Goal: Find specific page/section: Find specific page/section

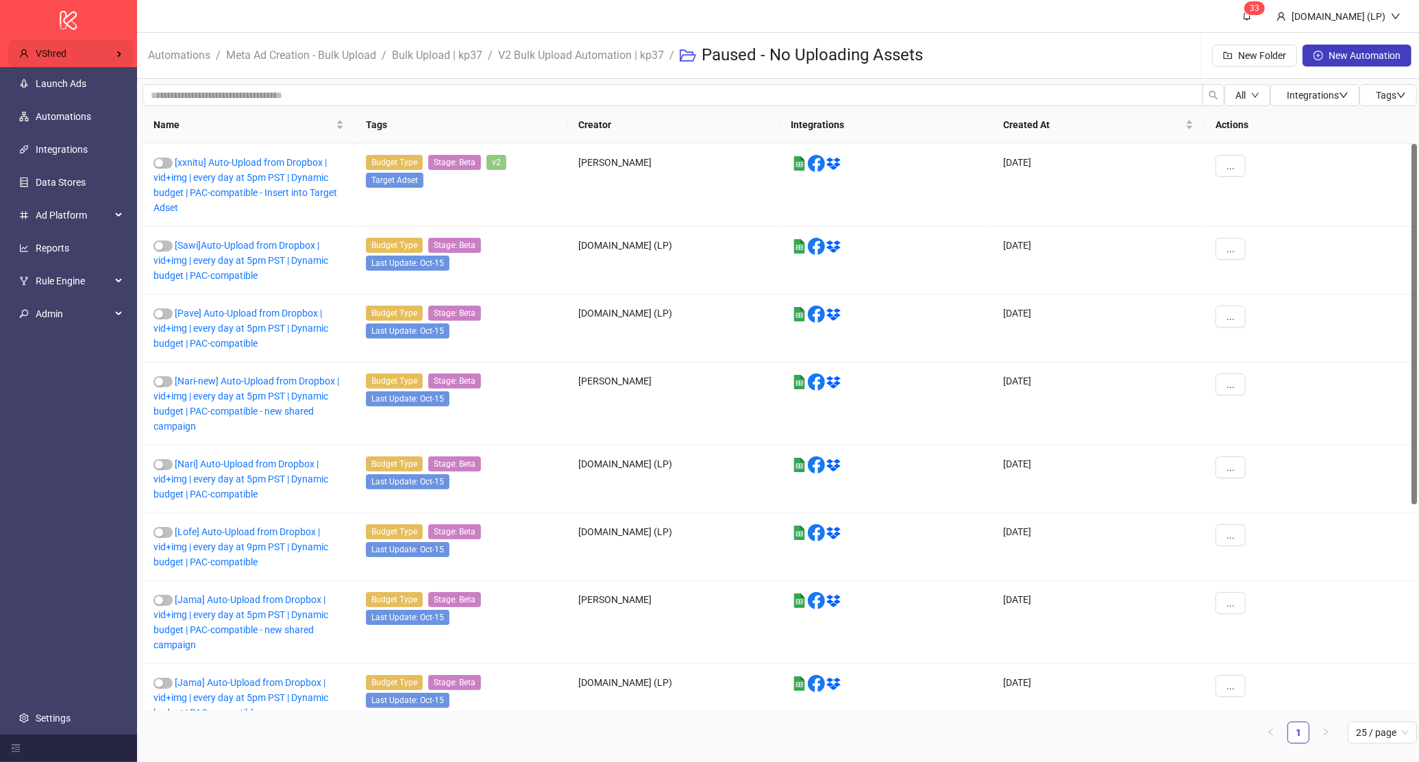
click at [72, 48] on div "VShred" at bounding box center [70, 53] width 125 height 27
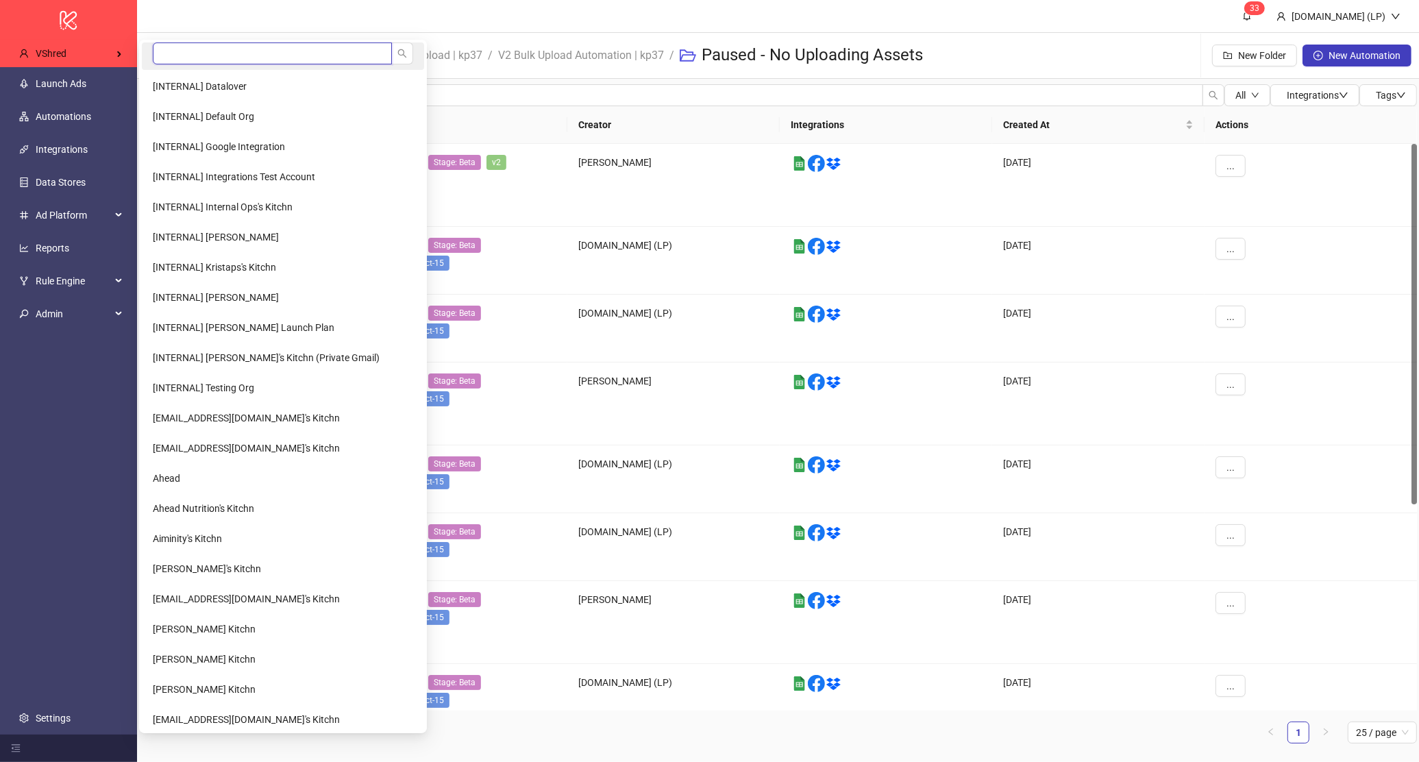
click at [203, 50] on input "search" at bounding box center [272, 53] width 239 height 22
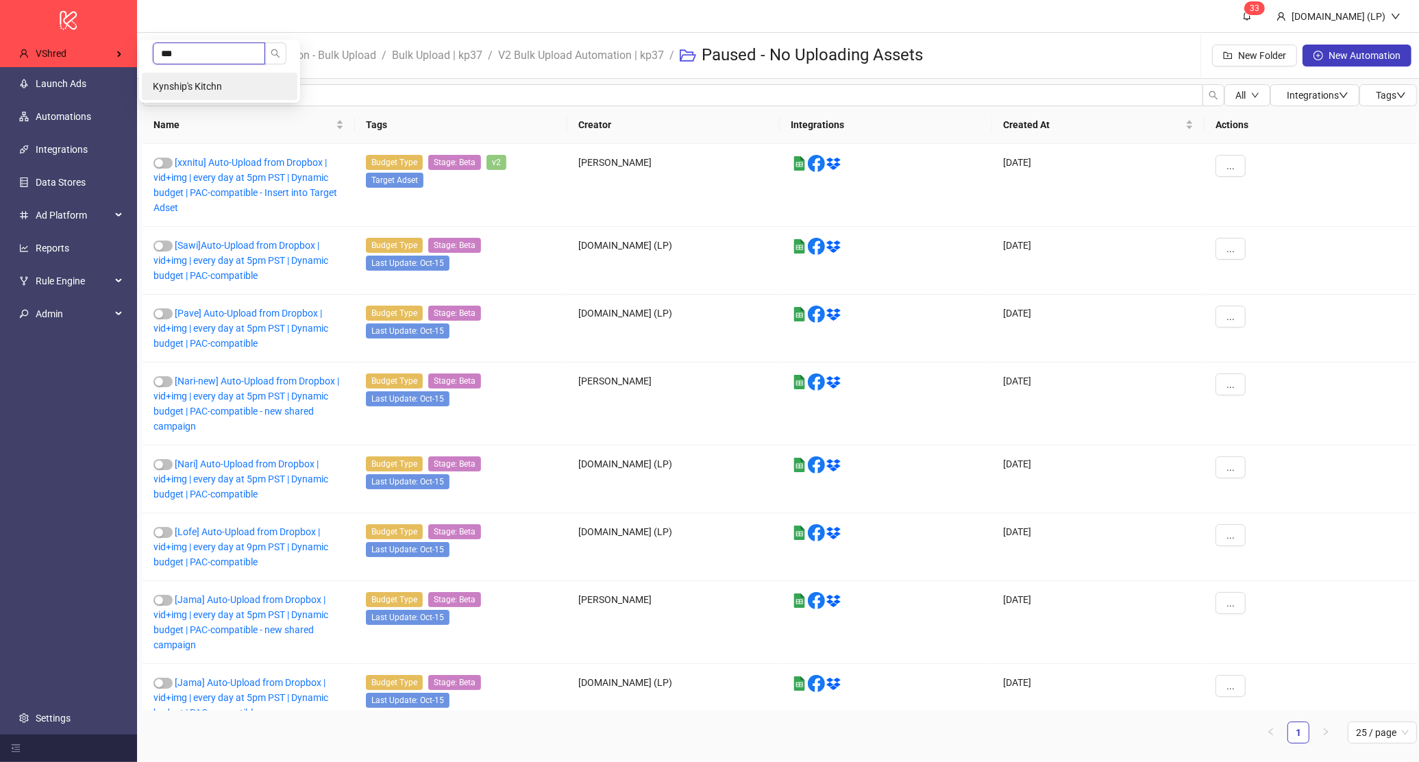
type input "***"
click at [276, 93] on li "Kynship's Kitchn" at bounding box center [220, 86] width 156 height 27
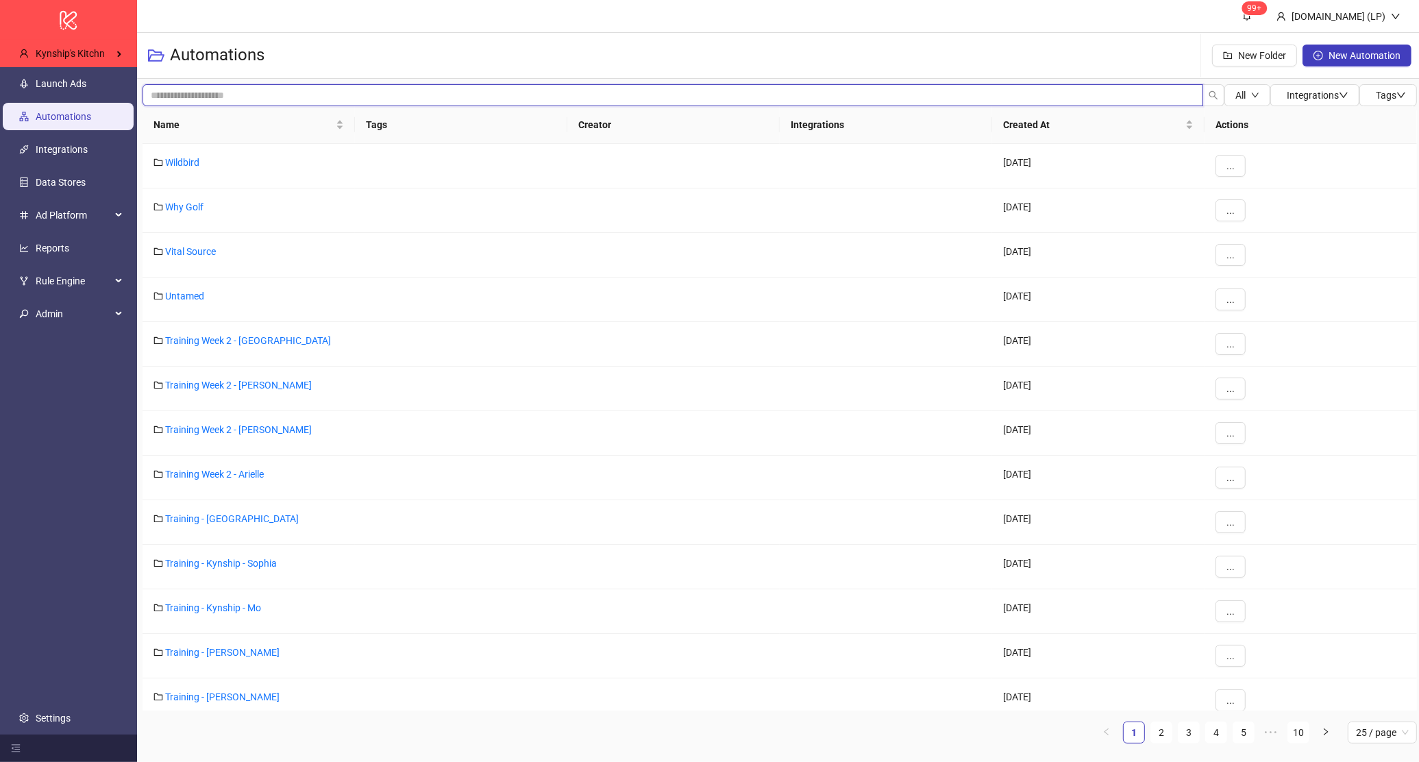
click at [247, 89] on input "search" at bounding box center [673, 95] width 1061 height 22
type input "********"
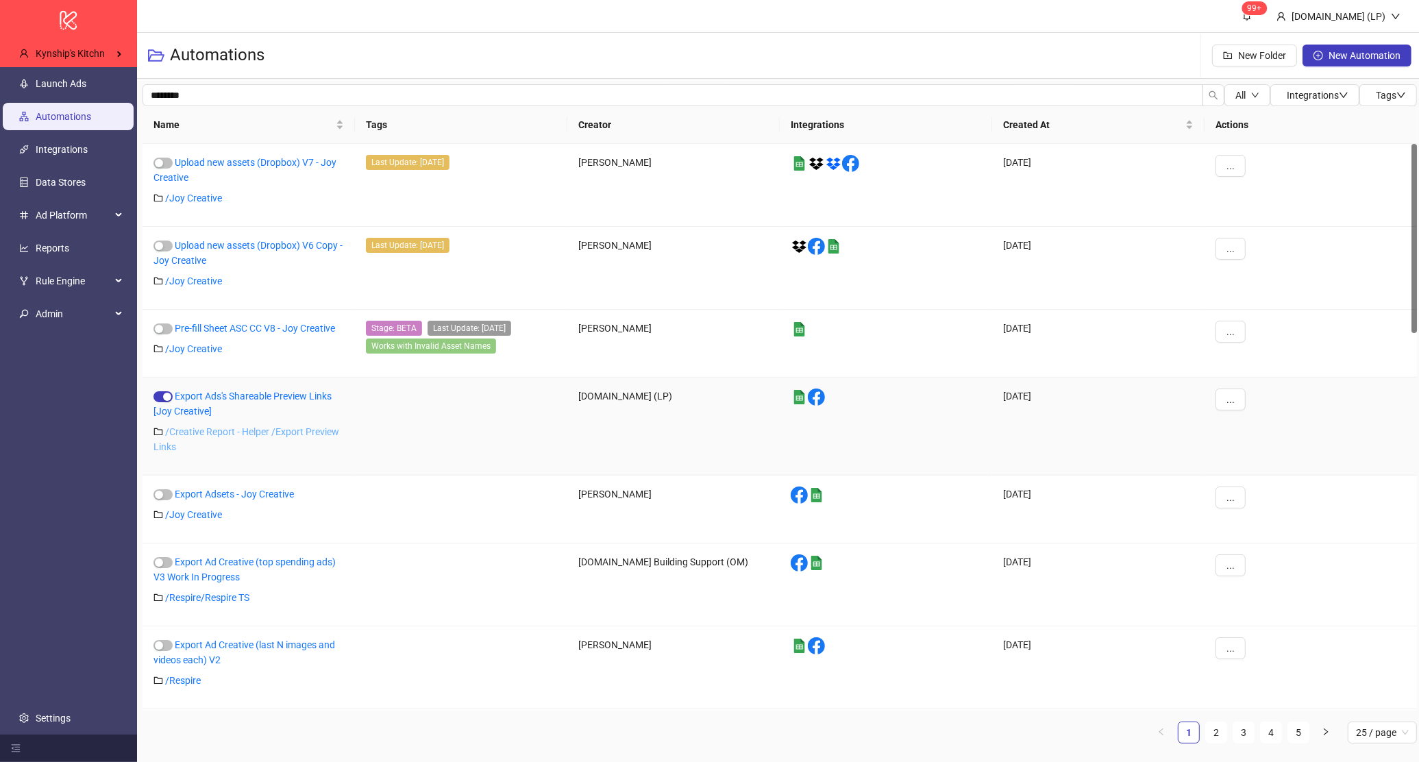
click at [212, 435] on link "/ Creative Report - Helper /Export Preview Links" at bounding box center [246, 439] width 186 height 26
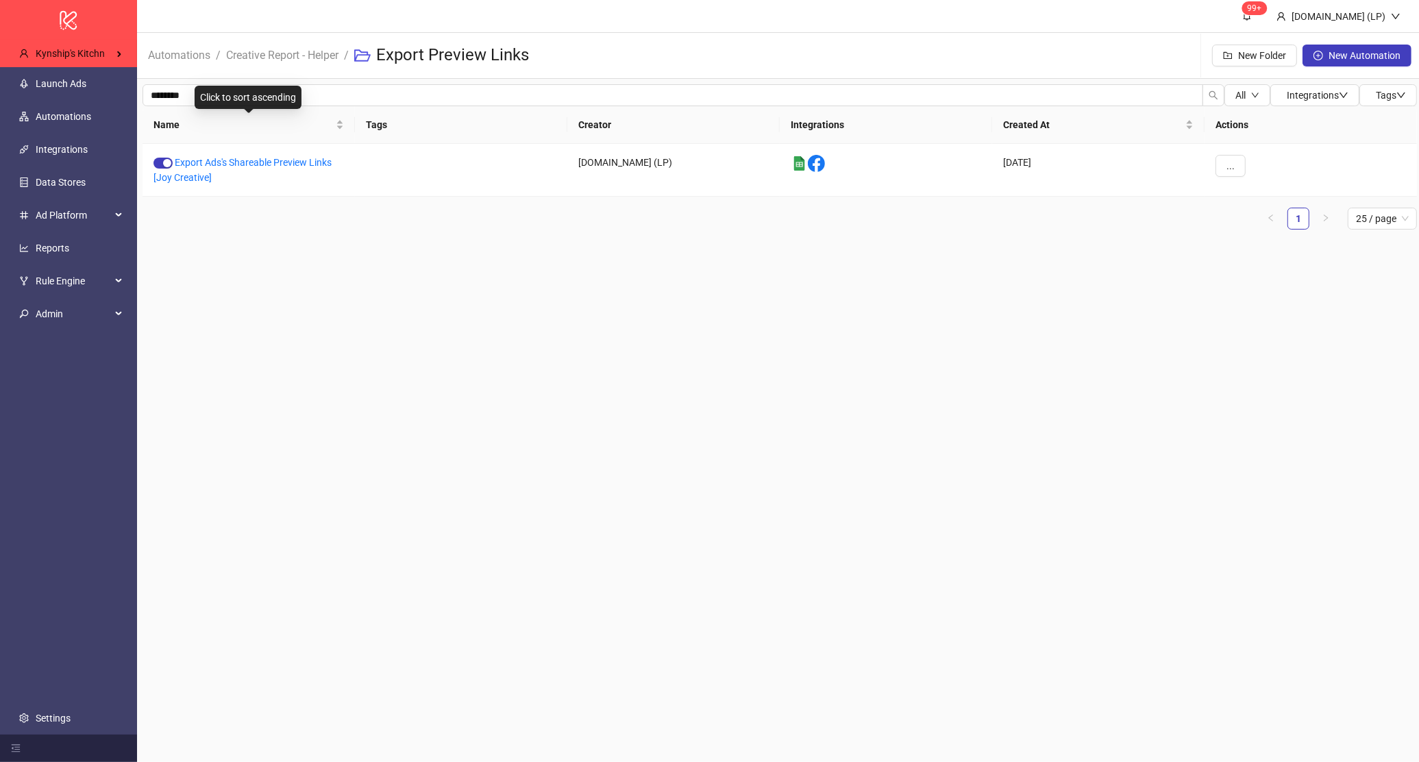
click at [204, 88] on div "Click to sort ascending" at bounding box center [248, 97] width 107 height 23
click at [204, 88] on div "Click to sort descending" at bounding box center [248, 97] width 112 height 23
click at [179, 91] on input "********" at bounding box center [673, 95] width 1061 height 22
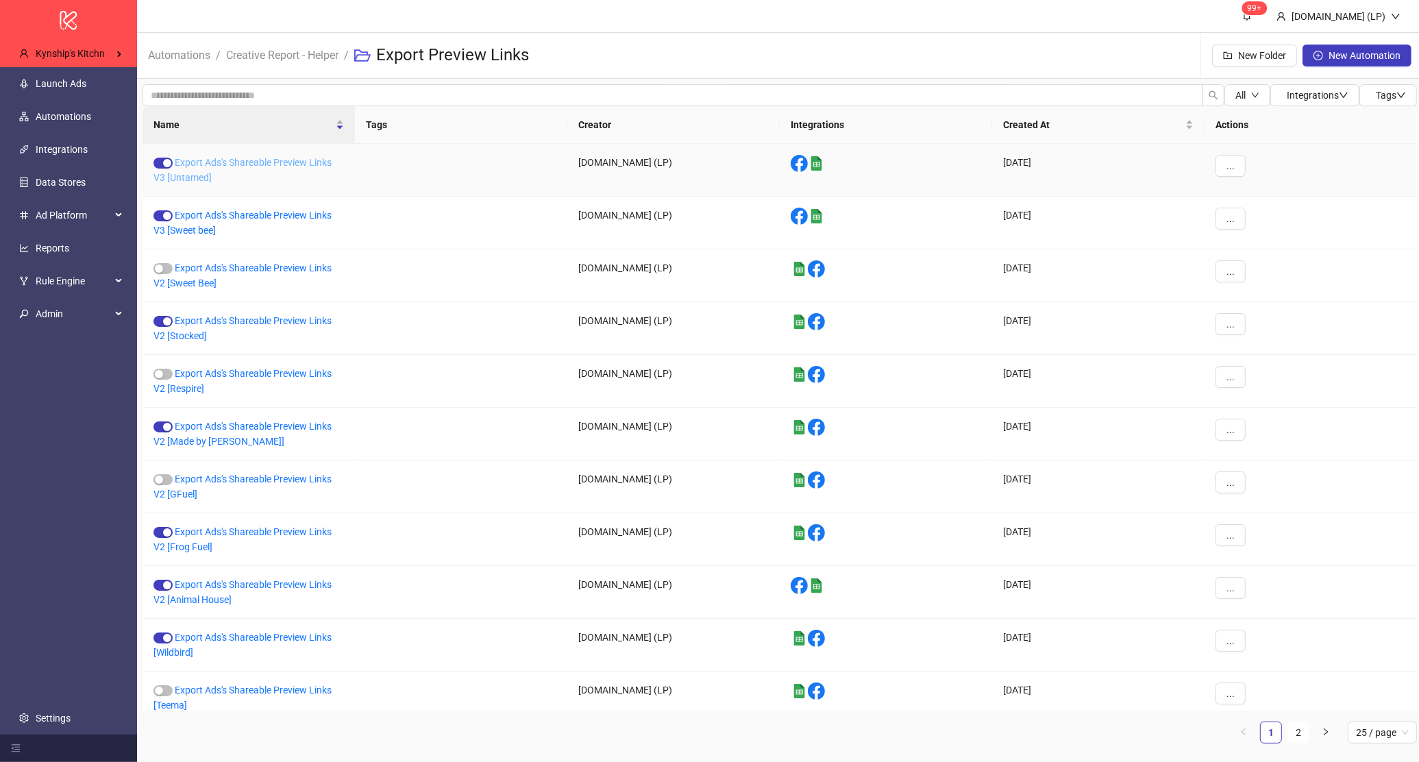
click at [219, 164] on link "Export Ads's Shareable Preview Links V3 [Untamed]" at bounding box center [242, 170] width 178 height 26
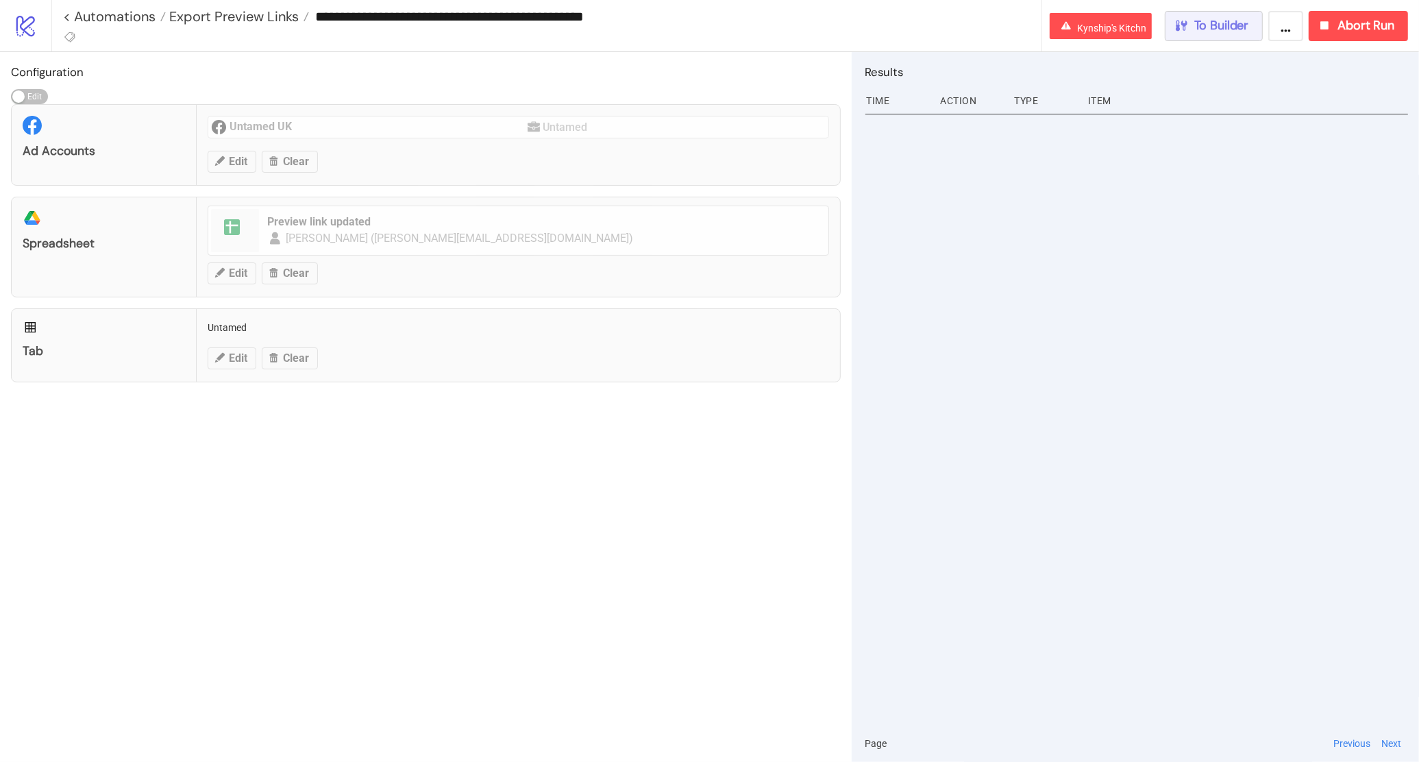
click at [1252, 32] on button "To Builder" at bounding box center [1214, 26] width 99 height 30
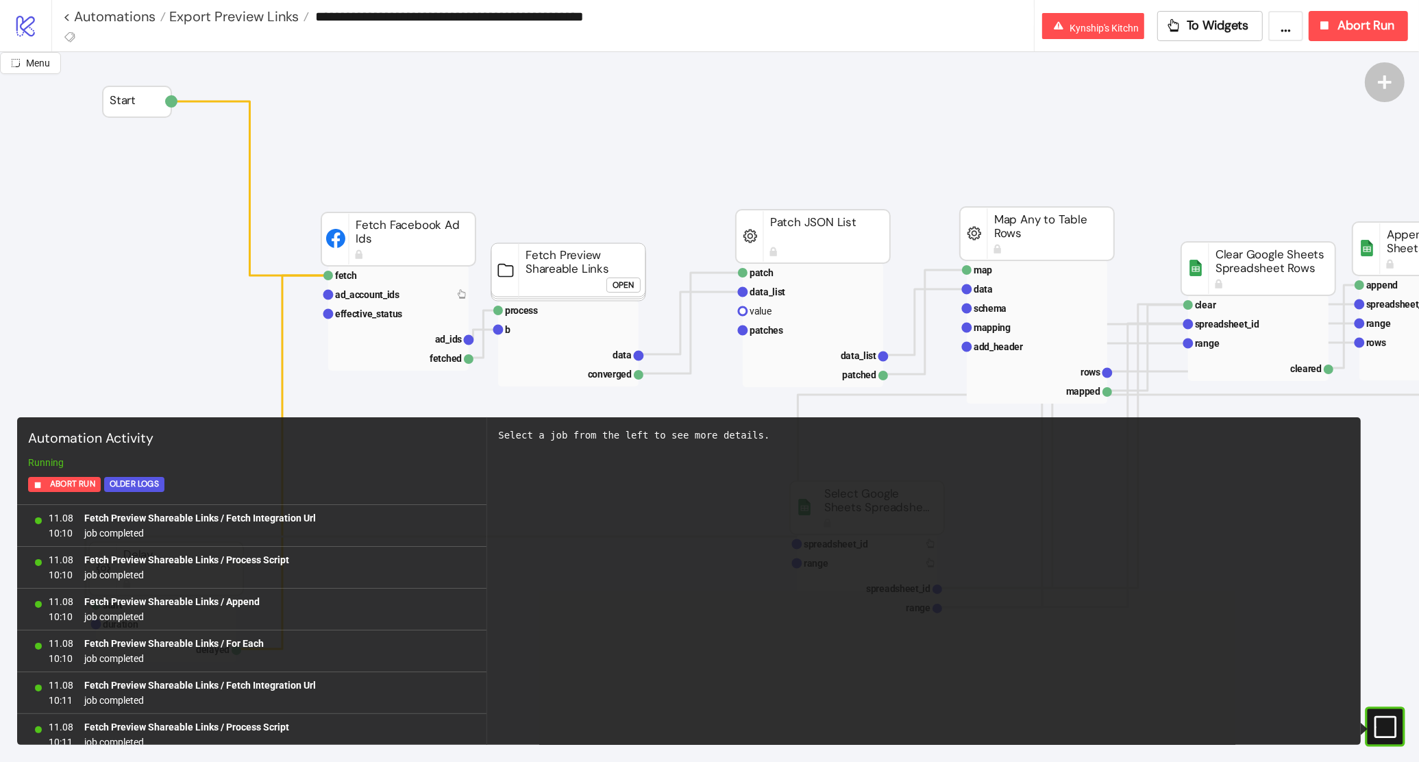
scroll to position [1186, 0]
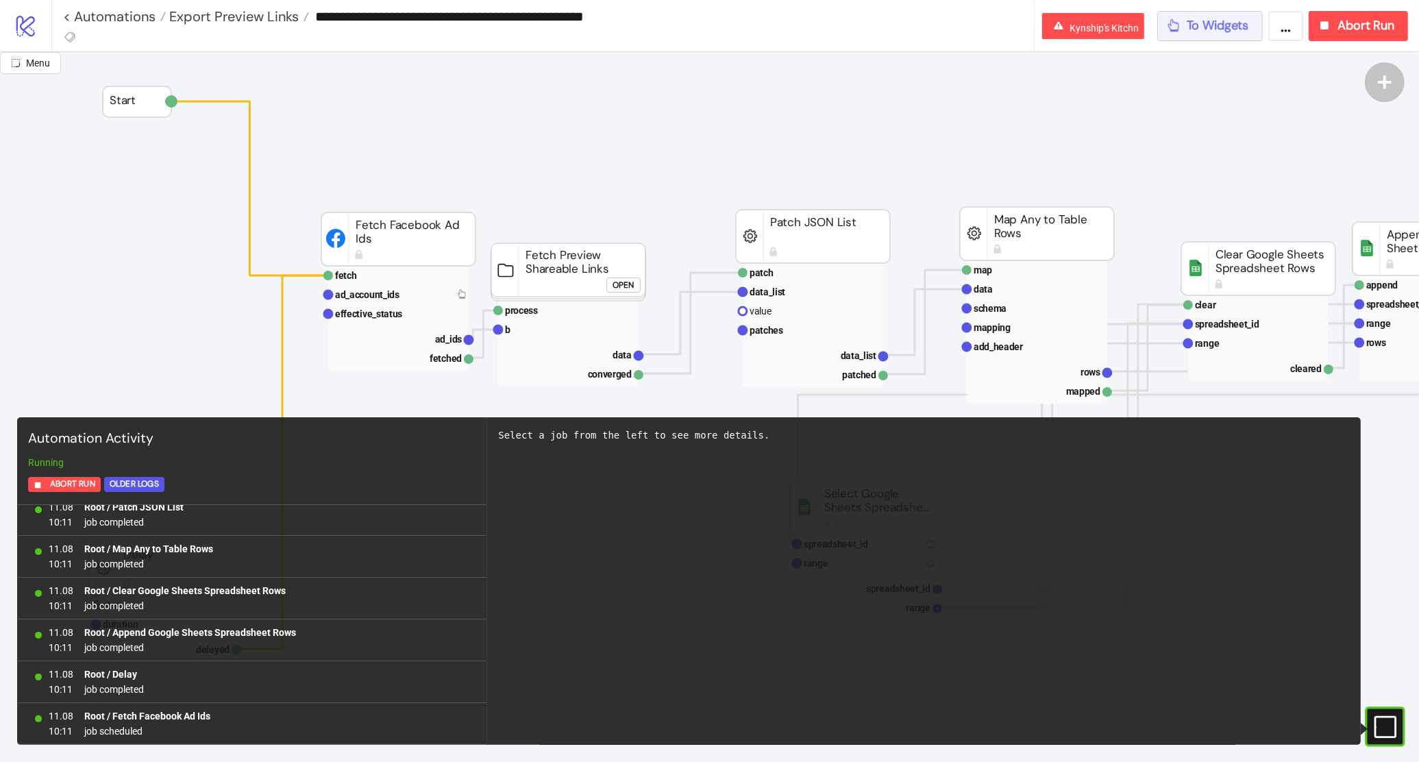
click at [1233, 27] on span "To Widgets" at bounding box center [1218, 26] width 62 height 16
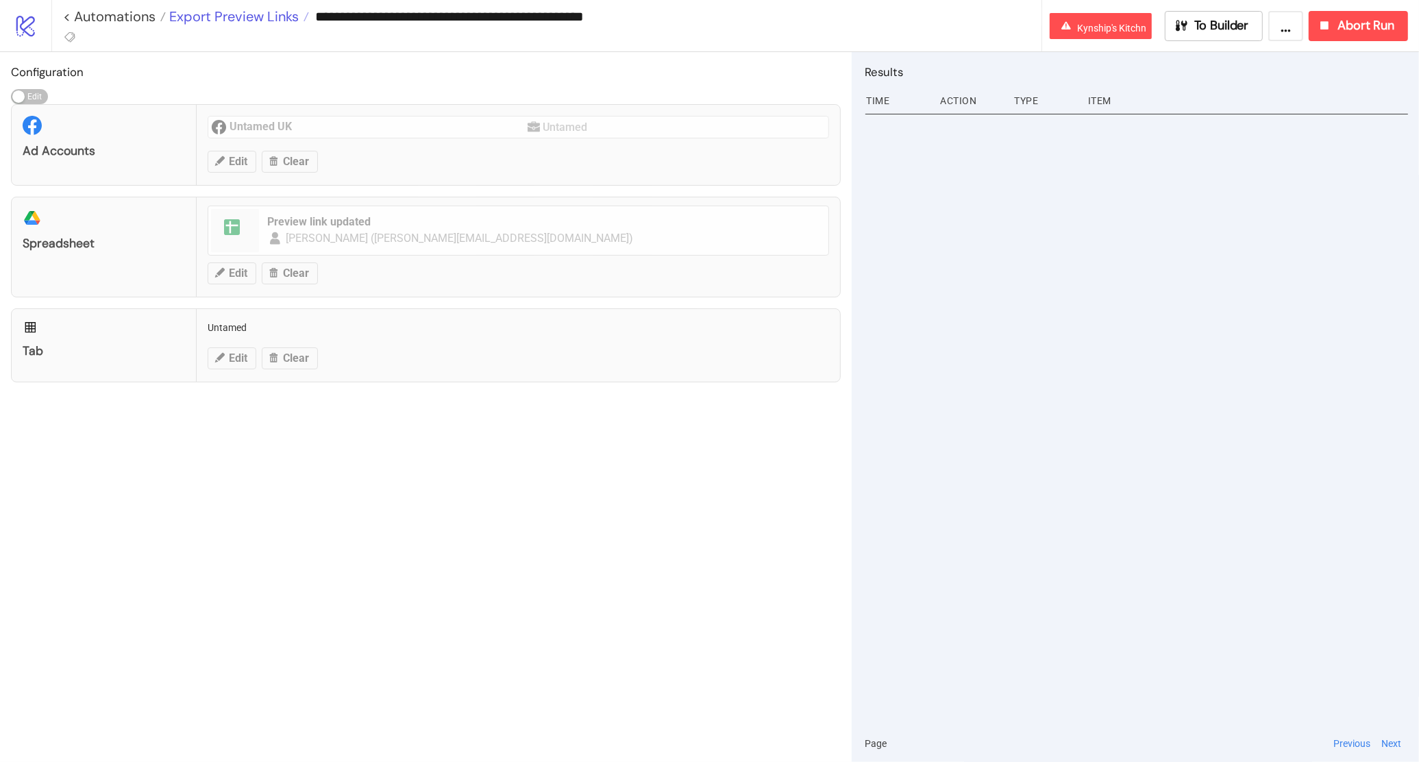
click at [246, 8] on span "Export Preview Links" at bounding box center [232, 17] width 133 height 18
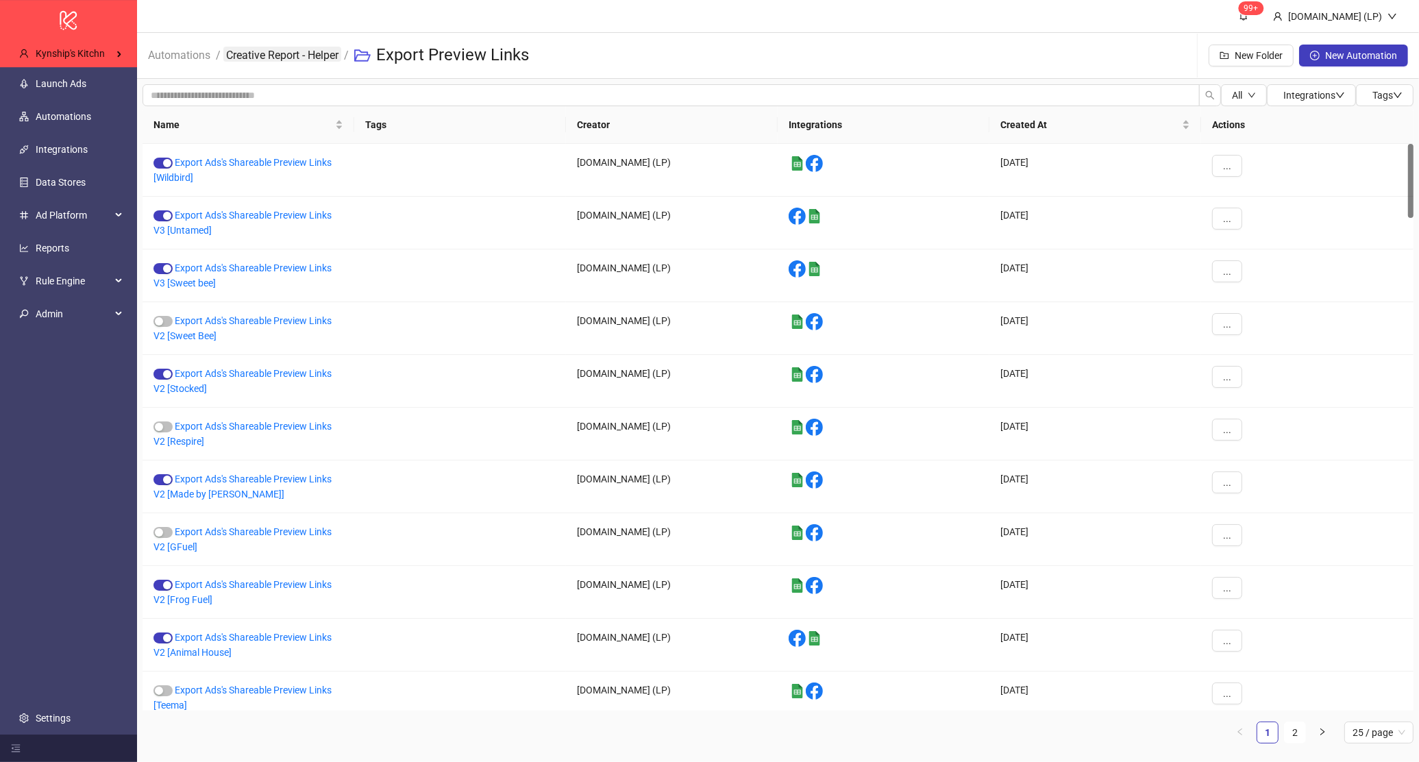
click at [272, 55] on link "Creative Report - Helper" at bounding box center [282, 54] width 118 height 15
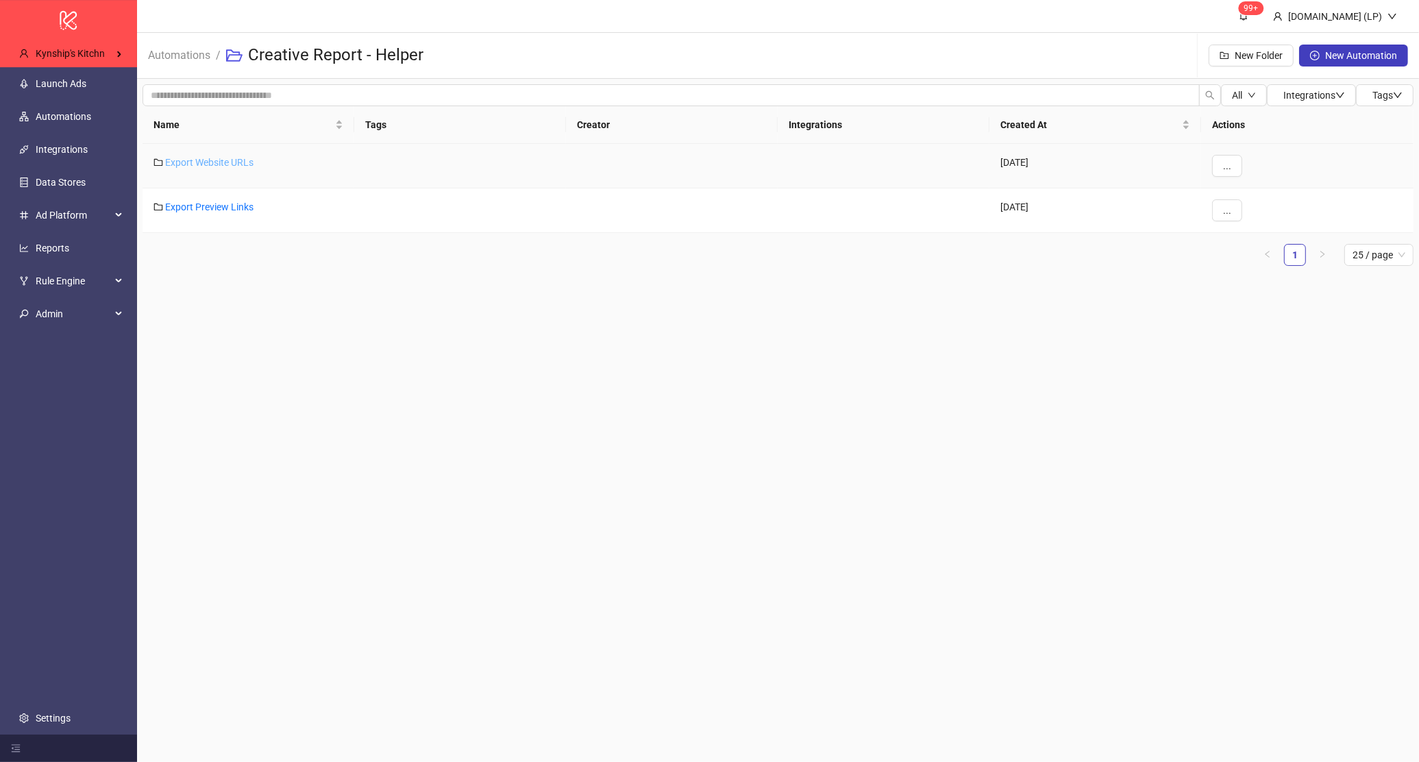
click at [213, 160] on link "Export Website URLs" at bounding box center [209, 162] width 88 height 11
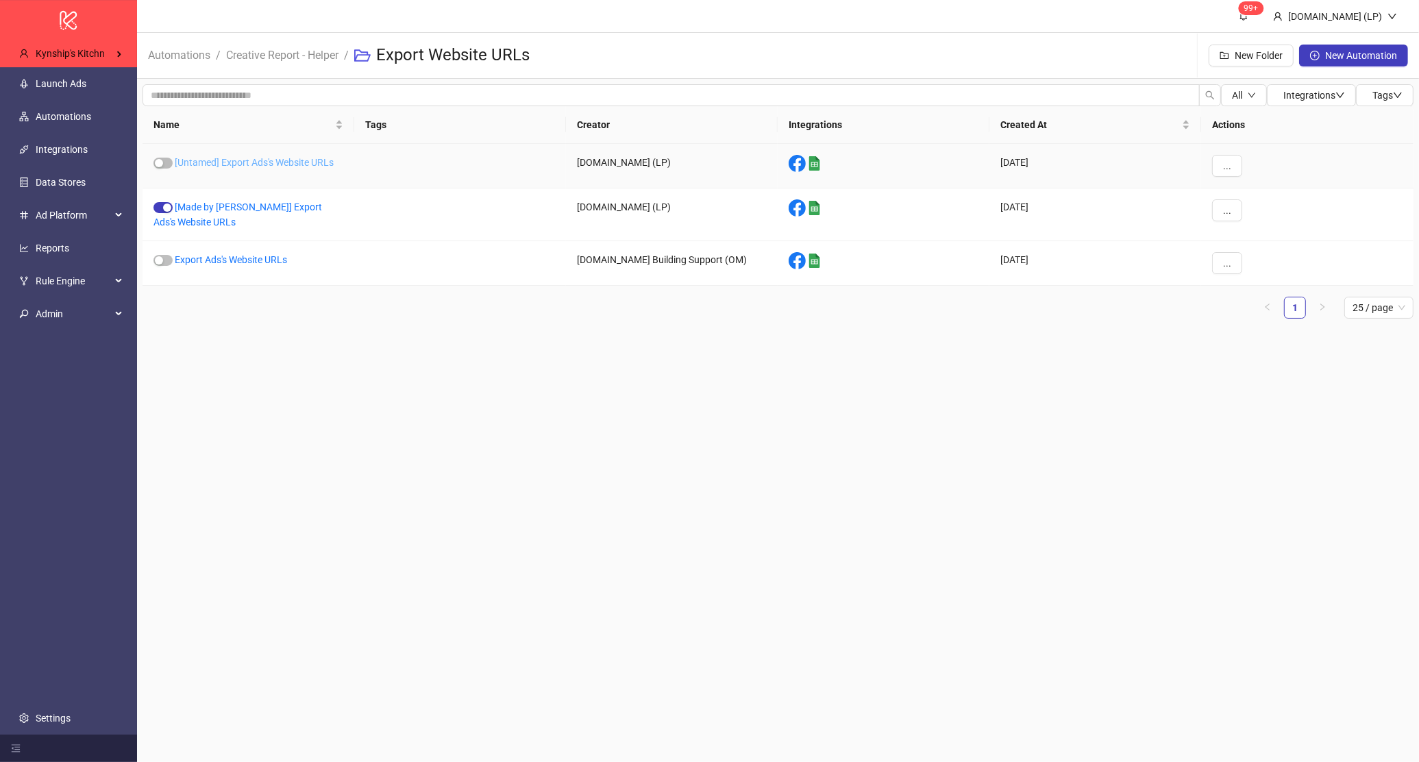
click at [223, 165] on link "[Untamed] Export Ads's Website URLs" at bounding box center [254, 162] width 159 height 11
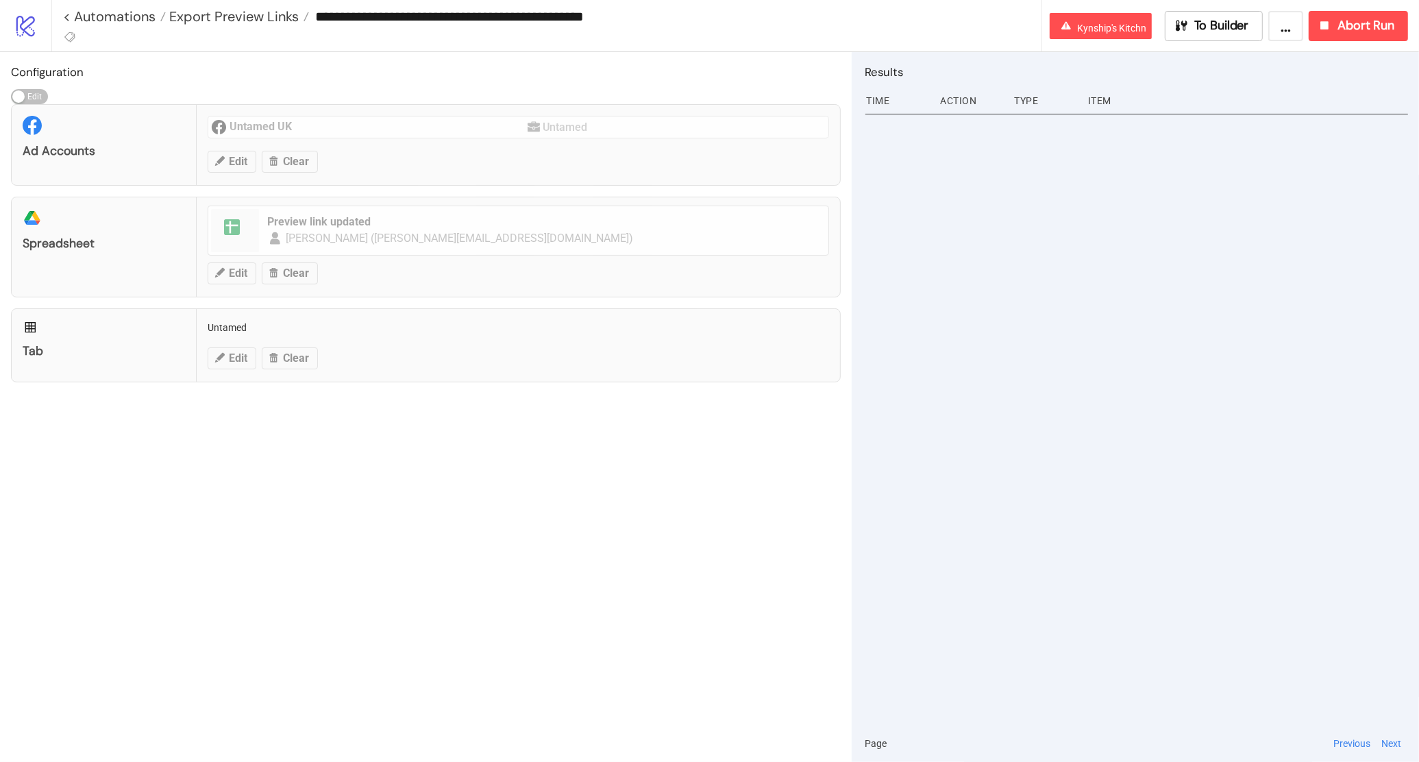
type input "**********"
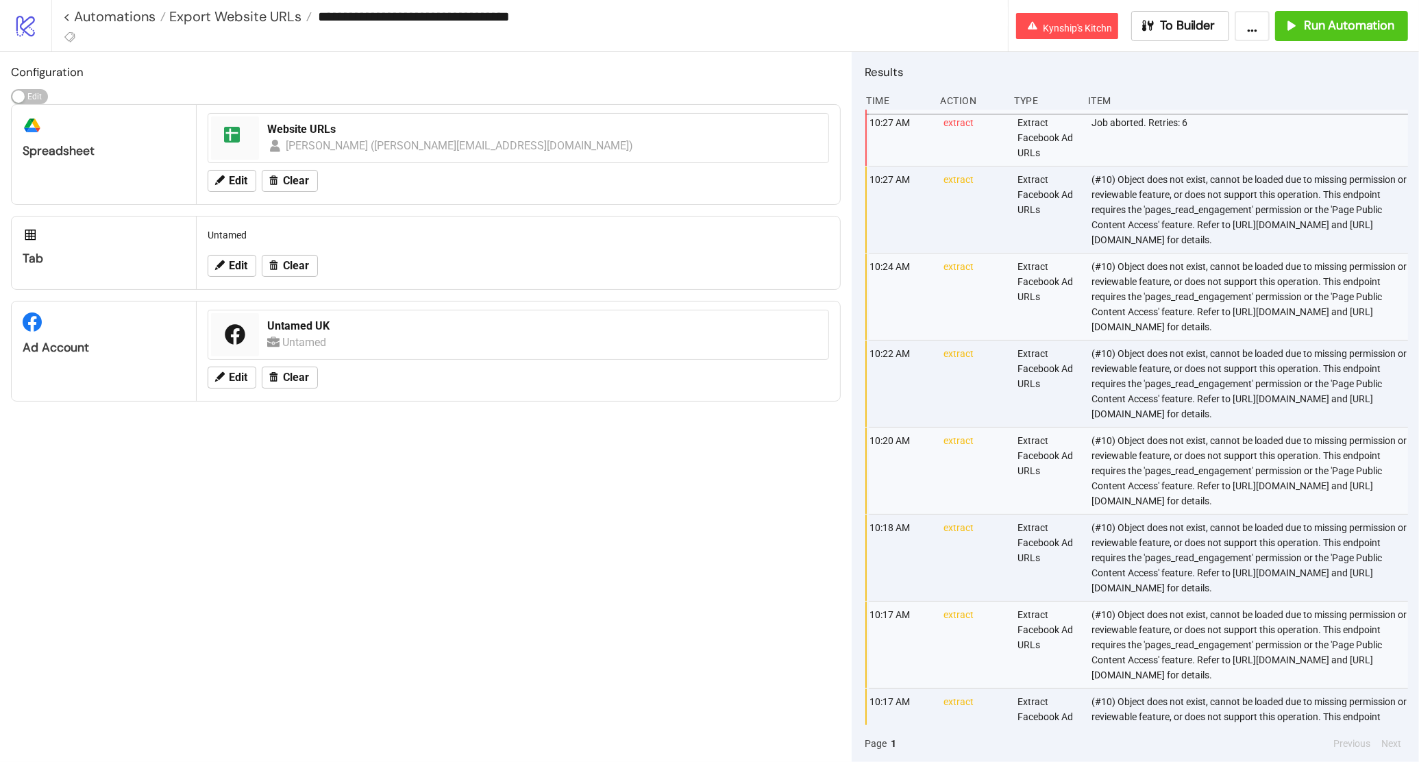
click at [1318, 252] on div "(#10) Object does not exist, cannot be loaded due to missing permission or revi…" at bounding box center [1250, 209] width 321 height 86
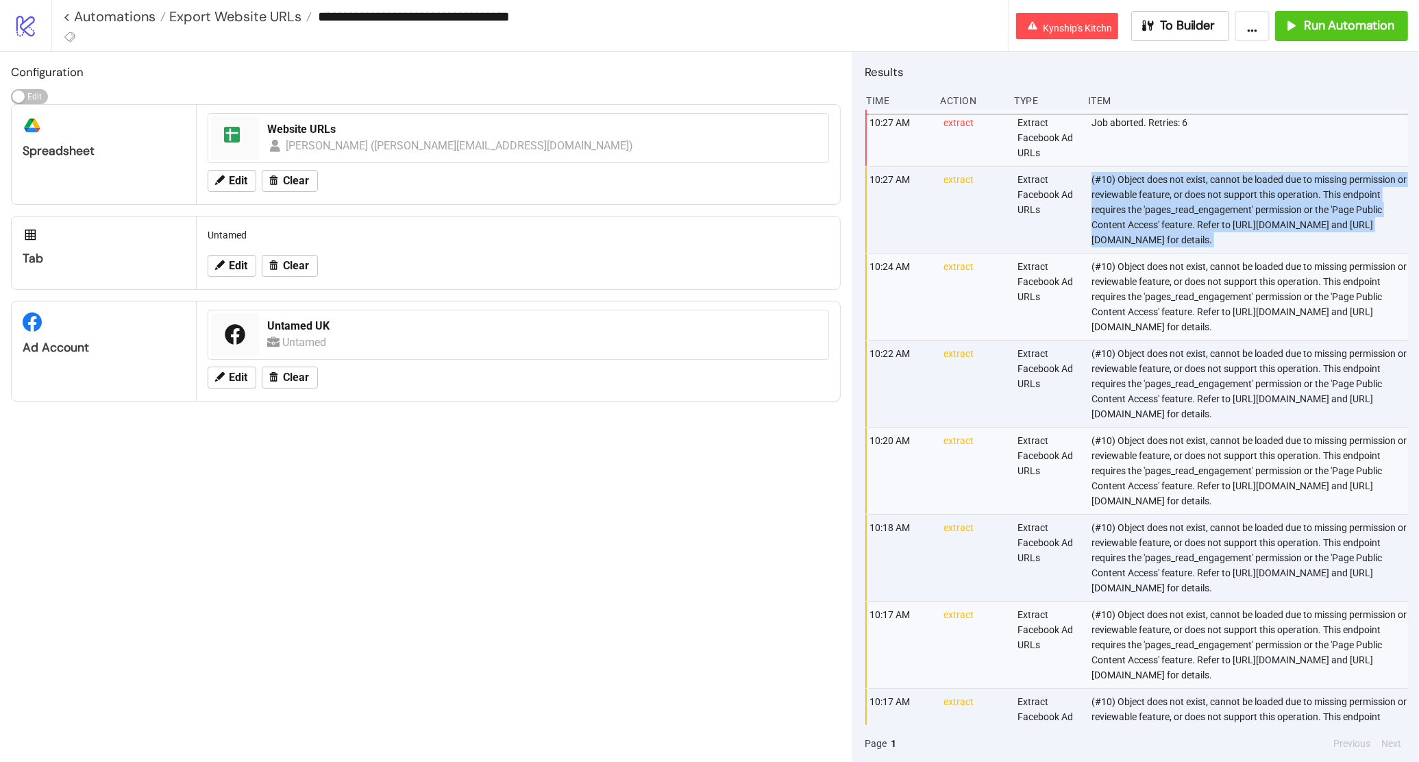
click at [1318, 252] on div "(#10) Object does not exist, cannot be loaded due to missing permission or revi…" at bounding box center [1250, 209] width 321 height 86
copy div "(#10) Object does not exist, cannot be loaded due to missing permission or revi…"
click at [399, 17] on input "**********" at bounding box center [659, 16] width 695 height 21
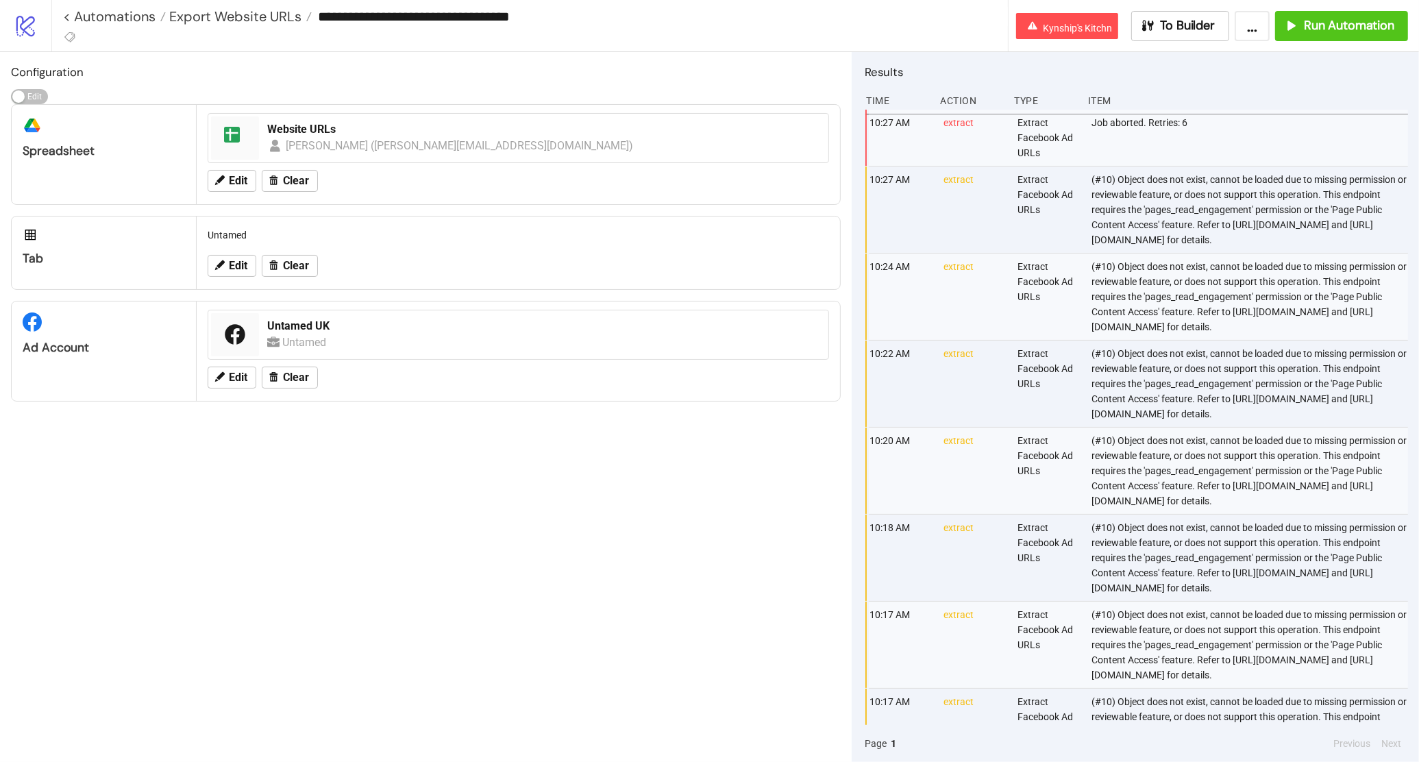
click at [399, 17] on input "**********" at bounding box center [659, 16] width 695 height 21
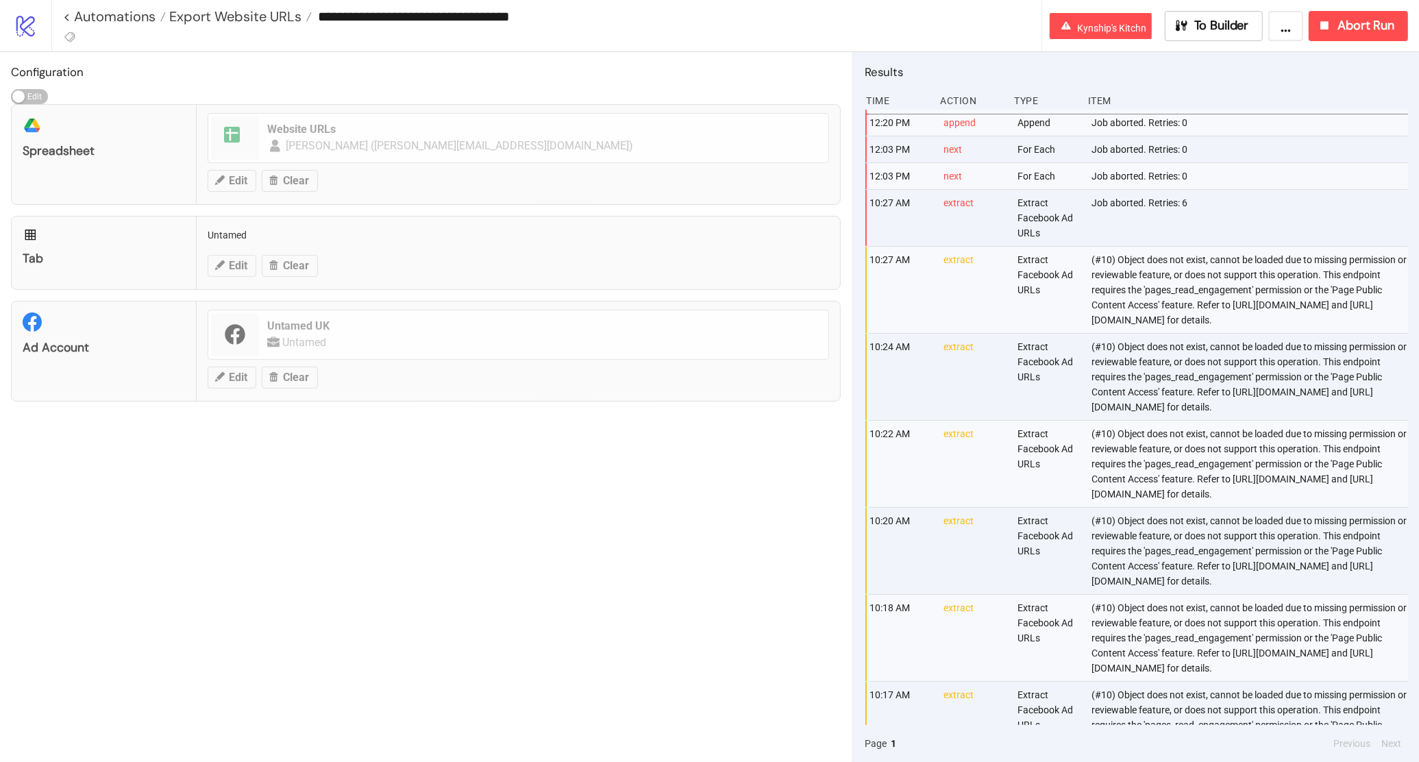
click at [18, 23] on icon "logo/logo-mobile" at bounding box center [26, 26] width 24 height 24
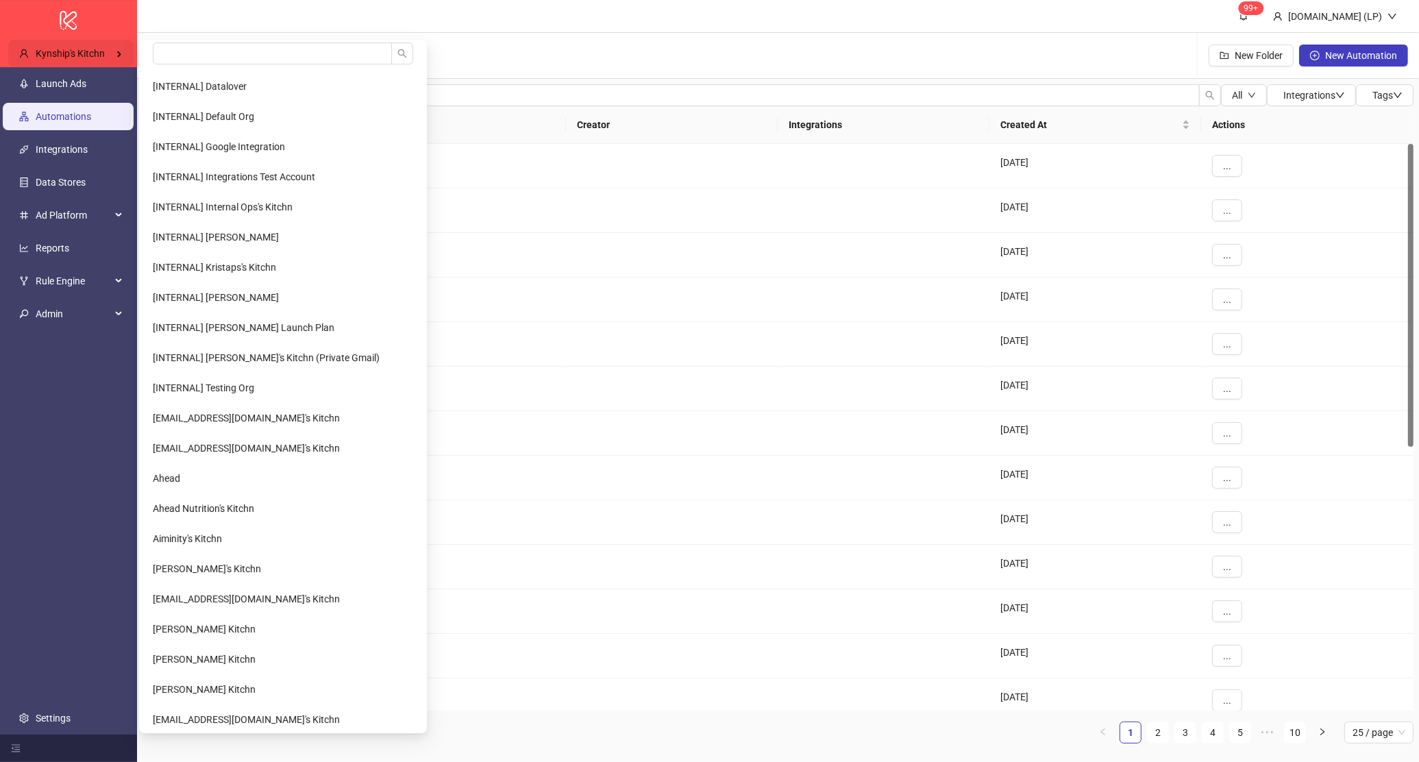
click at [92, 52] on span "Kynship's Kitchn" at bounding box center [70, 53] width 69 height 11
click at [185, 52] on input "search" at bounding box center [272, 53] width 239 height 22
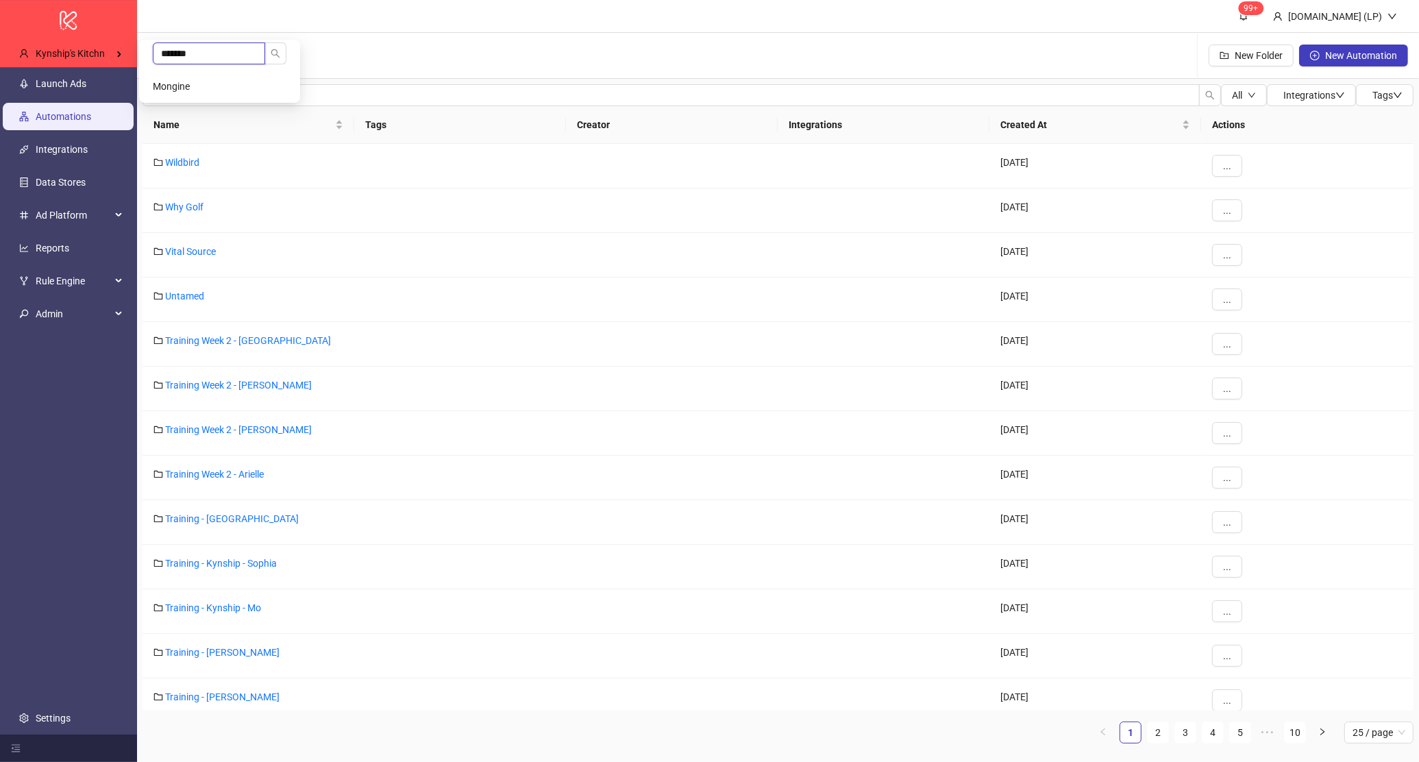
type input "*******"
click at [199, 89] on li "Mongine" at bounding box center [220, 86] width 156 height 27
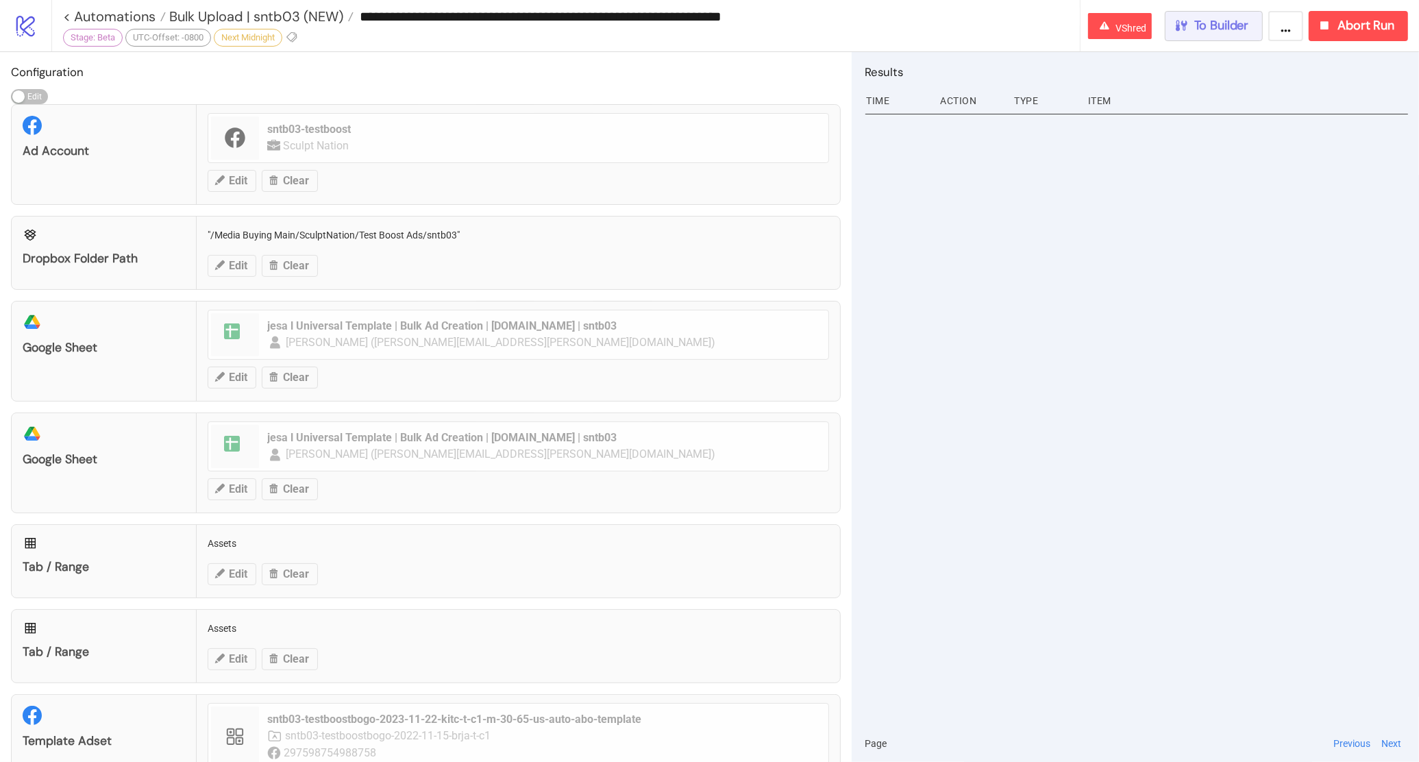
click at [1215, 32] on span "To Builder" at bounding box center [1221, 26] width 55 height 16
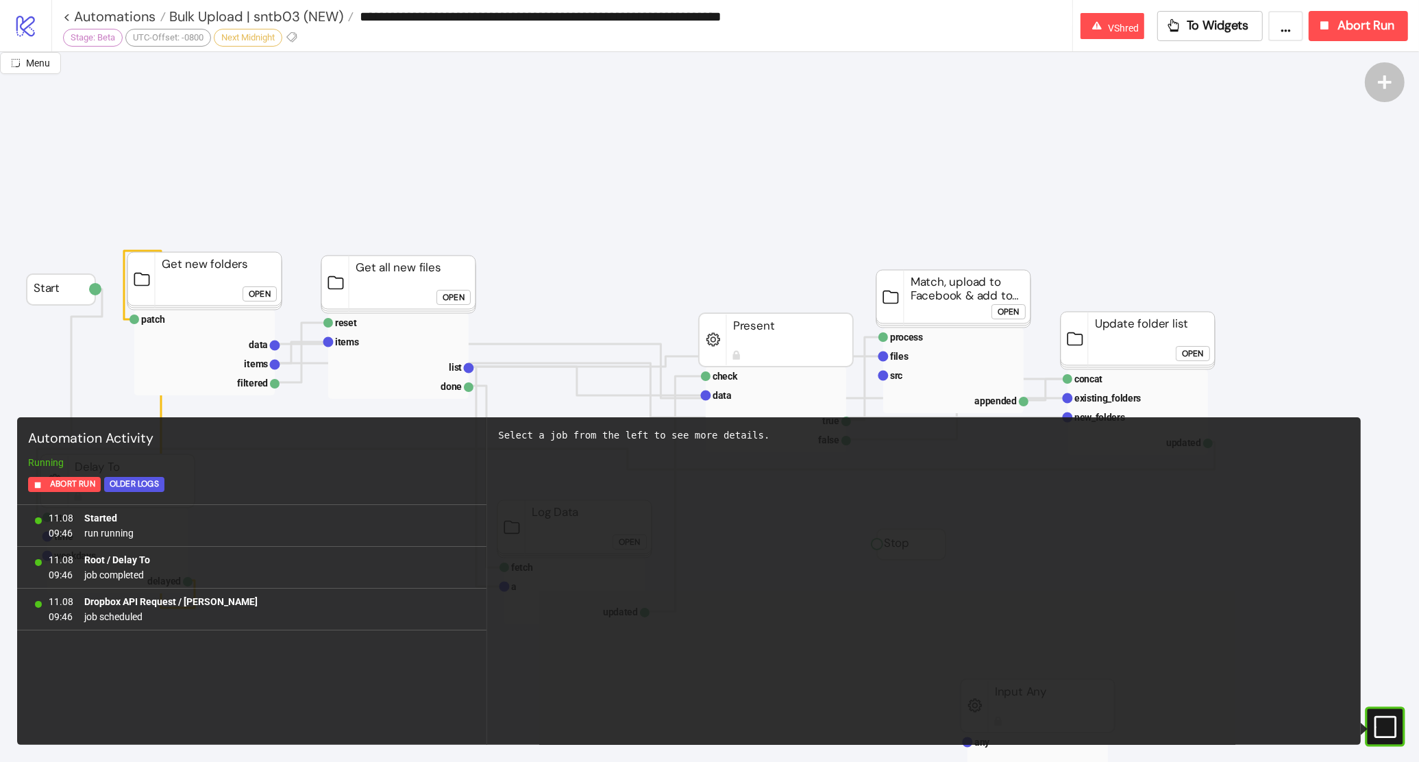
click at [1394, 706] on button "#e9k1n36qviq57_to { animation: e9k1n36qviq57_to__to 2000ms linear infinite norm…" at bounding box center [1384, 726] width 43 height 43
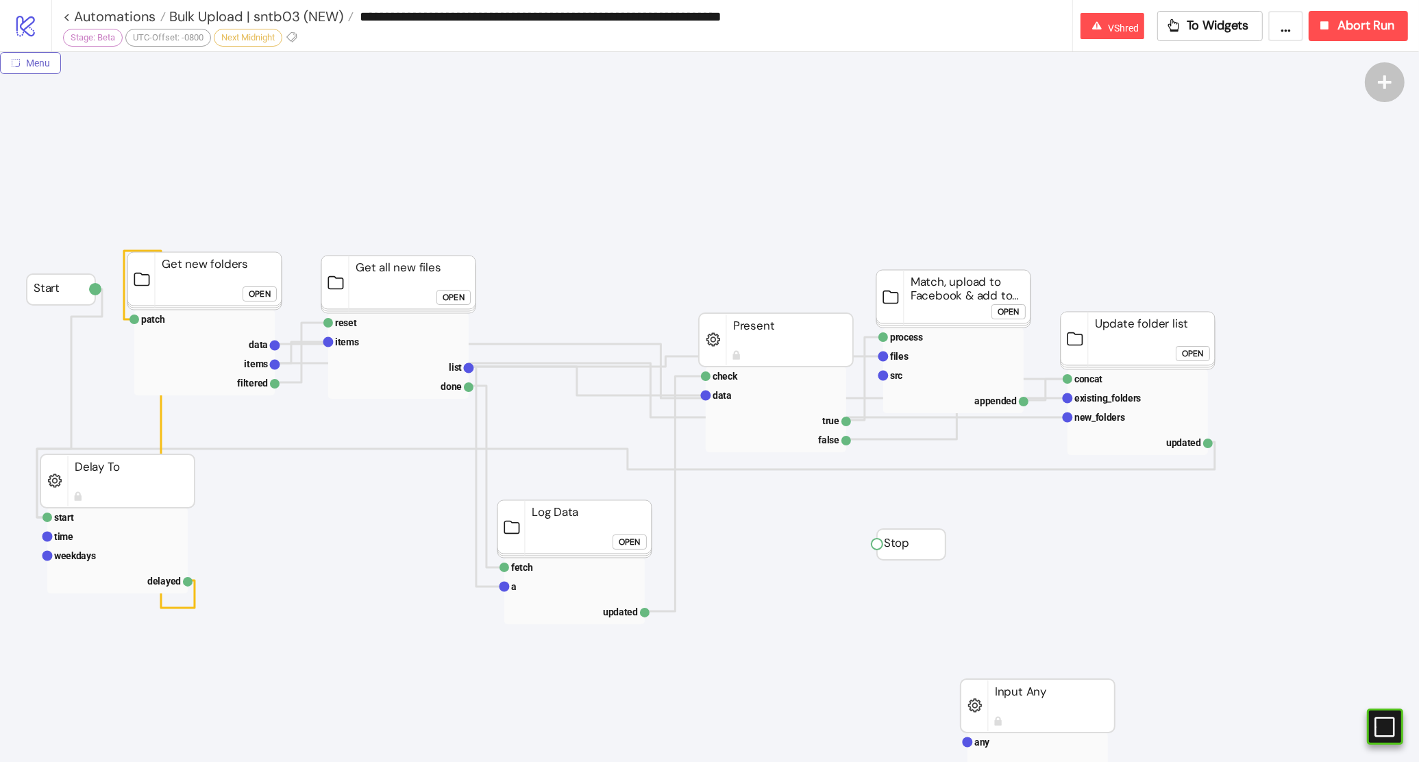
click at [29, 58] on span "Menu" at bounding box center [38, 63] width 24 height 11
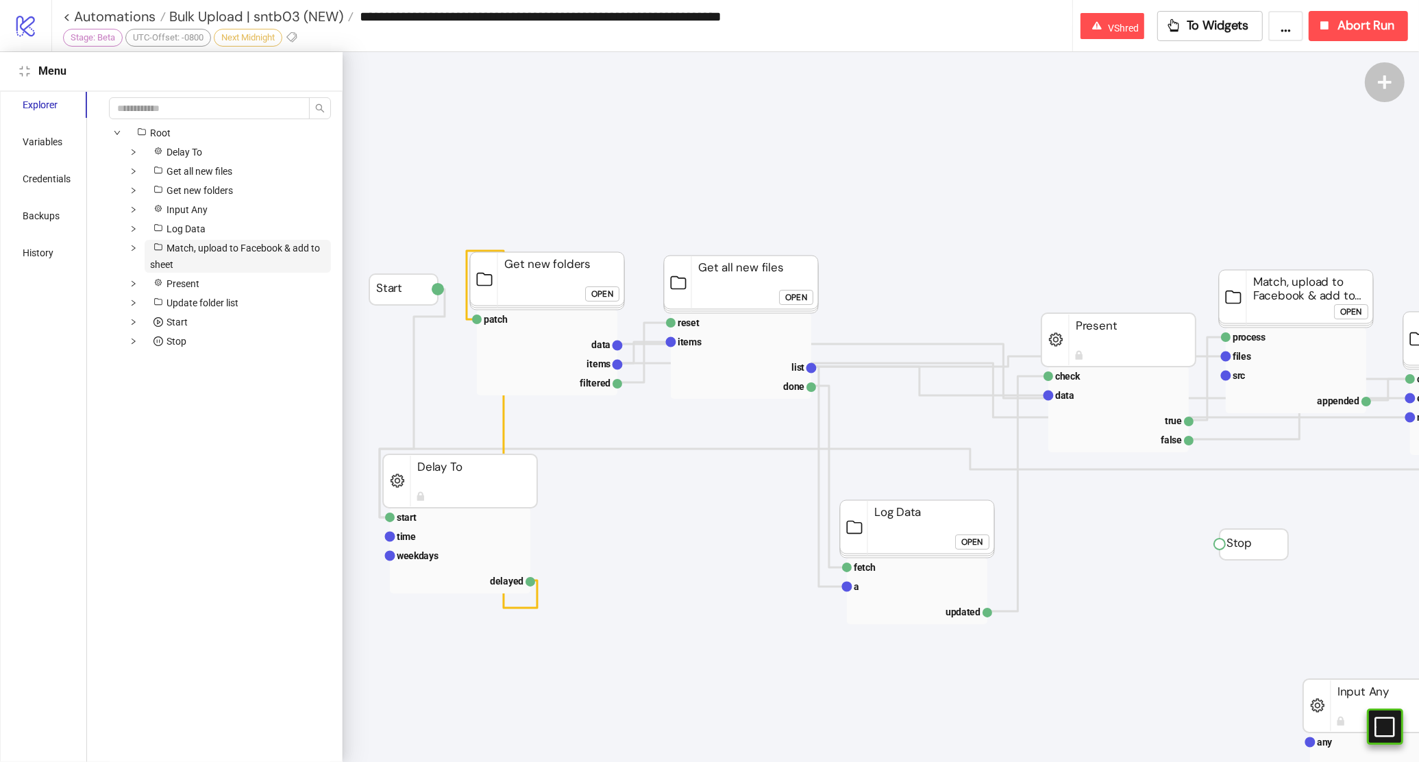
click at [172, 258] on span "Match, upload to Facebook & add to sheet" at bounding box center [238, 256] width 186 height 33
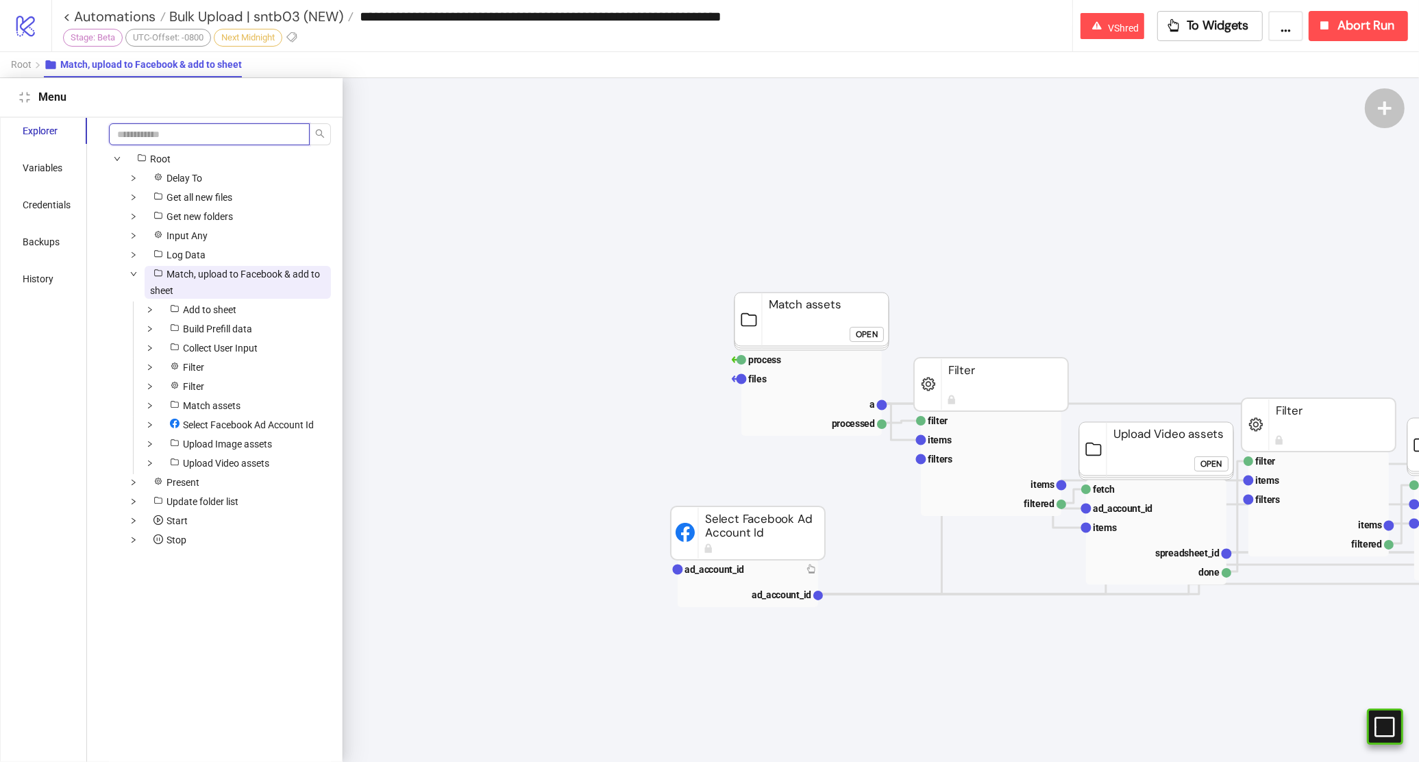
click at [172, 134] on input "search" at bounding box center [209, 134] width 201 height 22
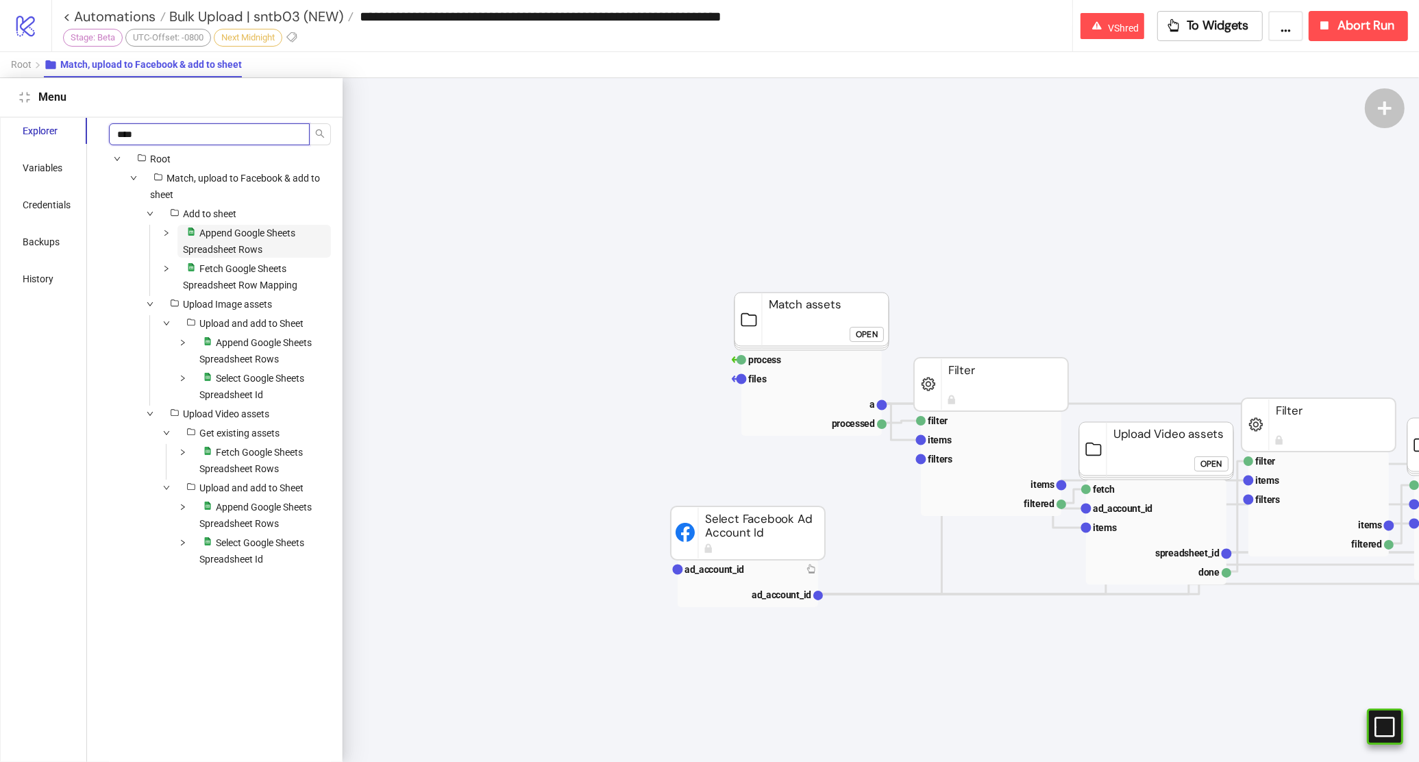
type input "****"
click at [199, 230] on span "Append Google Sheets Spreadsheet Rows" at bounding box center [239, 240] width 112 height 27
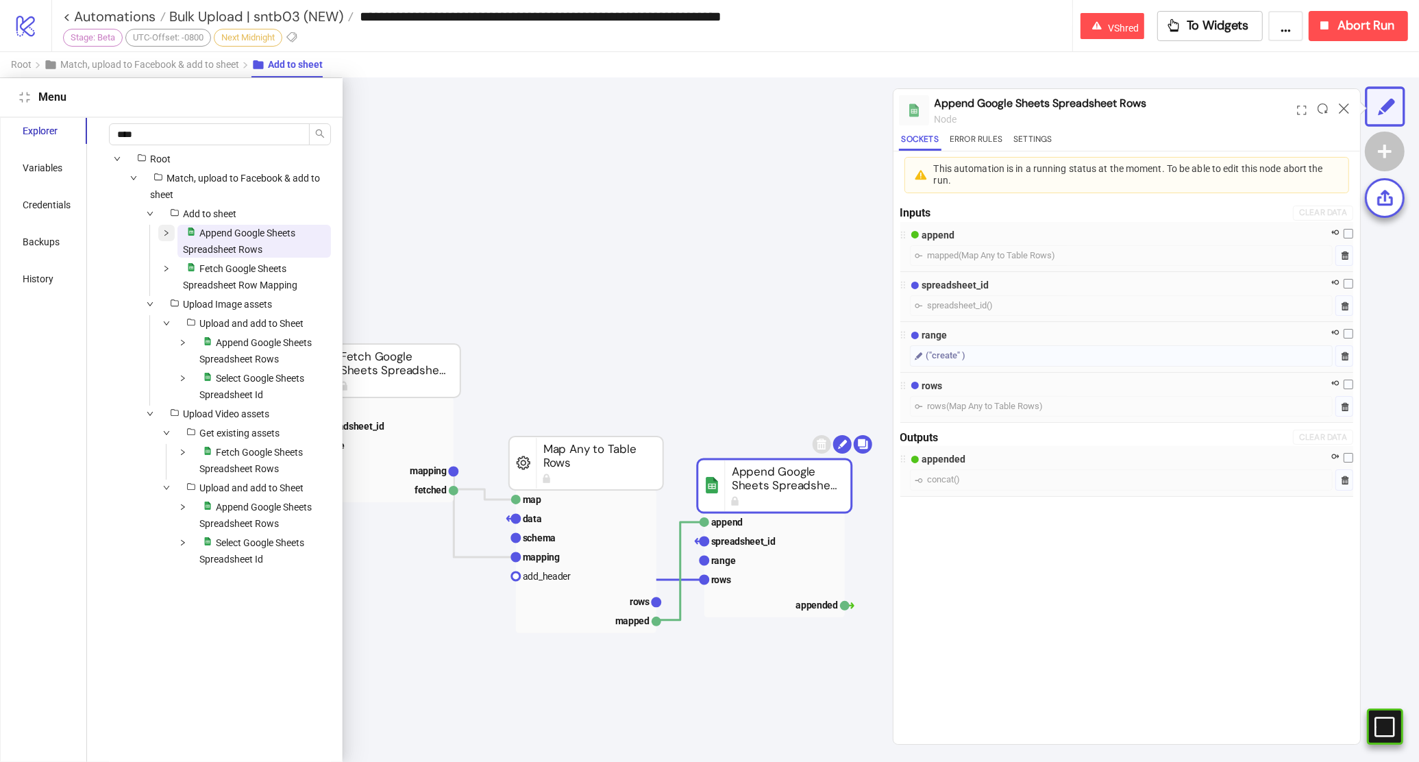
click at [165, 237] on span at bounding box center [166, 241] width 16 height 33
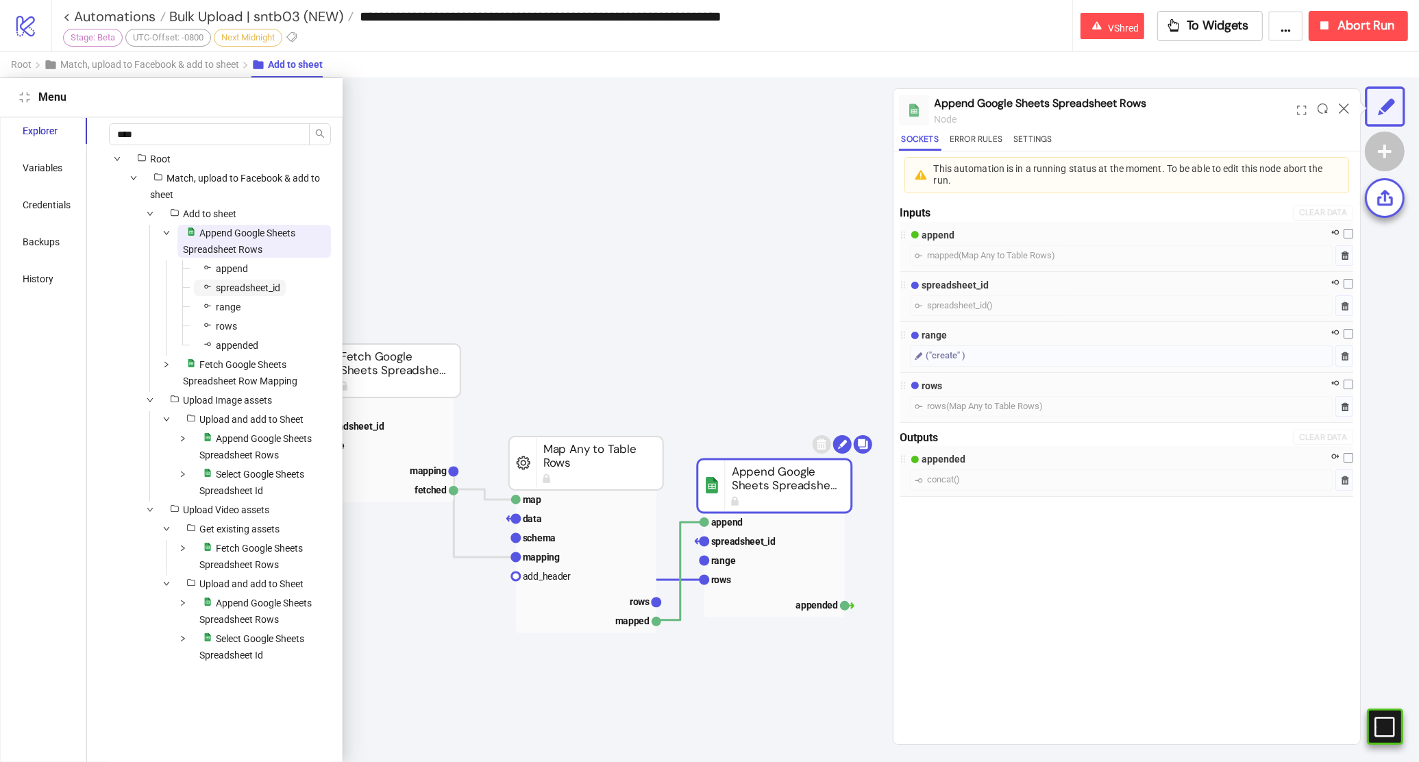
click at [232, 288] on span "spreadsheet_id" at bounding box center [248, 287] width 64 height 11
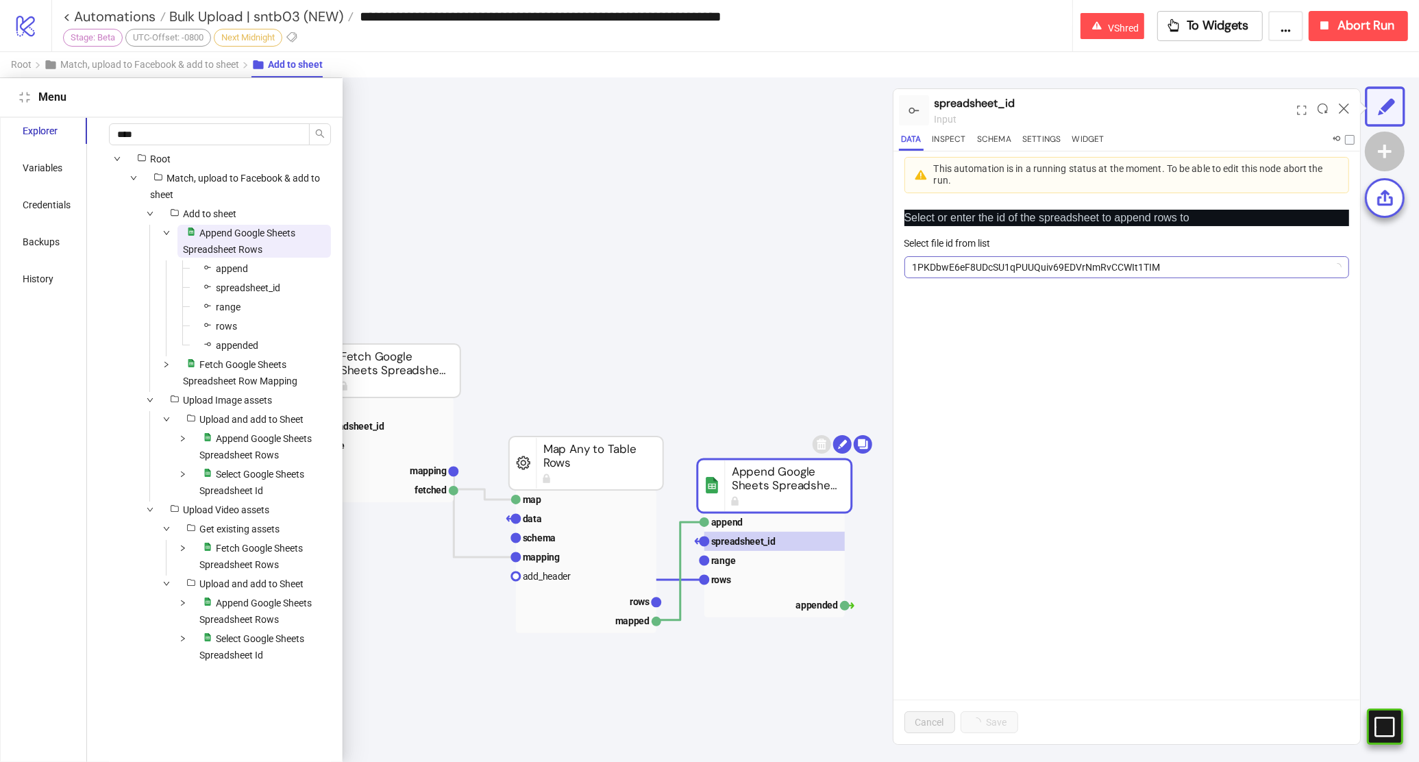
click at [1057, 264] on span "1PKDbwE6eF8UDcSU1qPUUQuiv69EDVrNmRvCCWIt1TIM" at bounding box center [1127, 267] width 428 height 21
click at [1252, 476] on div "Select or enter the id of the spreadsheet to append rows to Select file id from…" at bounding box center [1126, 471] width 467 height 545
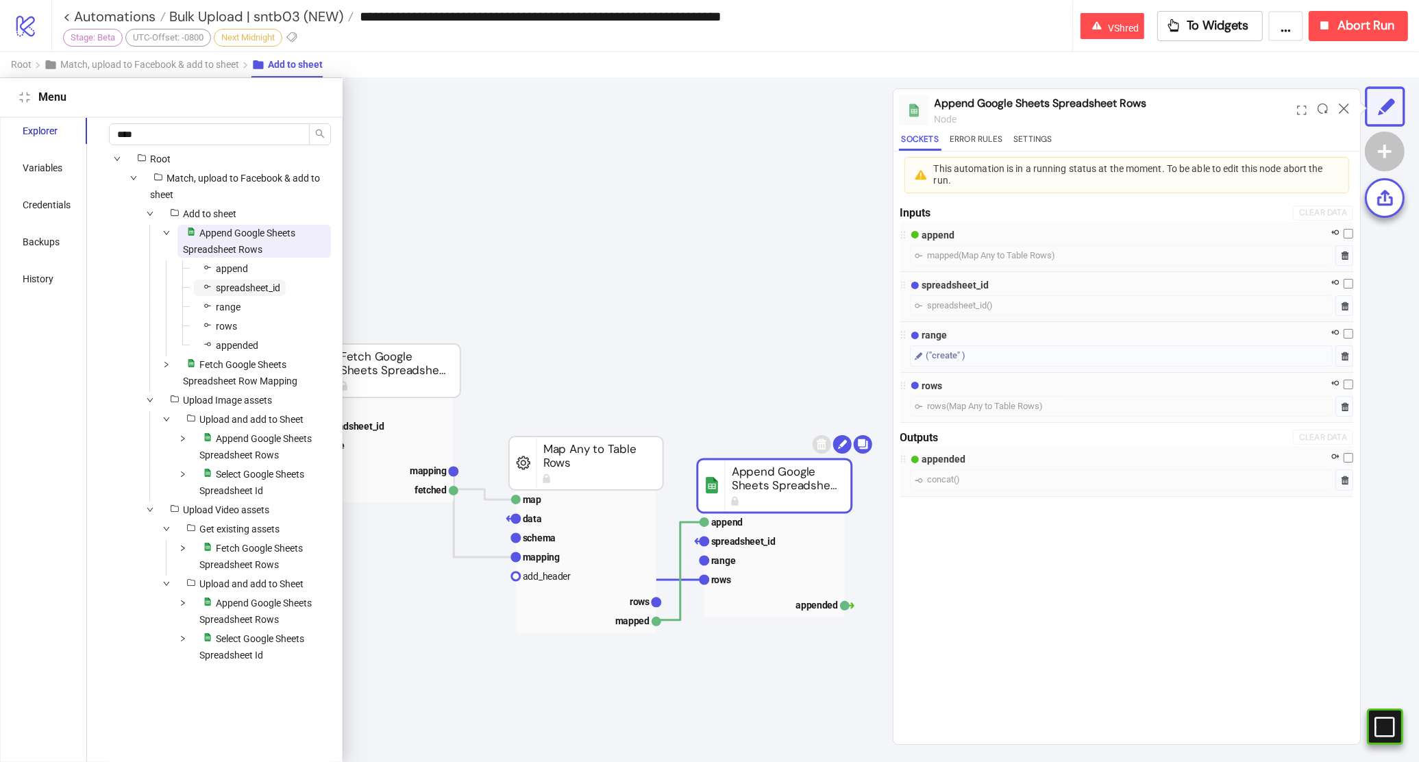
click at [247, 283] on span "spreadsheet_id" at bounding box center [248, 287] width 64 height 11
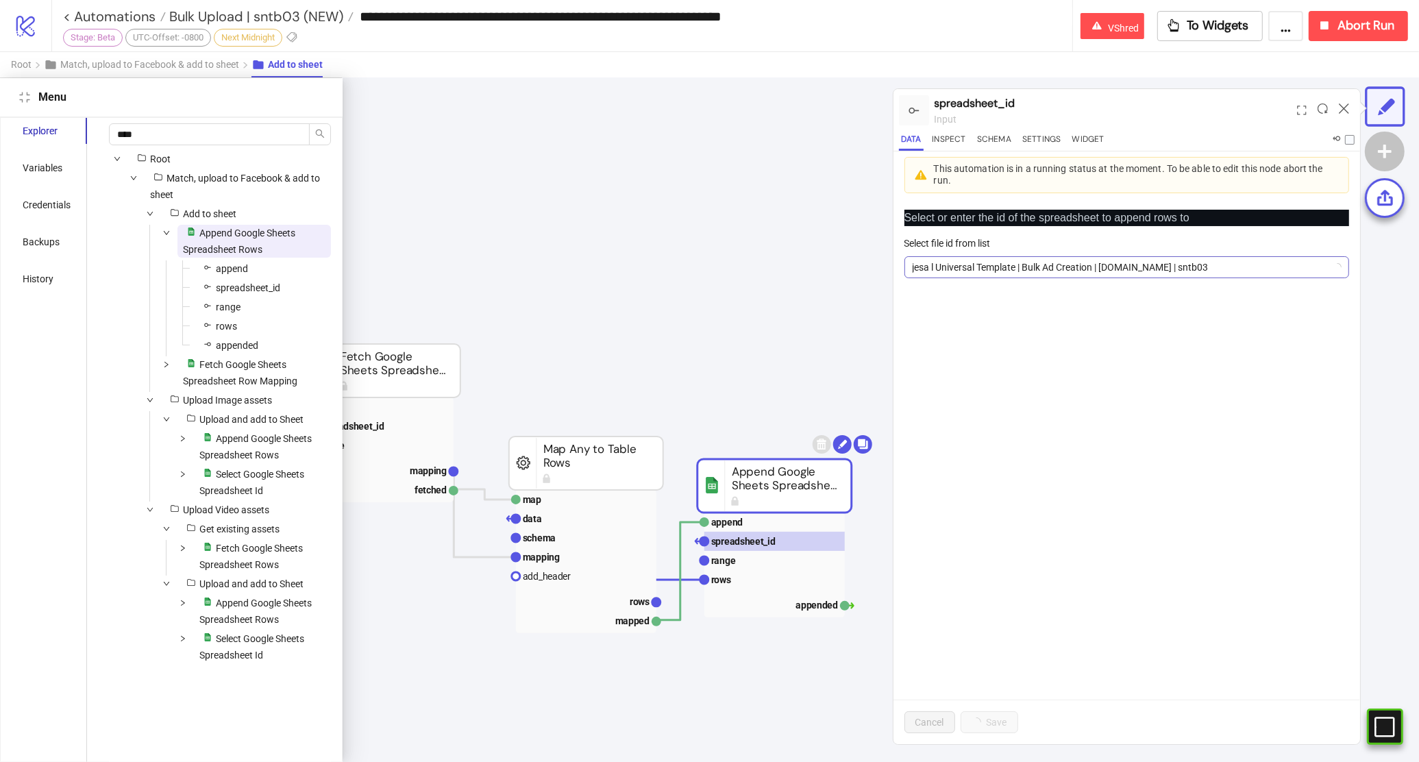
click at [1236, 264] on span "jesa l Universal Template | Bulk Ad Creation | Kitchn.io | sntb03" at bounding box center [1127, 267] width 428 height 21
click at [1311, 272] on span "jesa l Universal Template | Bulk Ad Creation | Kitchn.io | sntb03" at bounding box center [1127, 267] width 428 height 21
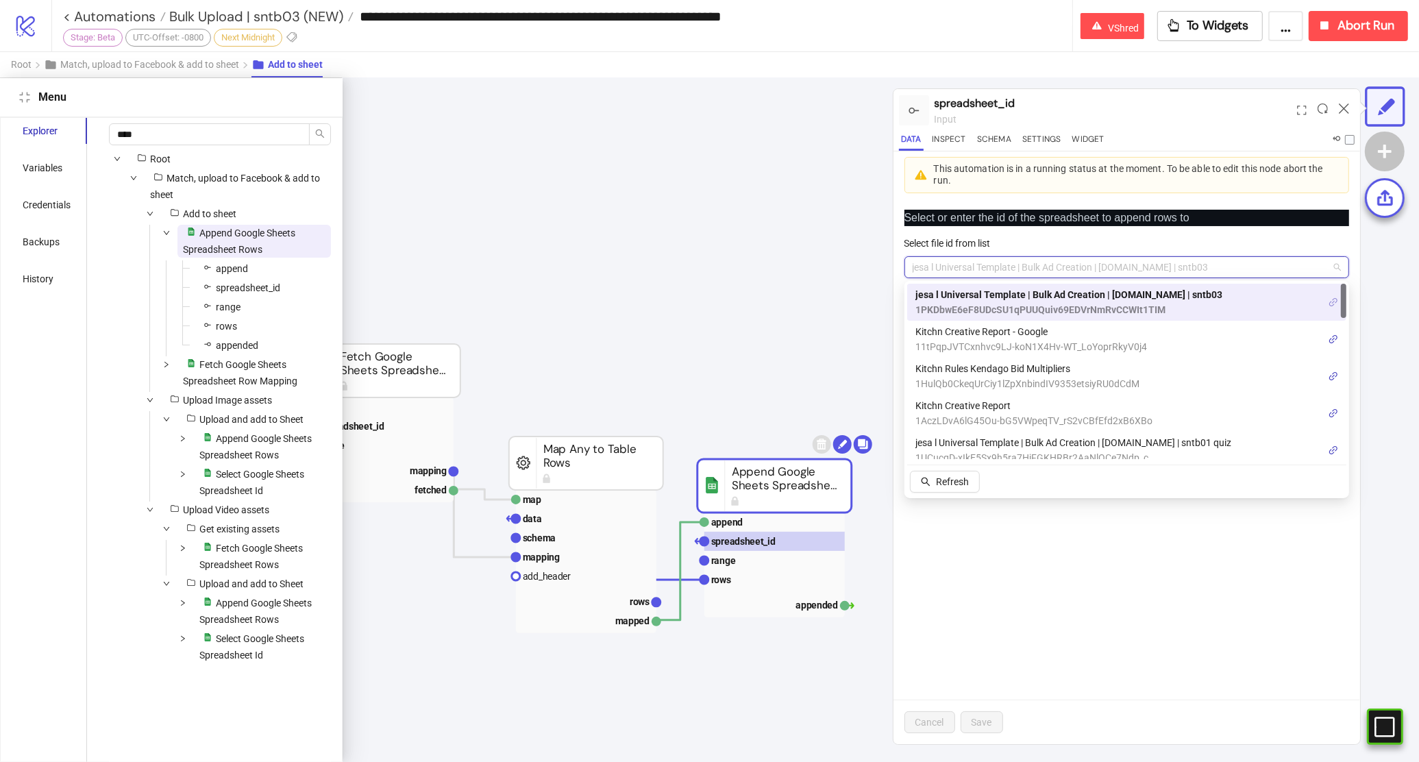
click at [1331, 303] on icon "link" at bounding box center [1333, 302] width 10 height 10
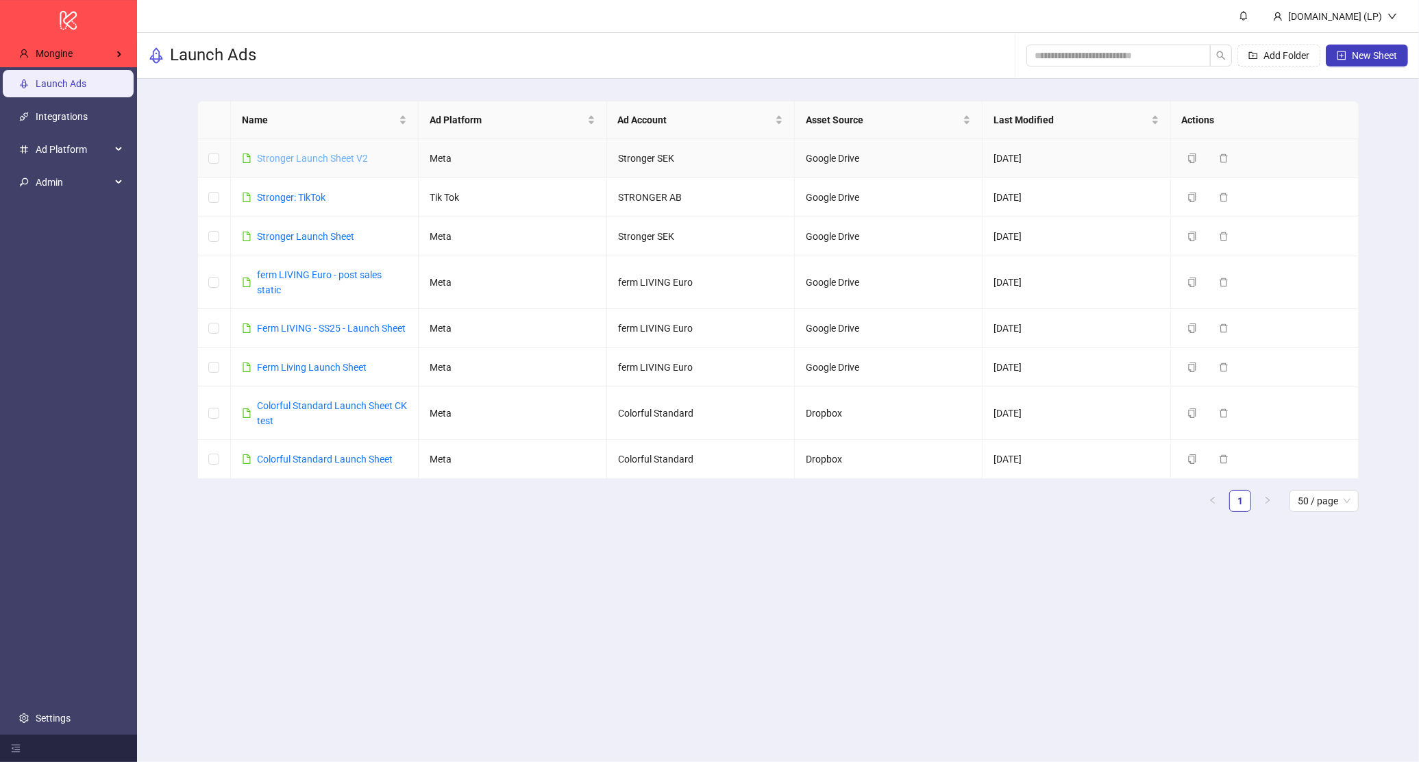
click at [295, 156] on link "Stronger Launch Sheet V2" at bounding box center [312, 158] width 111 height 11
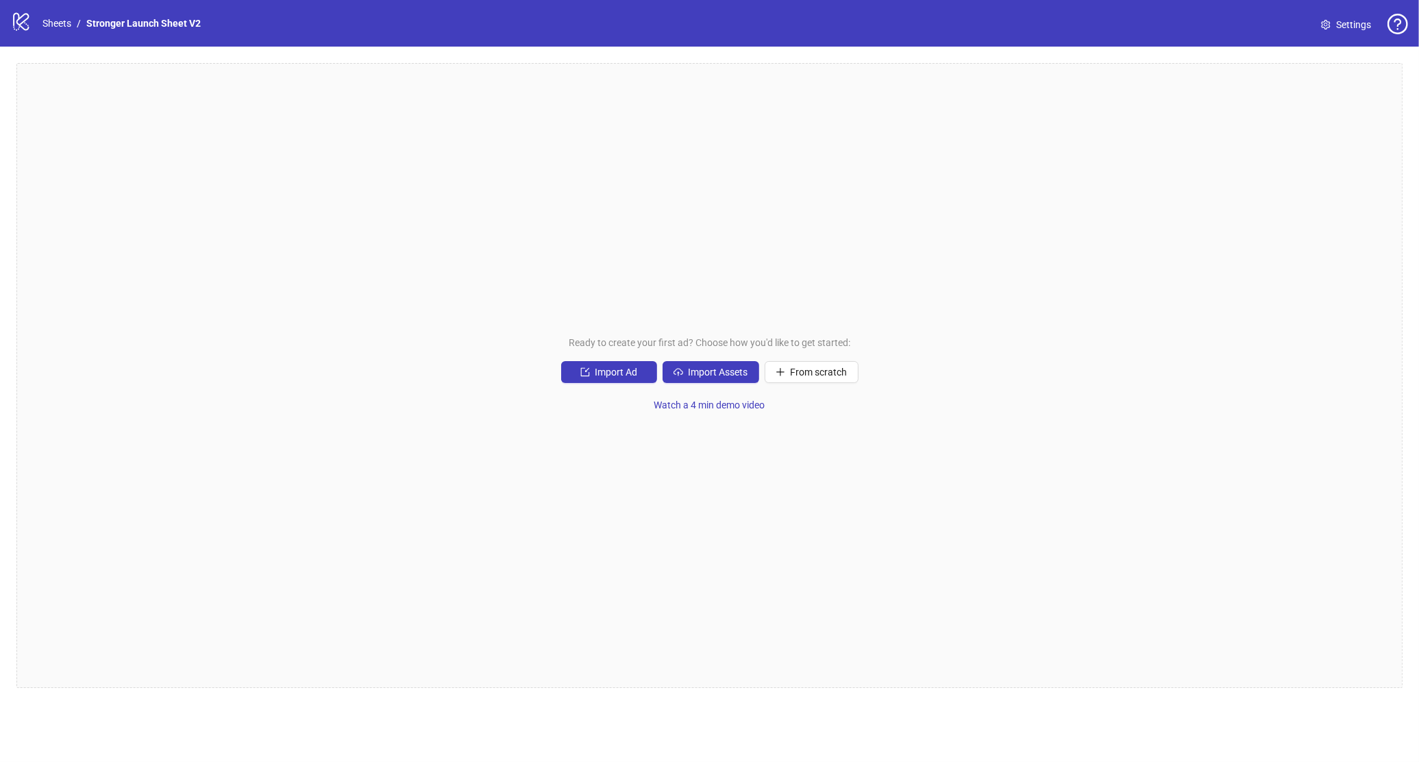
click at [1368, 25] on span "Settings" at bounding box center [1353, 24] width 35 height 15
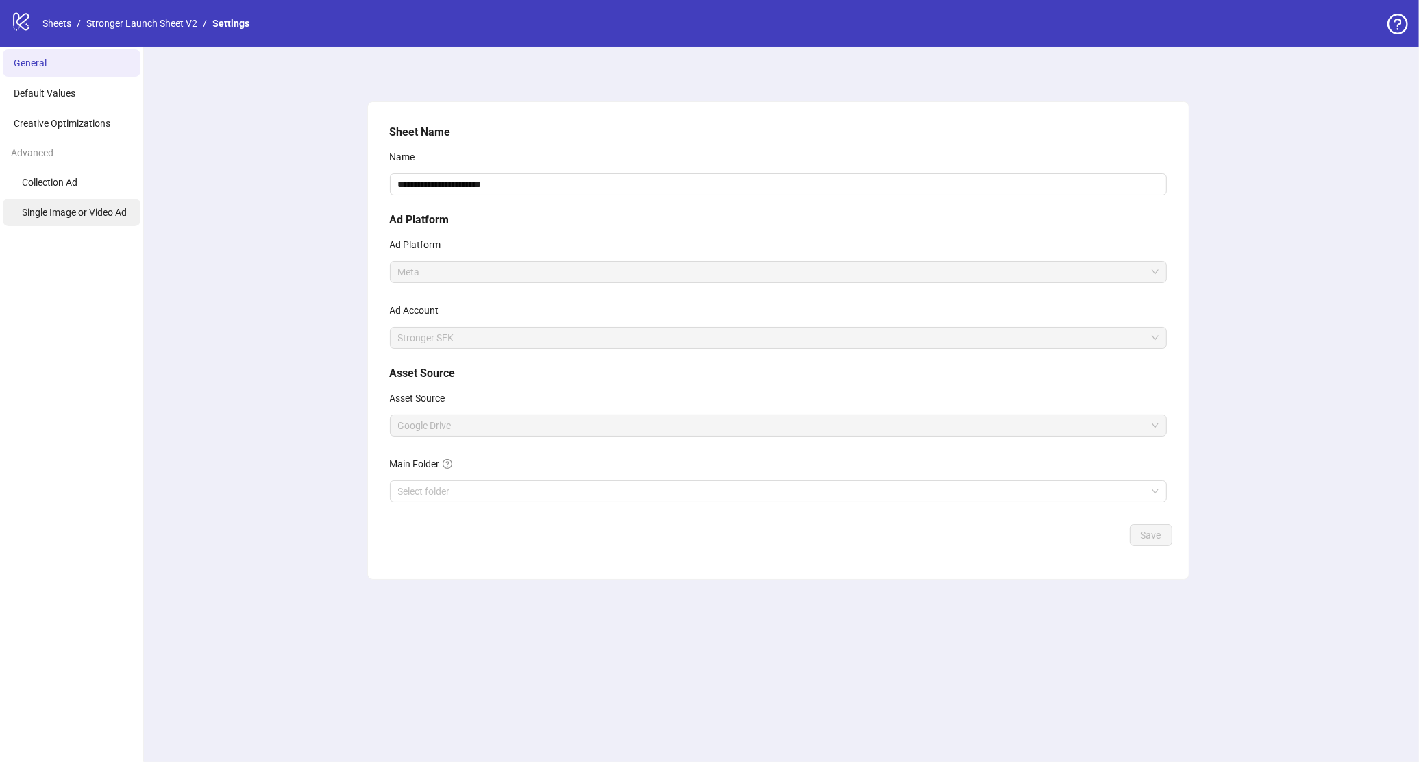
click at [44, 221] on li "Single Image or Video Ad" at bounding box center [72, 212] width 138 height 27
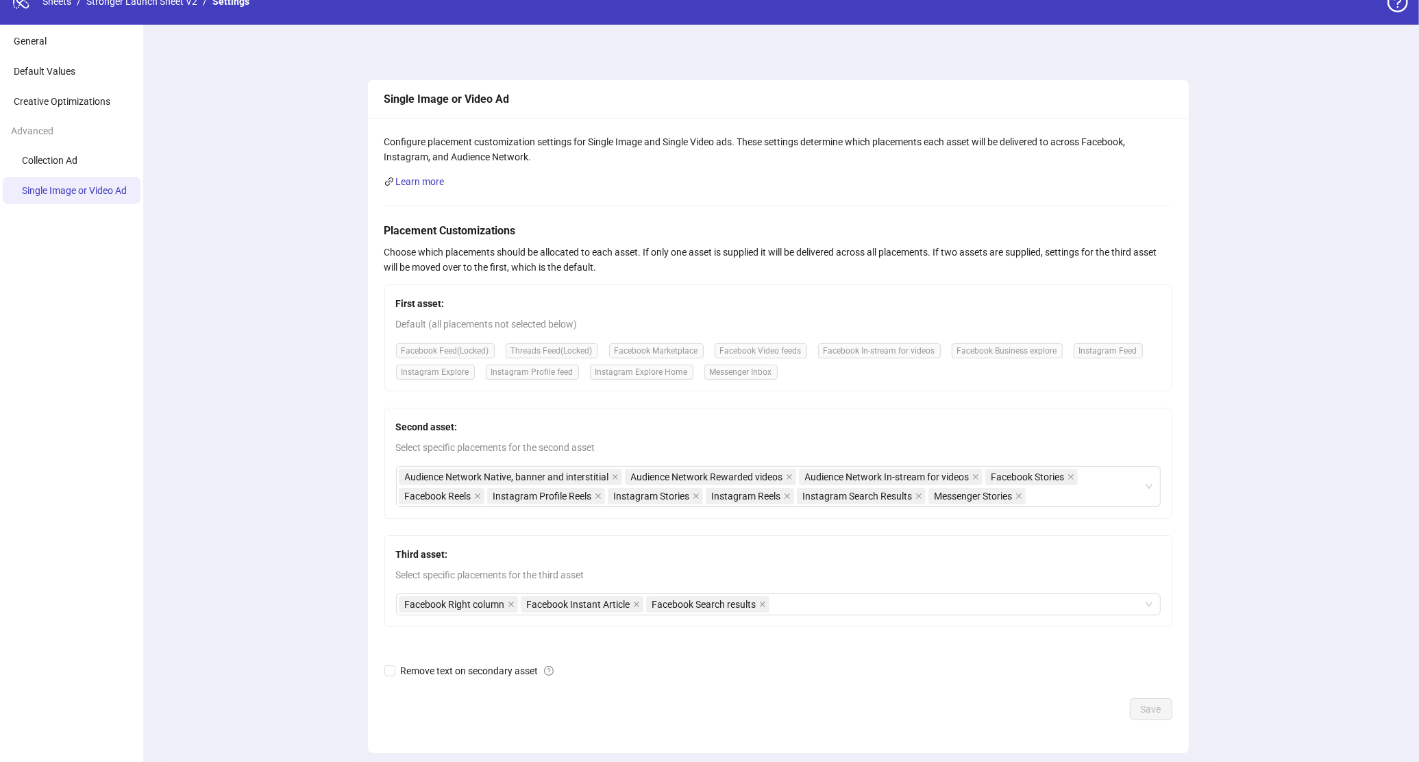
scroll to position [21, 0]
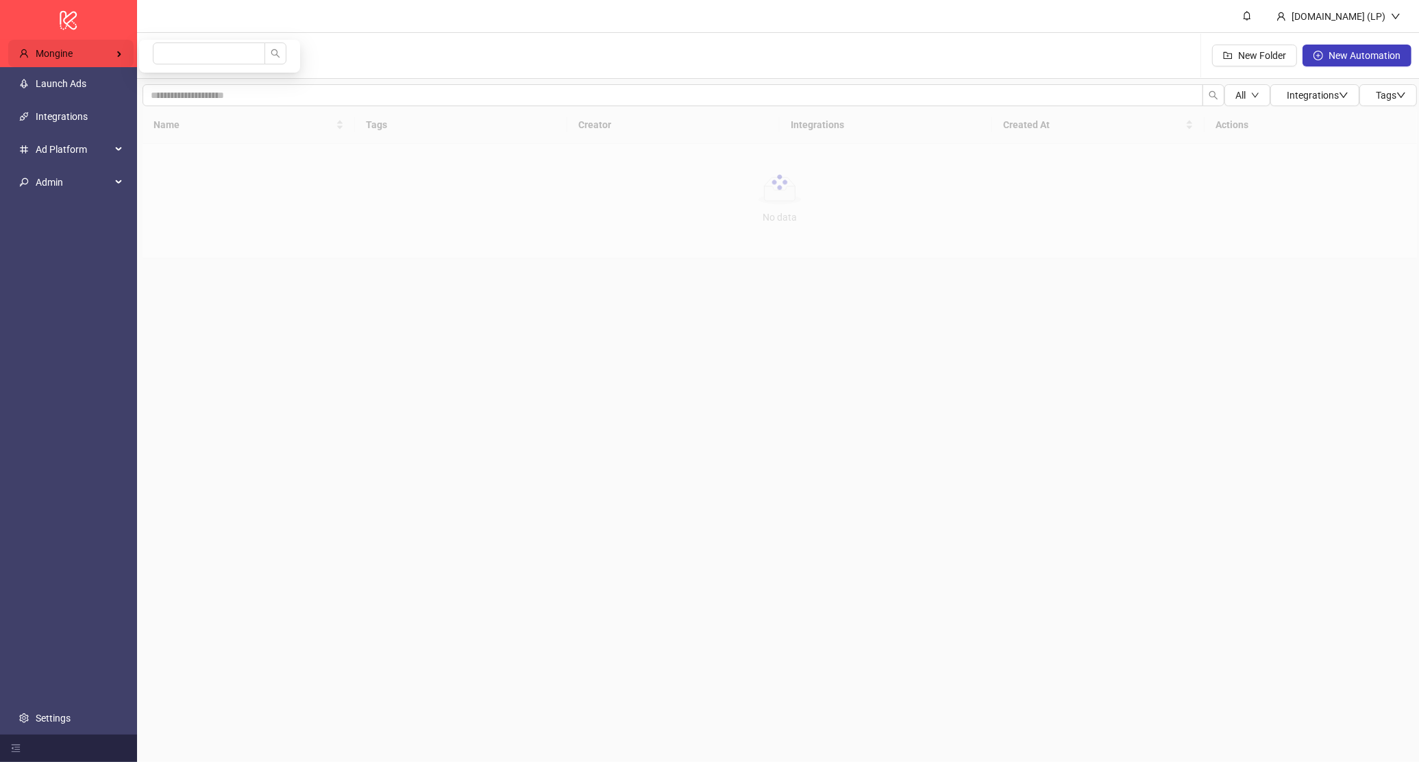
drag, startPoint x: 85, startPoint y: 59, endPoint x: 116, endPoint y: 59, distance: 31.5
click at [85, 59] on div "Mongine" at bounding box center [70, 53] width 125 height 27
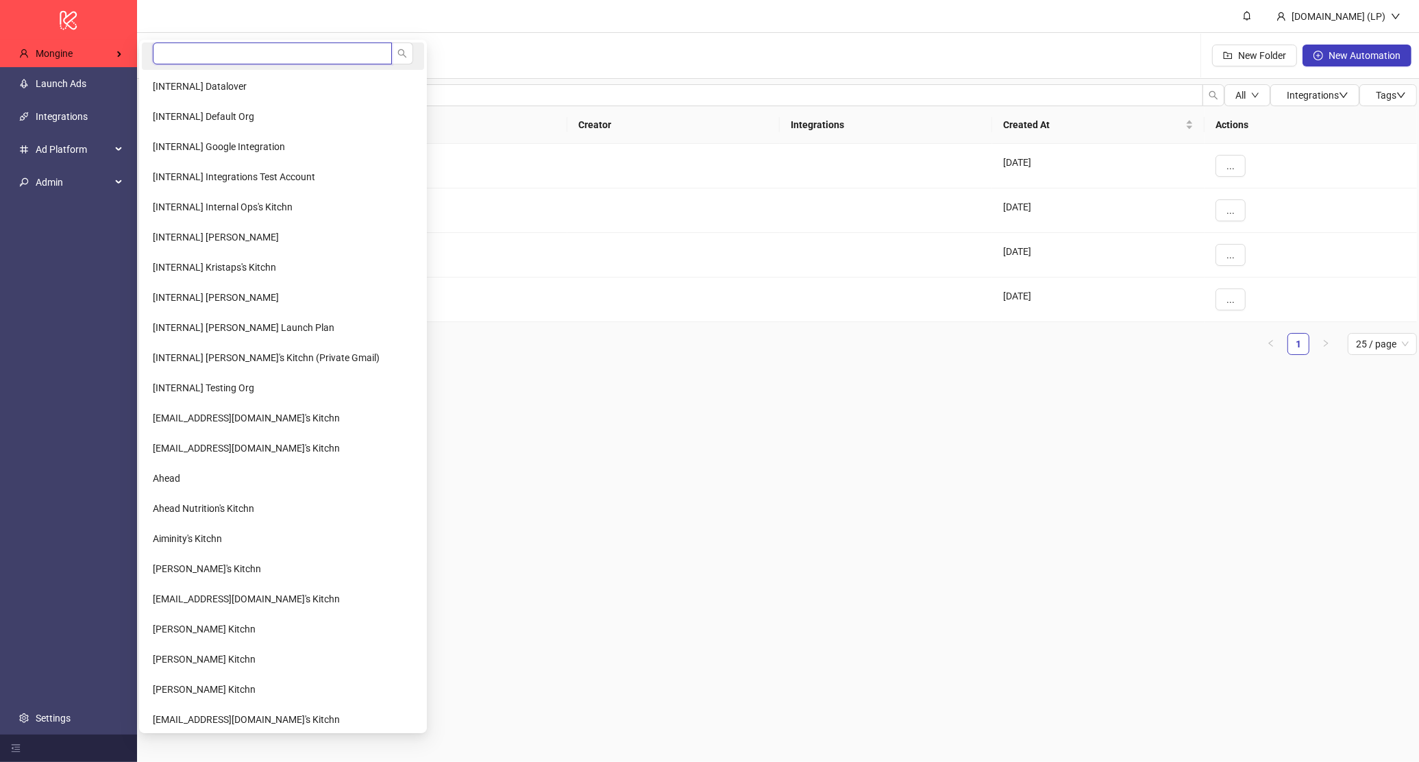
click at [222, 53] on input "search" at bounding box center [272, 53] width 239 height 22
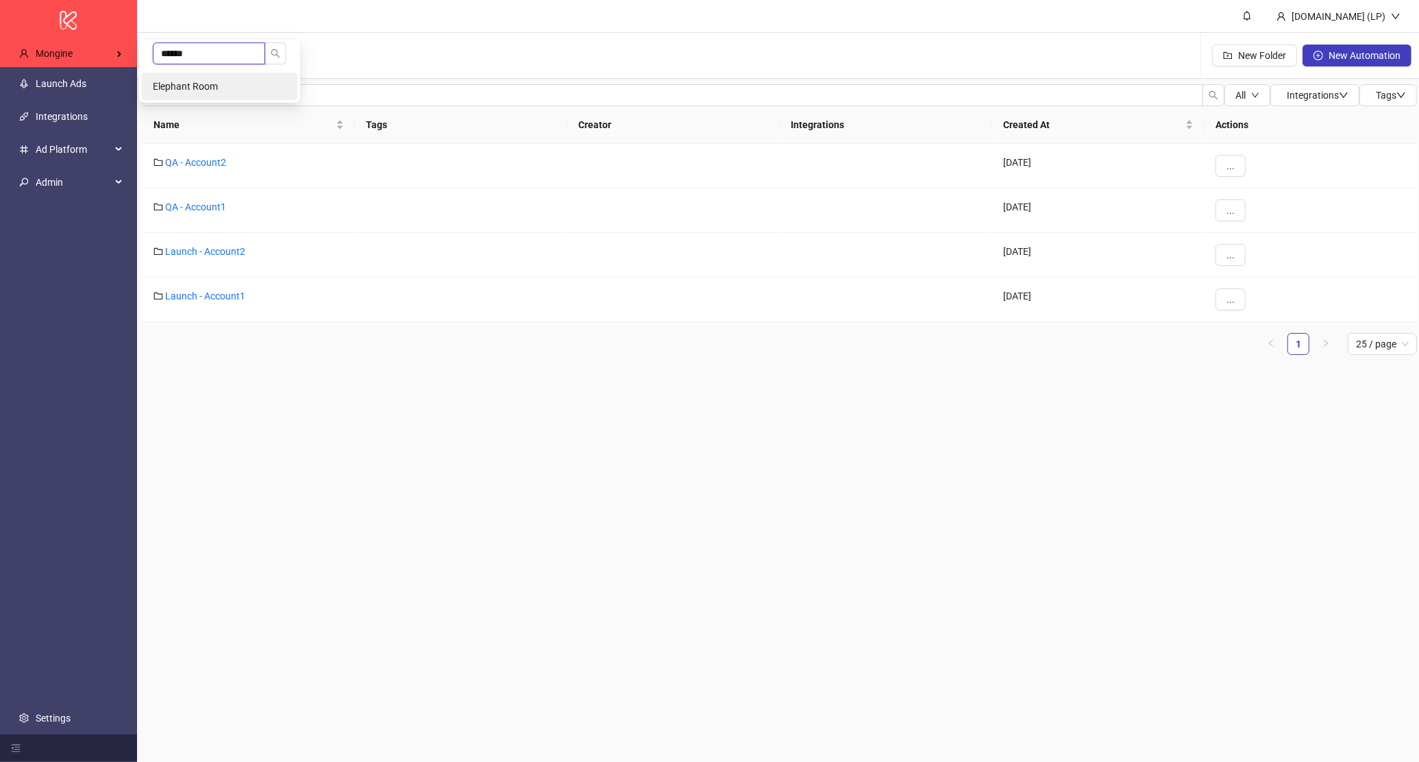
type input "******"
click at [195, 75] on li "Elephant Room" at bounding box center [220, 86] width 156 height 27
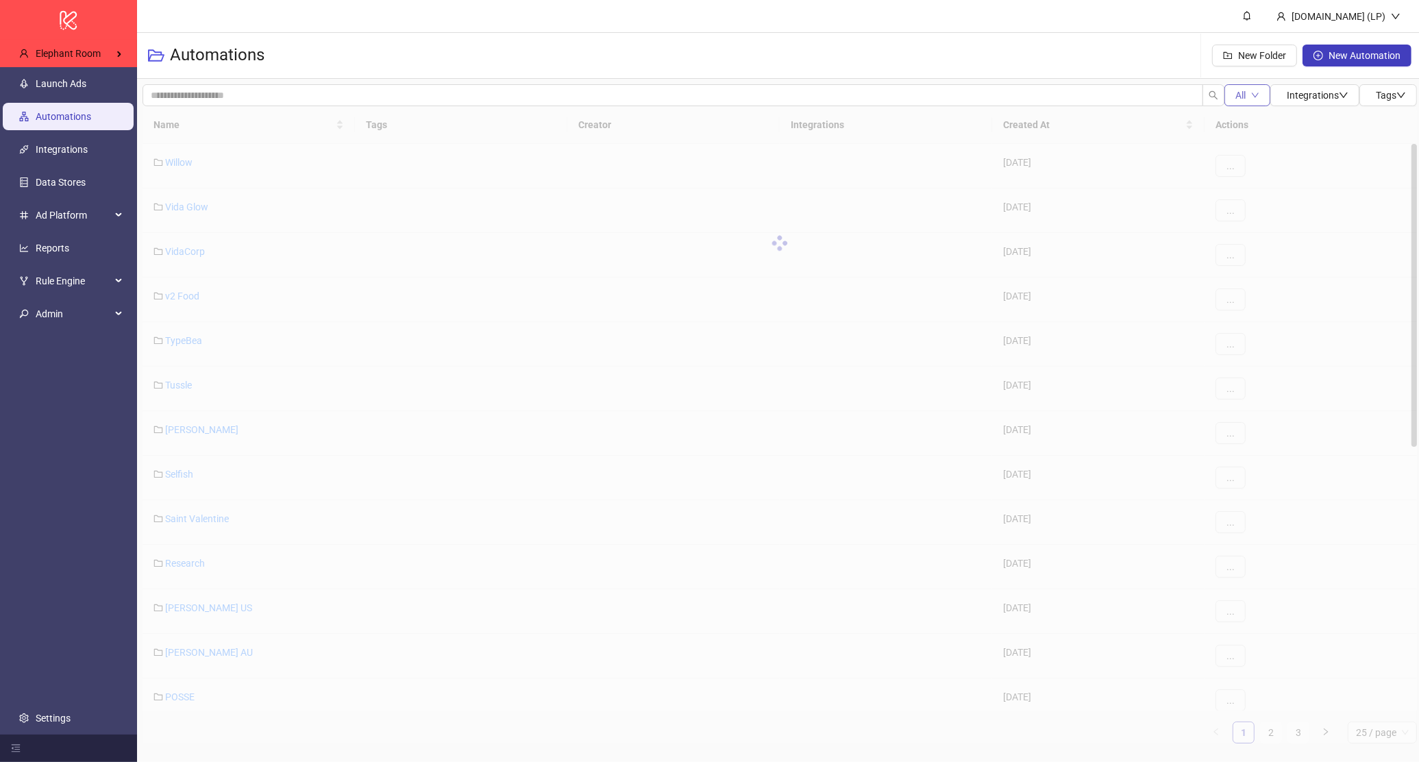
click at [1245, 104] on button "All" at bounding box center [1247, 95] width 46 height 22
click at [1233, 141] on span "Running" at bounding box center [1248, 144] width 36 height 15
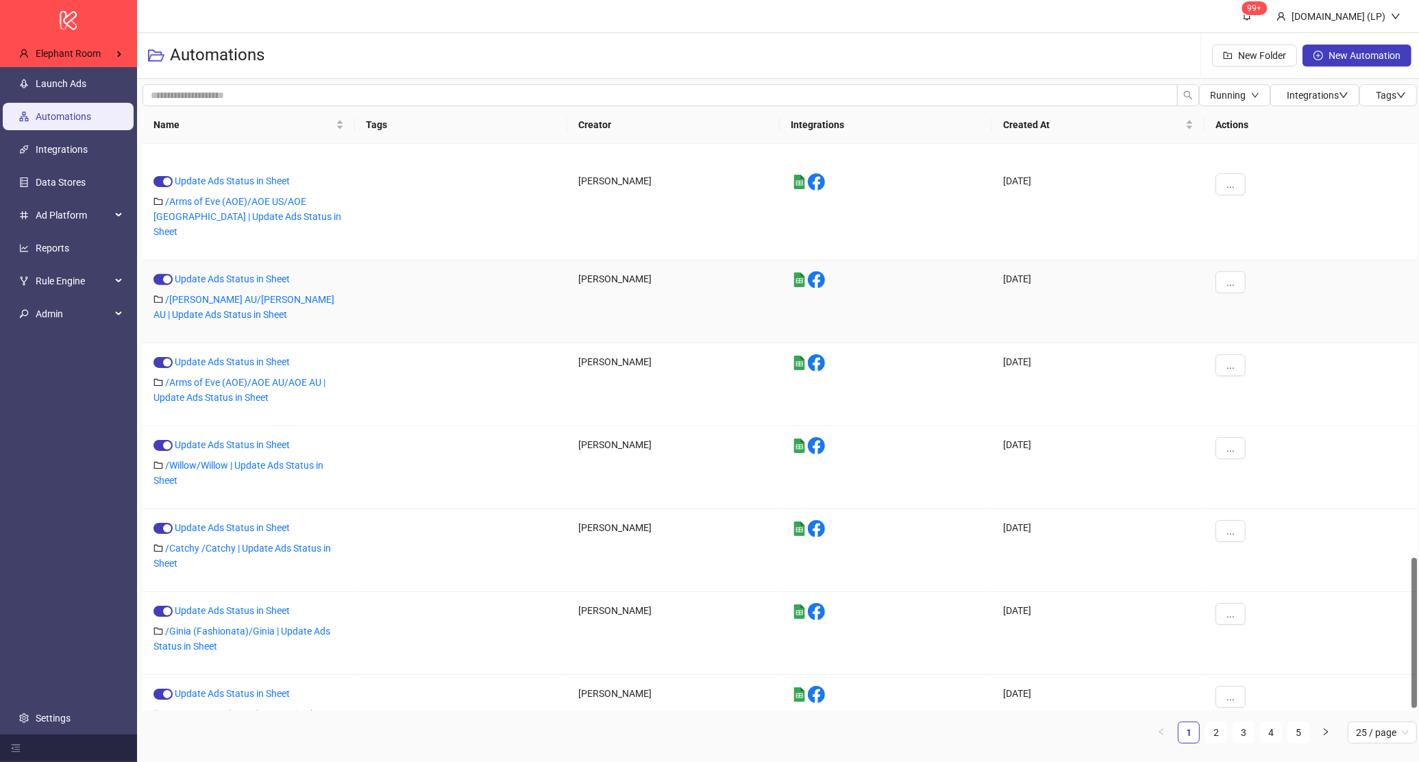
scroll to position [1566, 0]
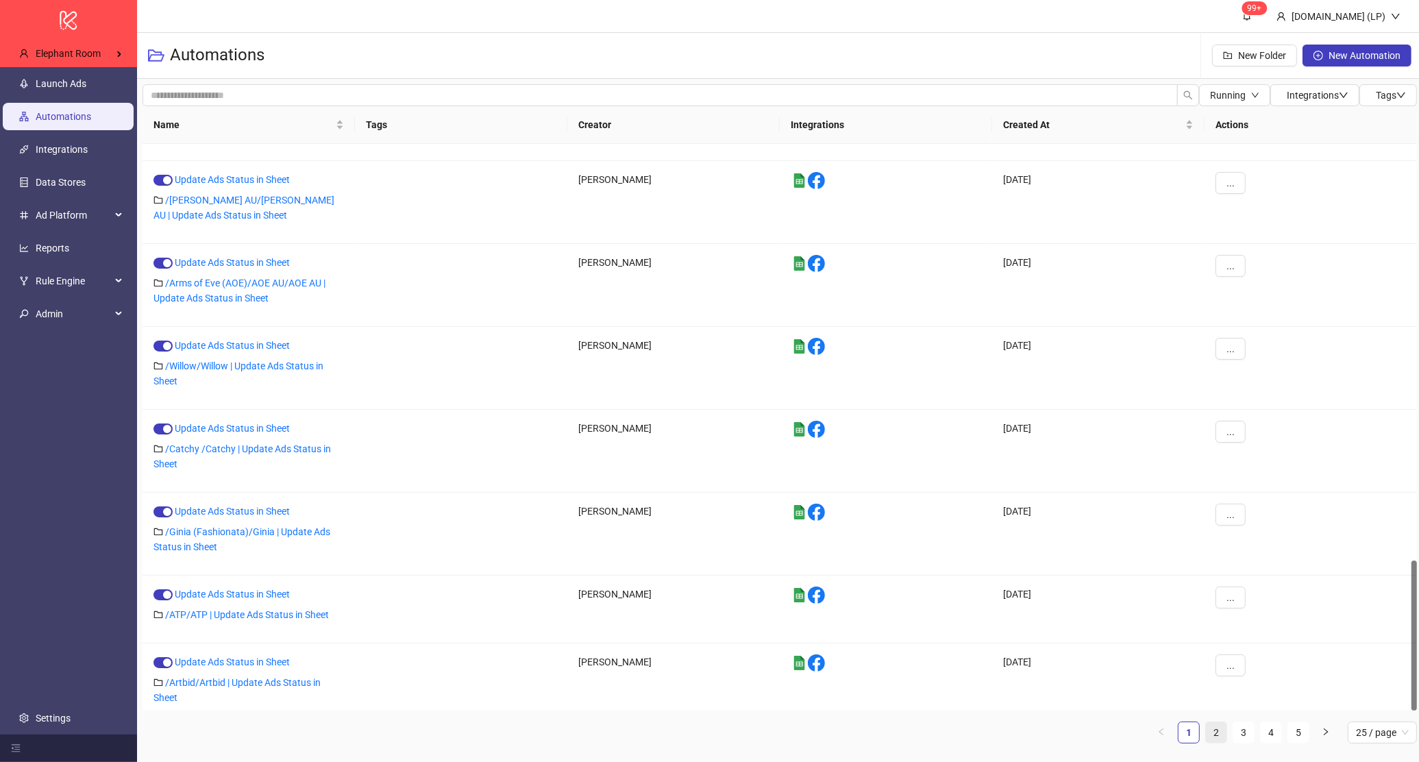
click at [1209, 737] on link "2" at bounding box center [1216, 732] width 21 height 21
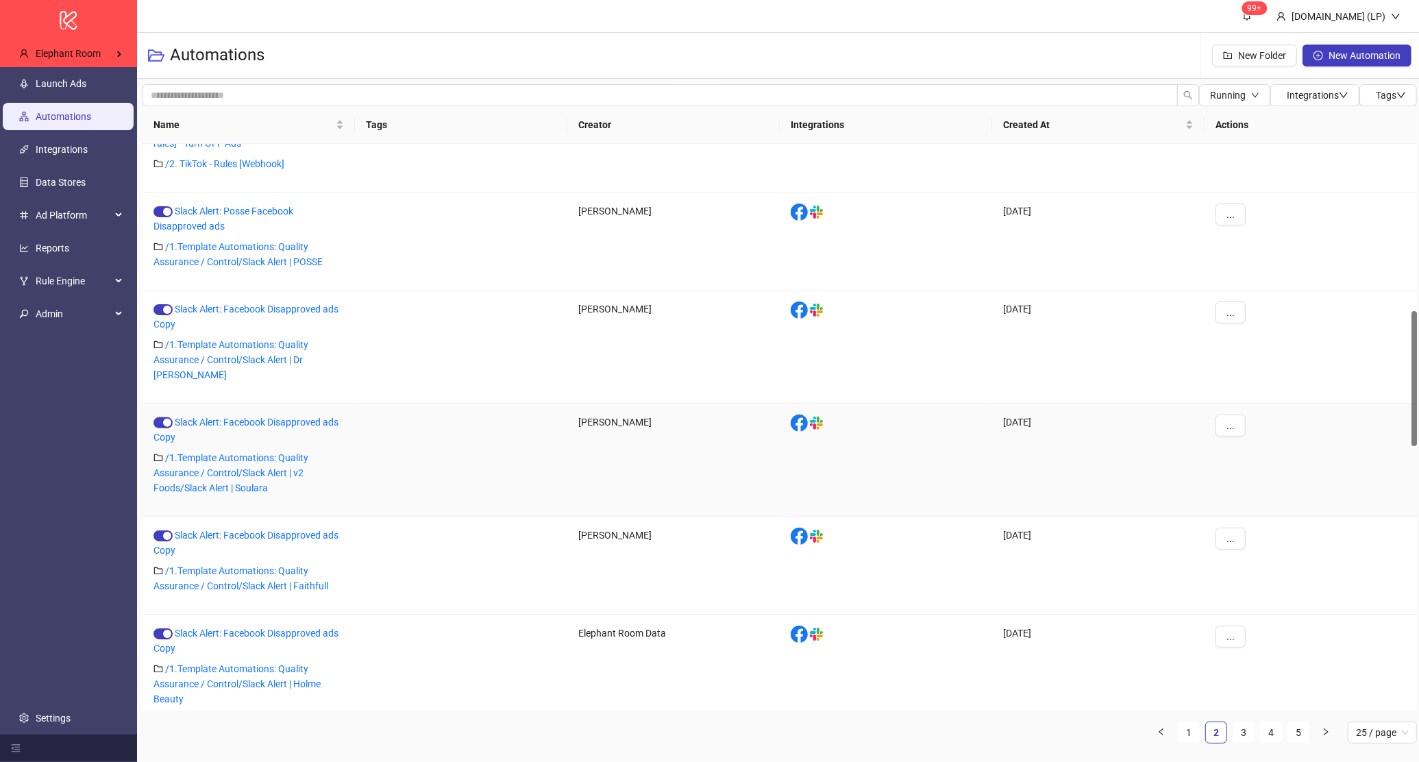
scroll to position [700, 0]
click at [251, 306] on link "Slack Alert: Facebook Disapproved ads Copy" at bounding box center [245, 314] width 185 height 26
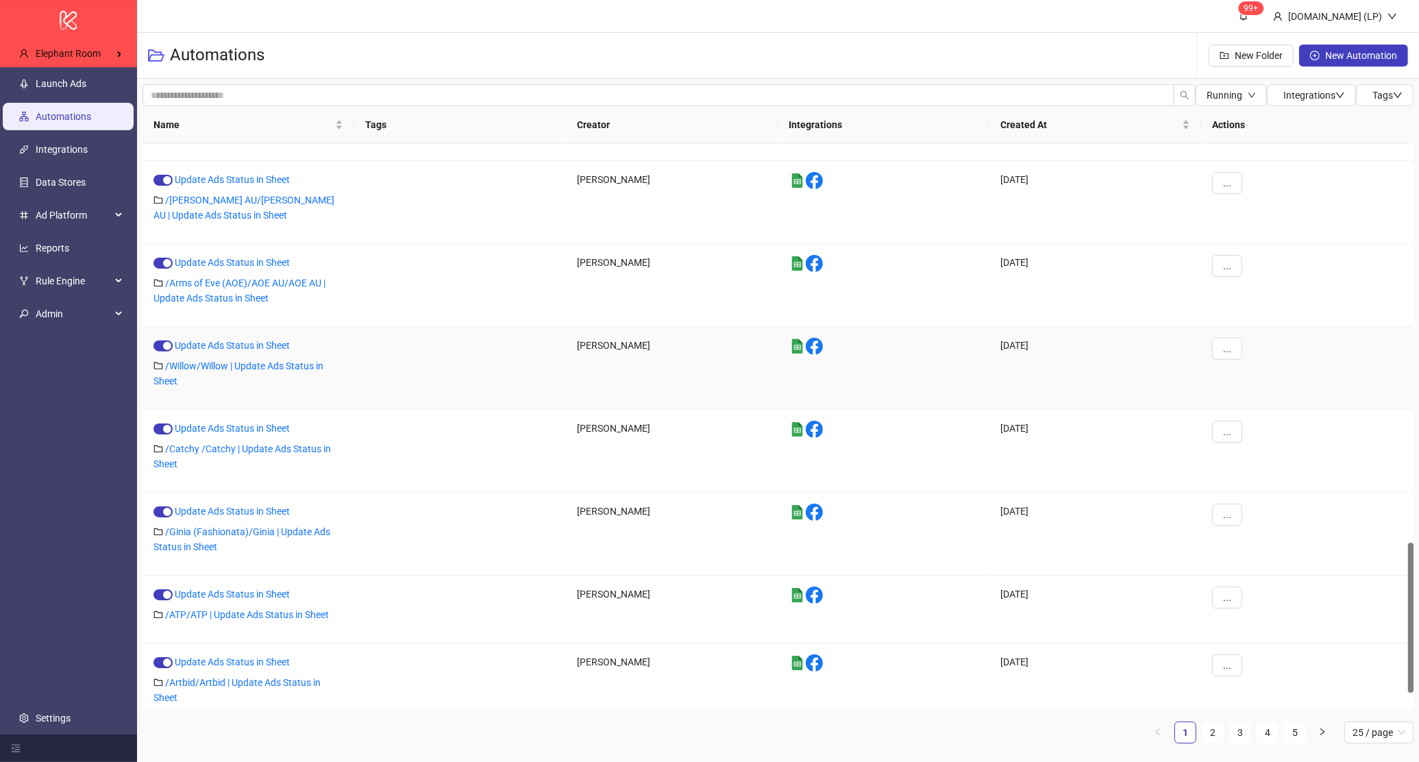
scroll to position [1566, 0]
click at [1204, 736] on link "2" at bounding box center [1212, 732] width 21 height 21
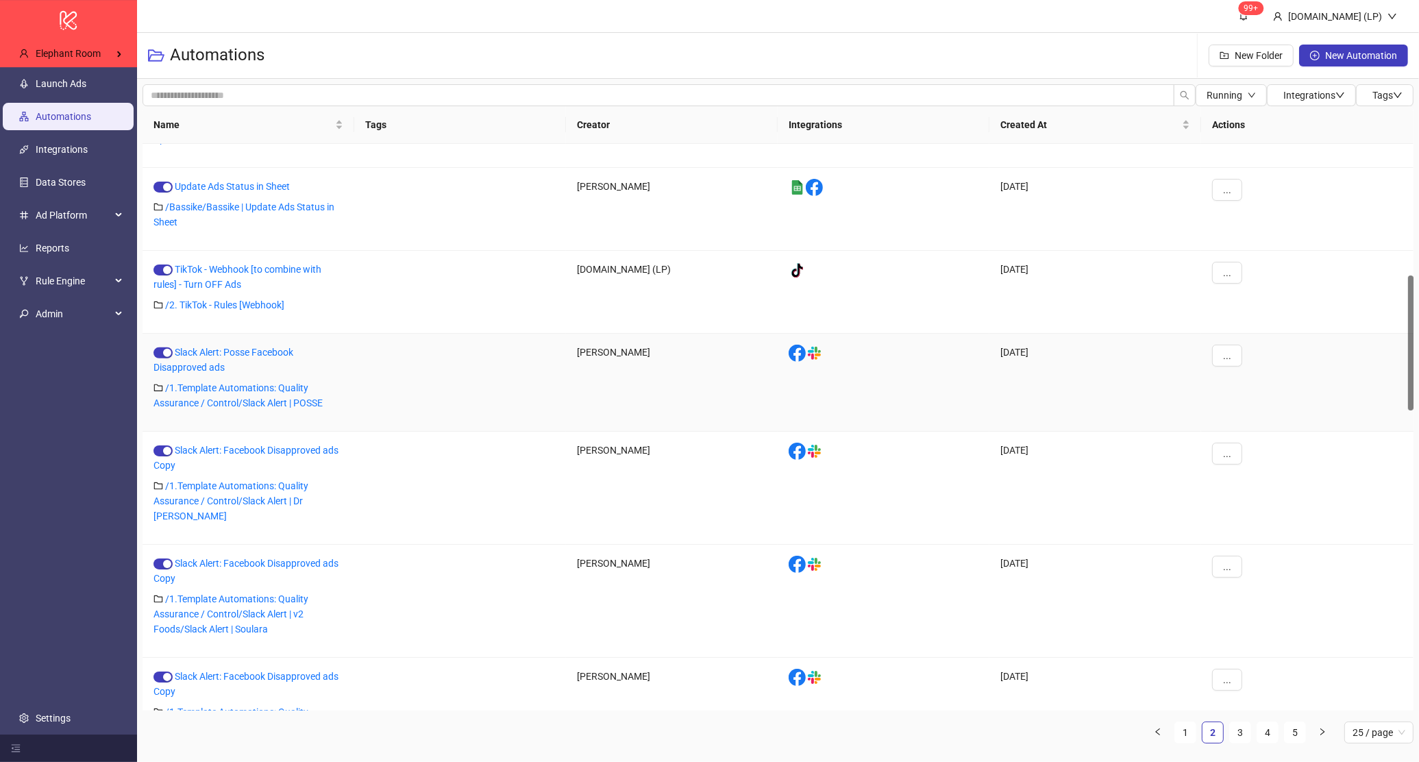
scroll to position [576, 0]
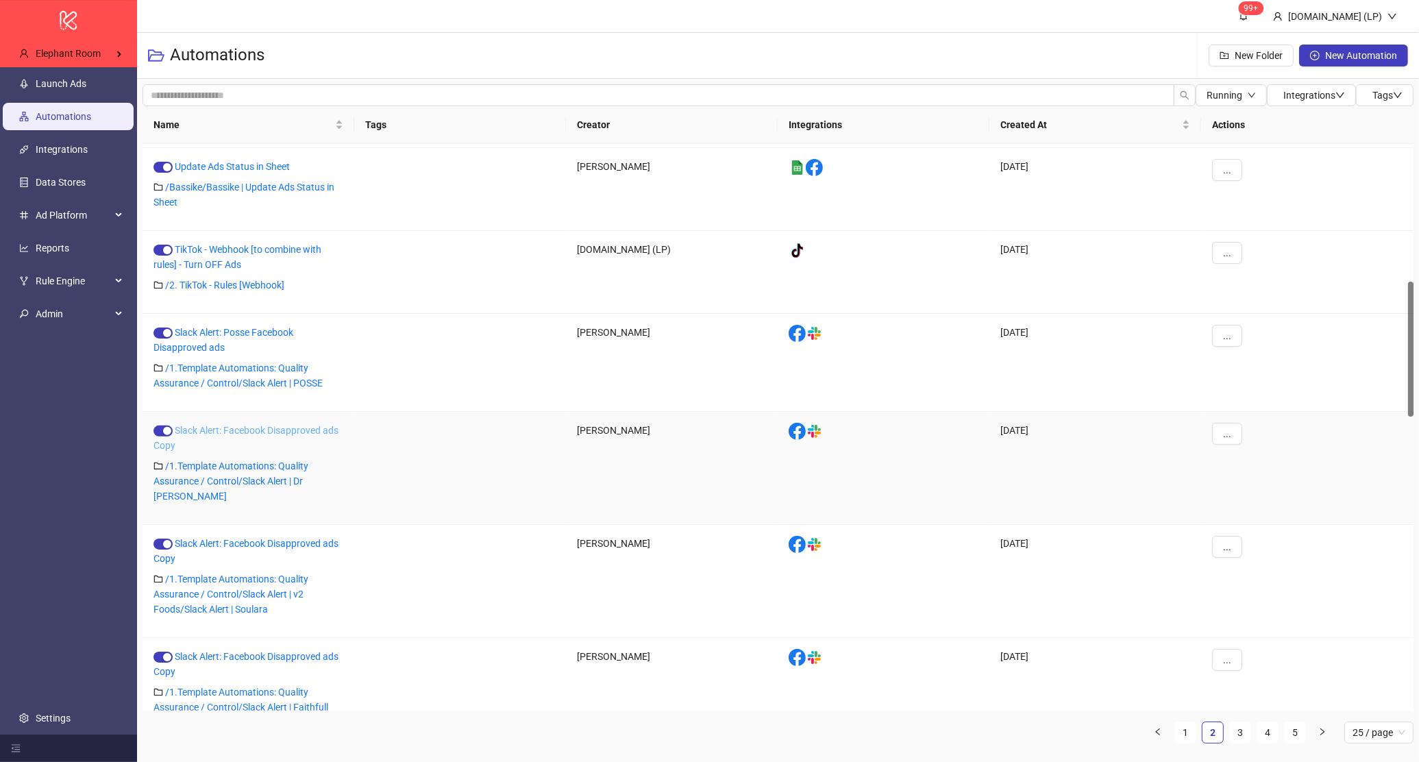
click at [265, 432] on link "Slack Alert: Facebook Disapproved ads Copy" at bounding box center [245, 438] width 185 height 26
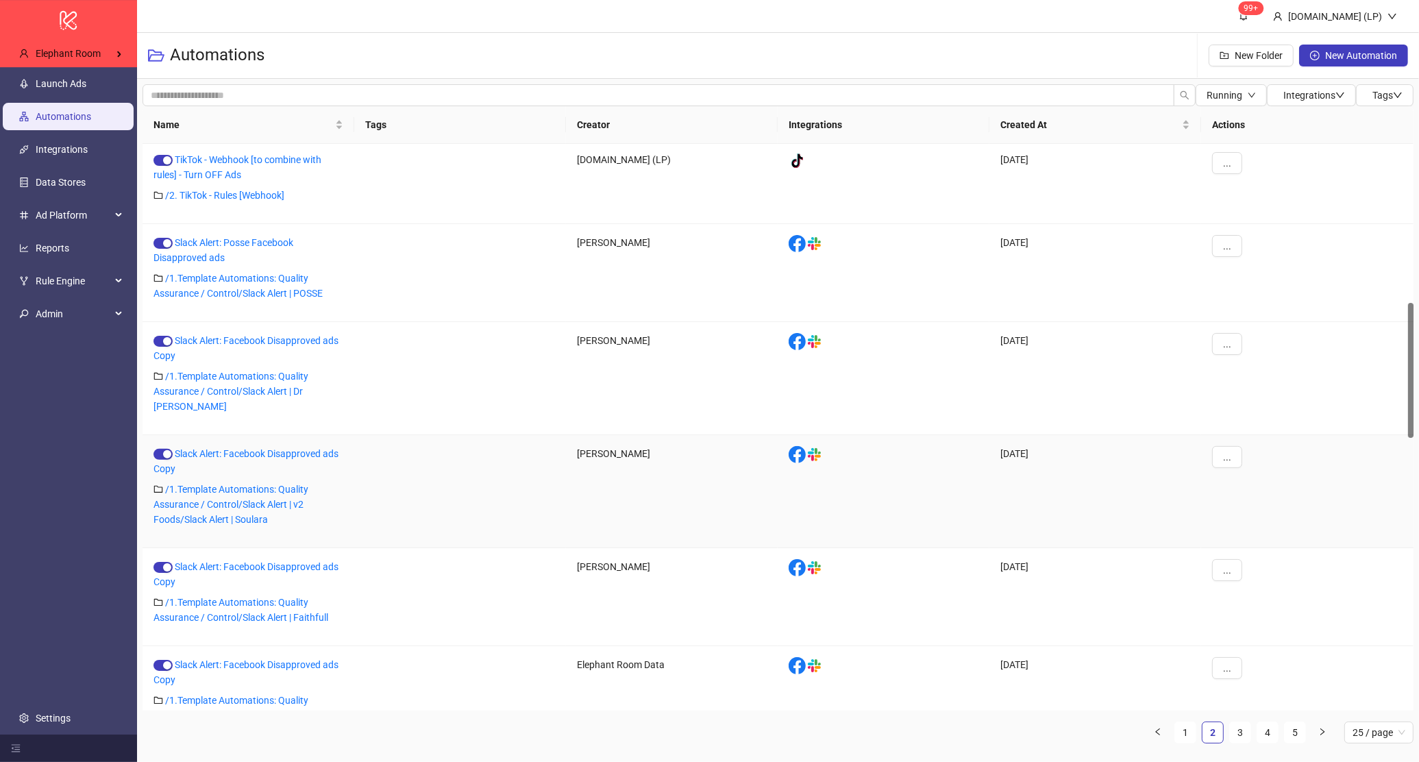
scroll to position [671, 0]
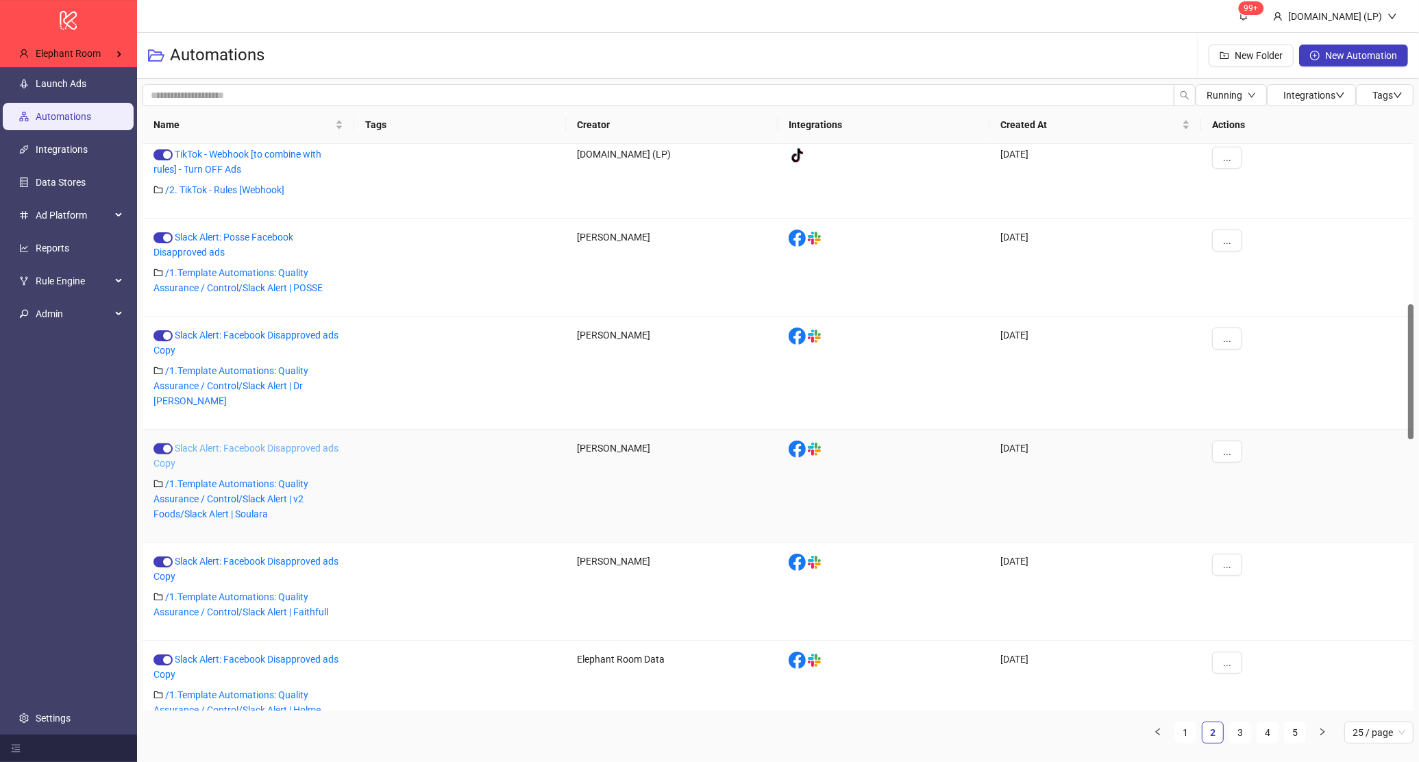
click at [286, 443] on link "Slack Alert: Facebook Disapproved ads Copy" at bounding box center [245, 456] width 185 height 26
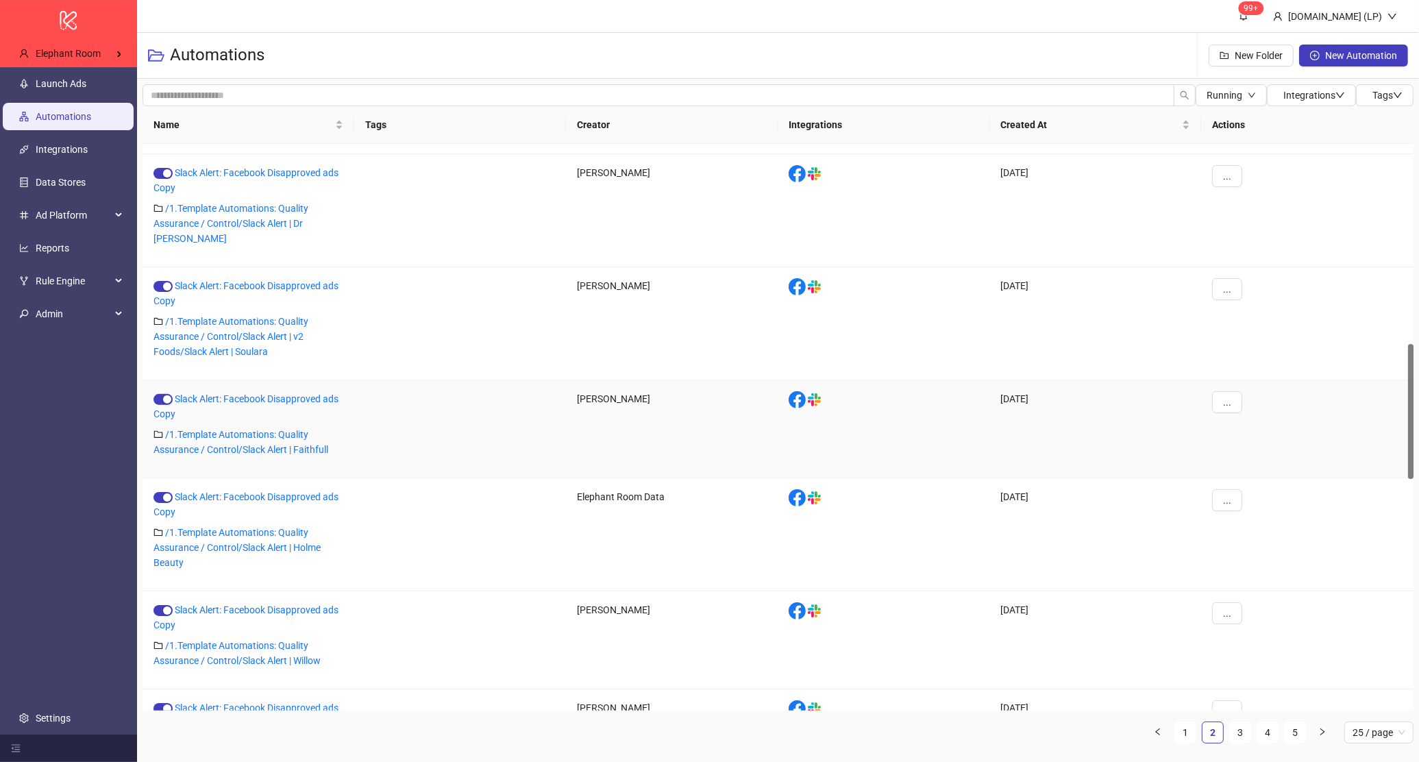
scroll to position [841, 0]
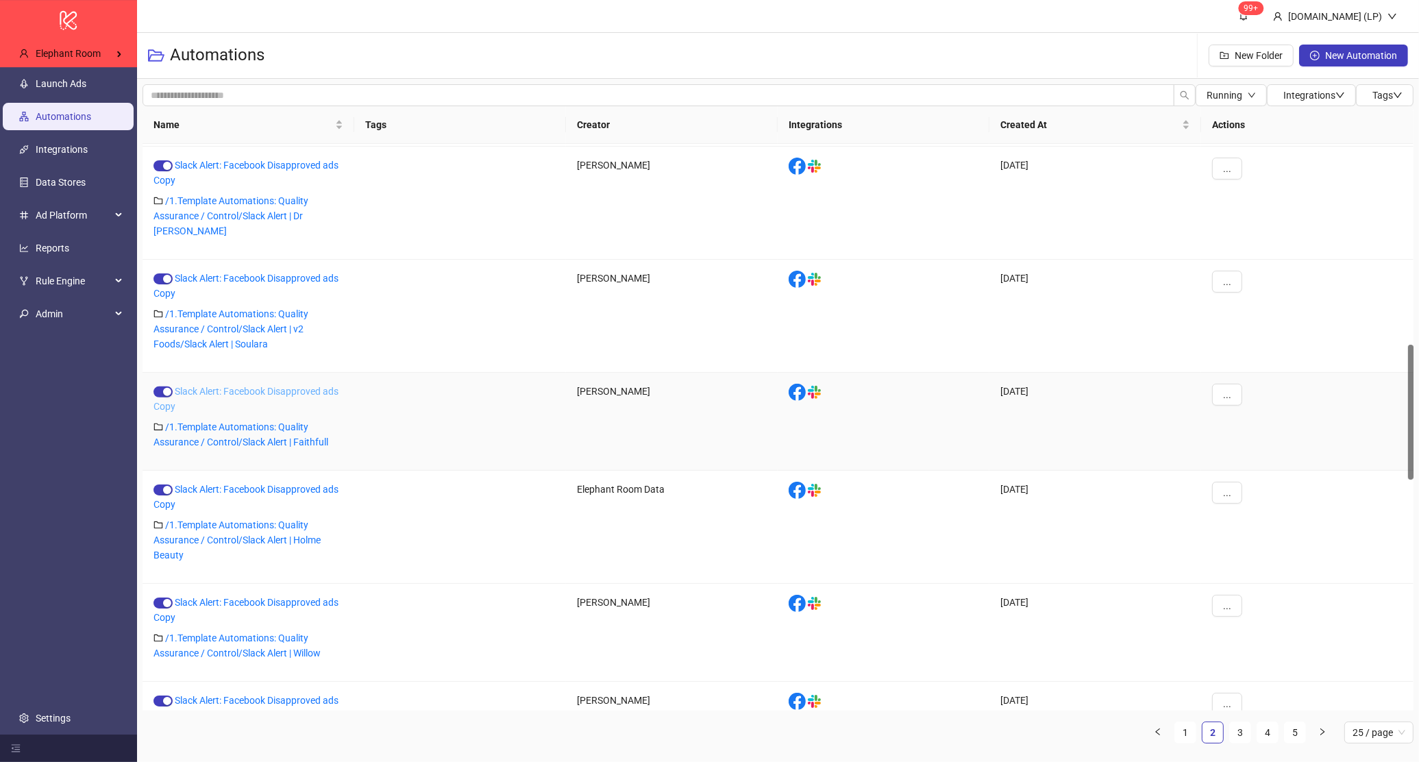
click at [313, 386] on link "Slack Alert: Facebook Disapproved ads Copy" at bounding box center [245, 399] width 185 height 26
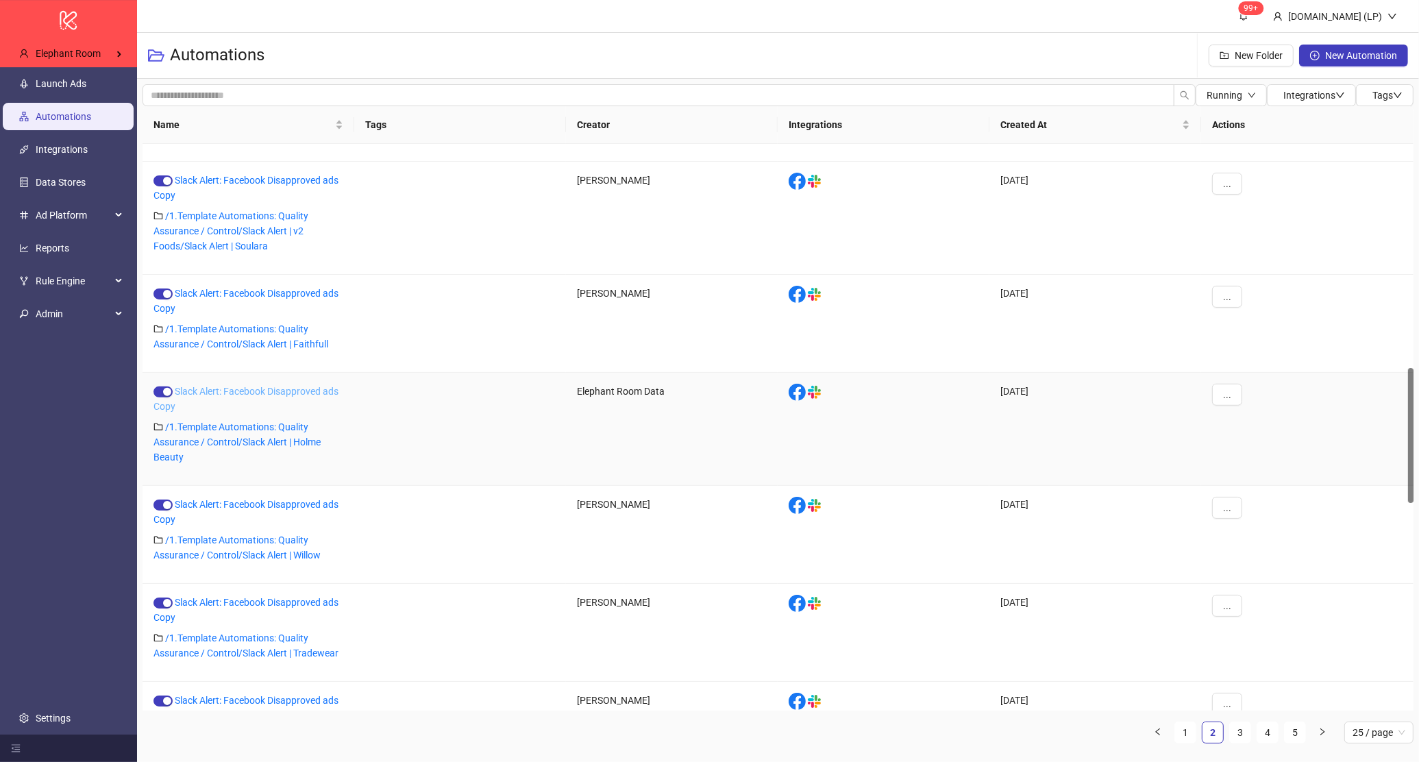
click at [299, 386] on link "Slack Alert: Facebook Disapproved ads Copy" at bounding box center [245, 399] width 185 height 26
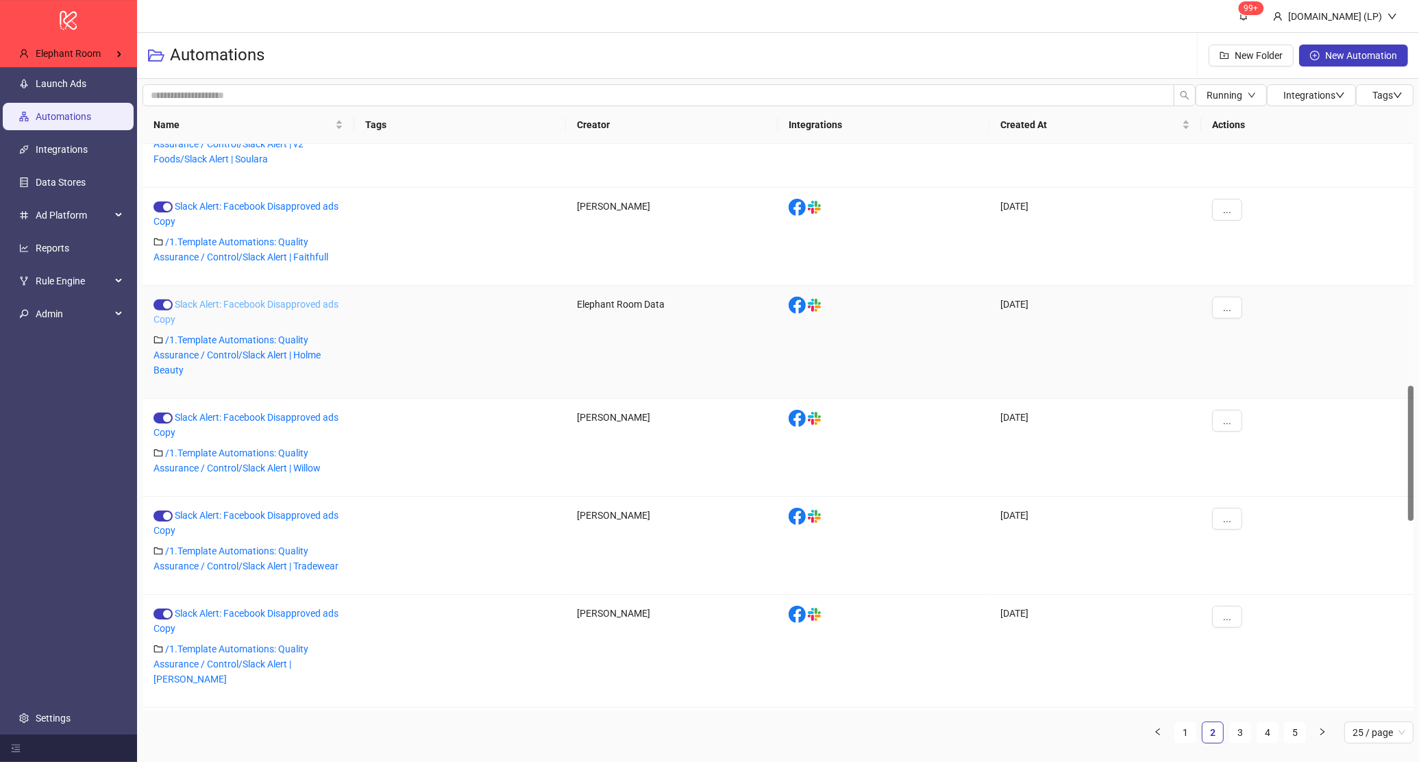
scroll to position [1036, 0]
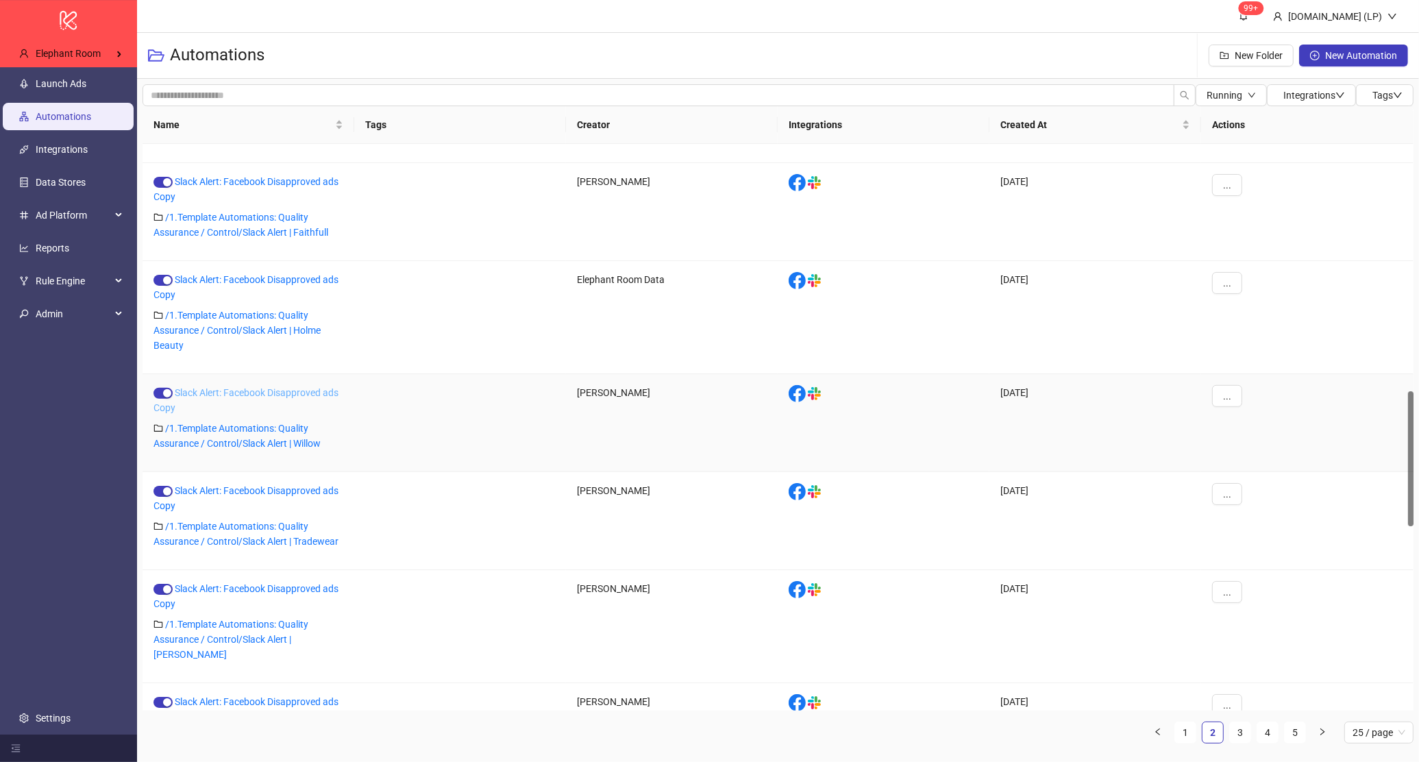
click at [286, 391] on link "Slack Alert: Facebook Disapproved ads Copy" at bounding box center [245, 400] width 185 height 26
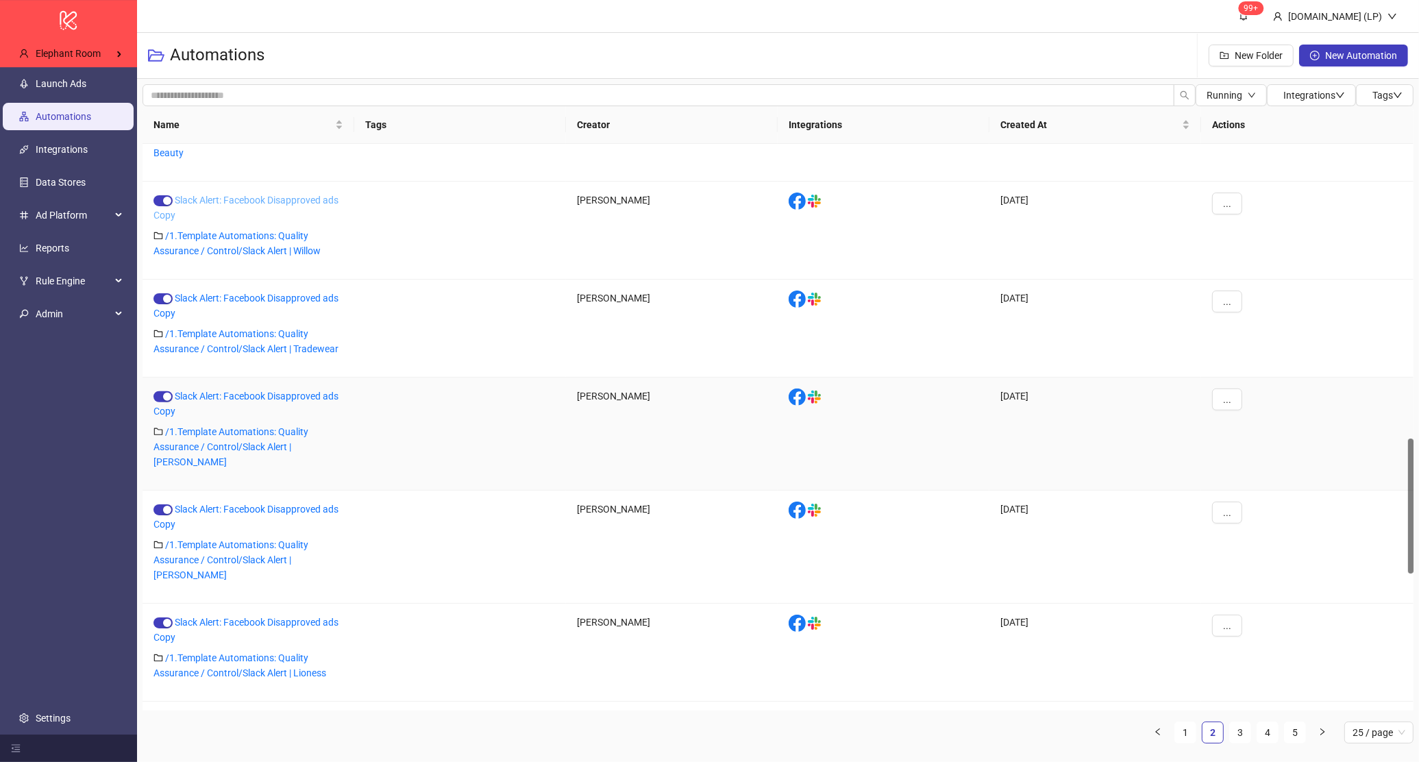
scroll to position [1232, 0]
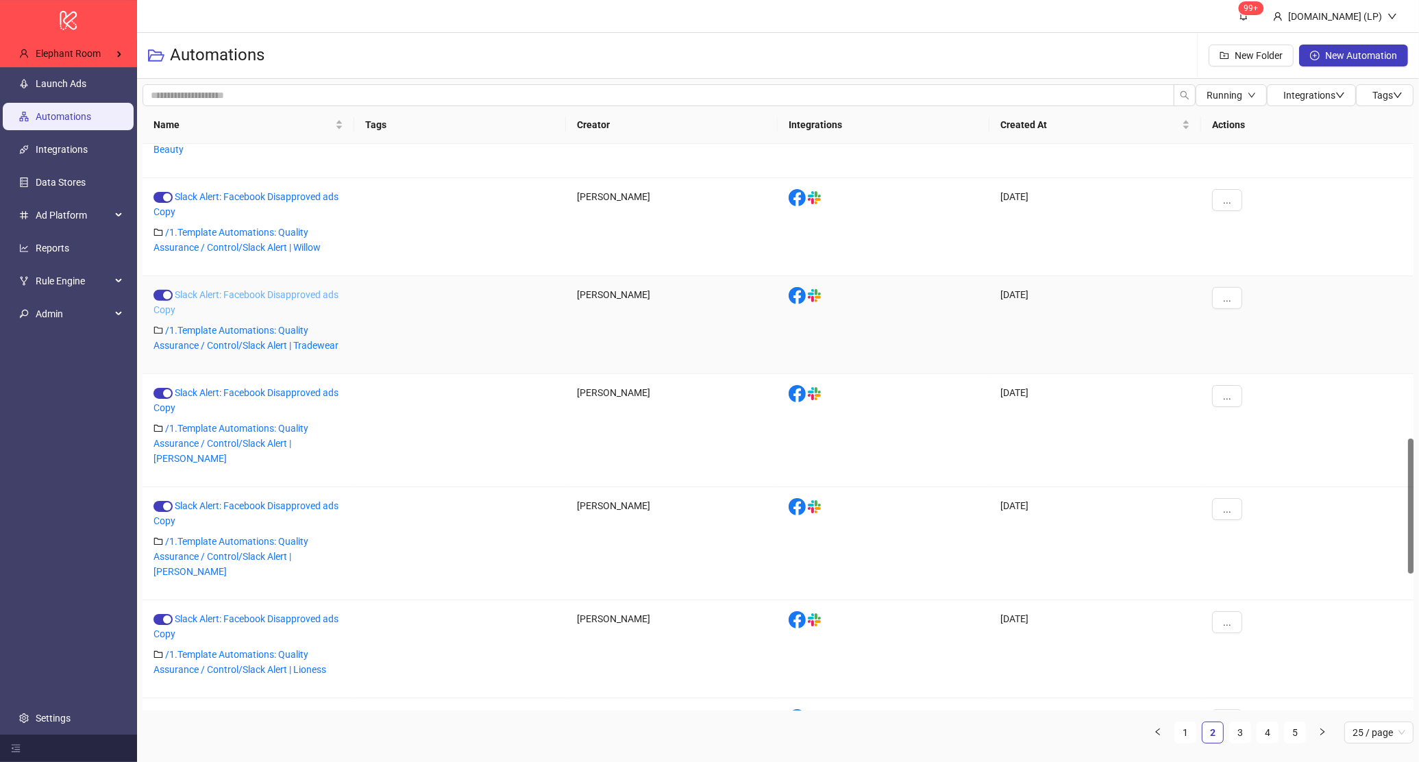
click at [286, 289] on link "Slack Alert: Facebook Disapproved ads Copy" at bounding box center [245, 302] width 185 height 26
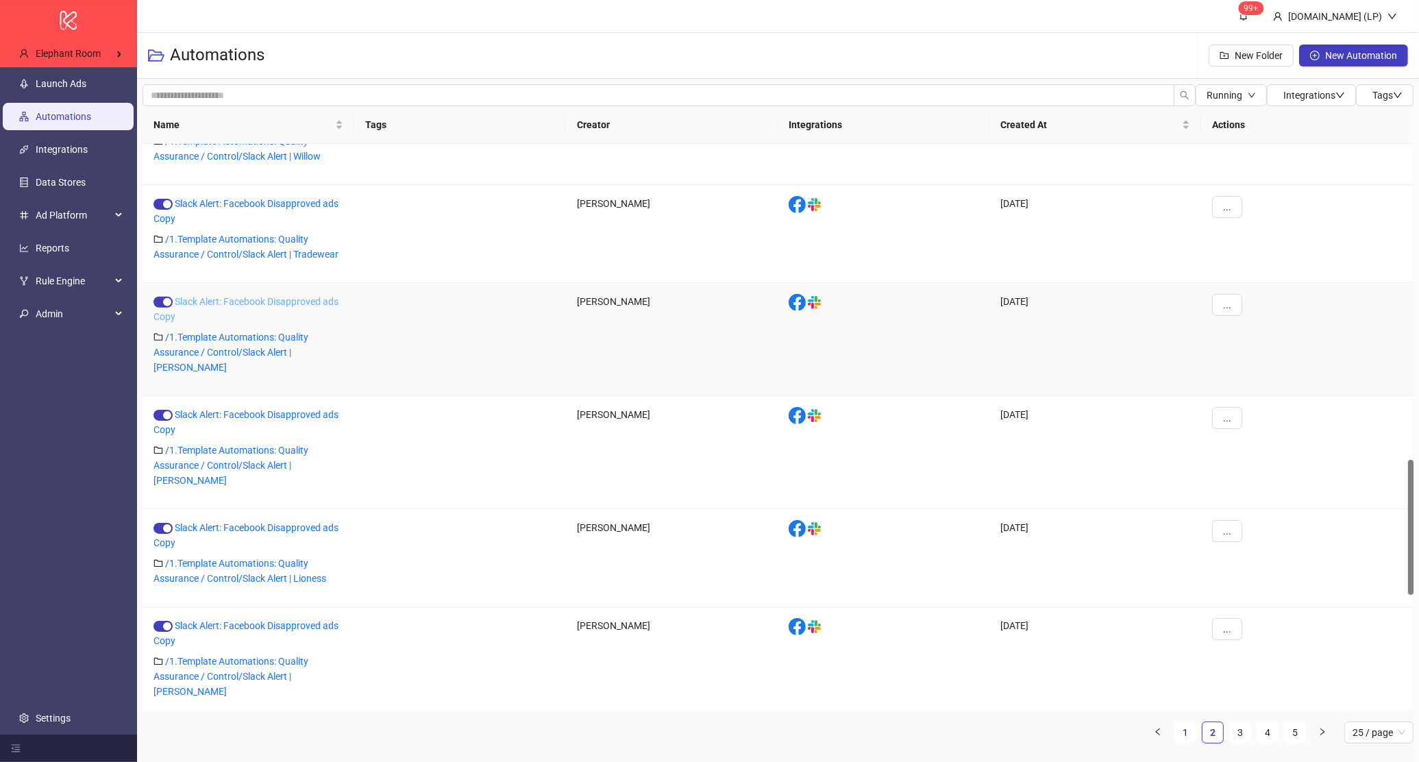
click at [286, 301] on link "Slack Alert: Facebook Disapproved ads Copy" at bounding box center [245, 309] width 185 height 26
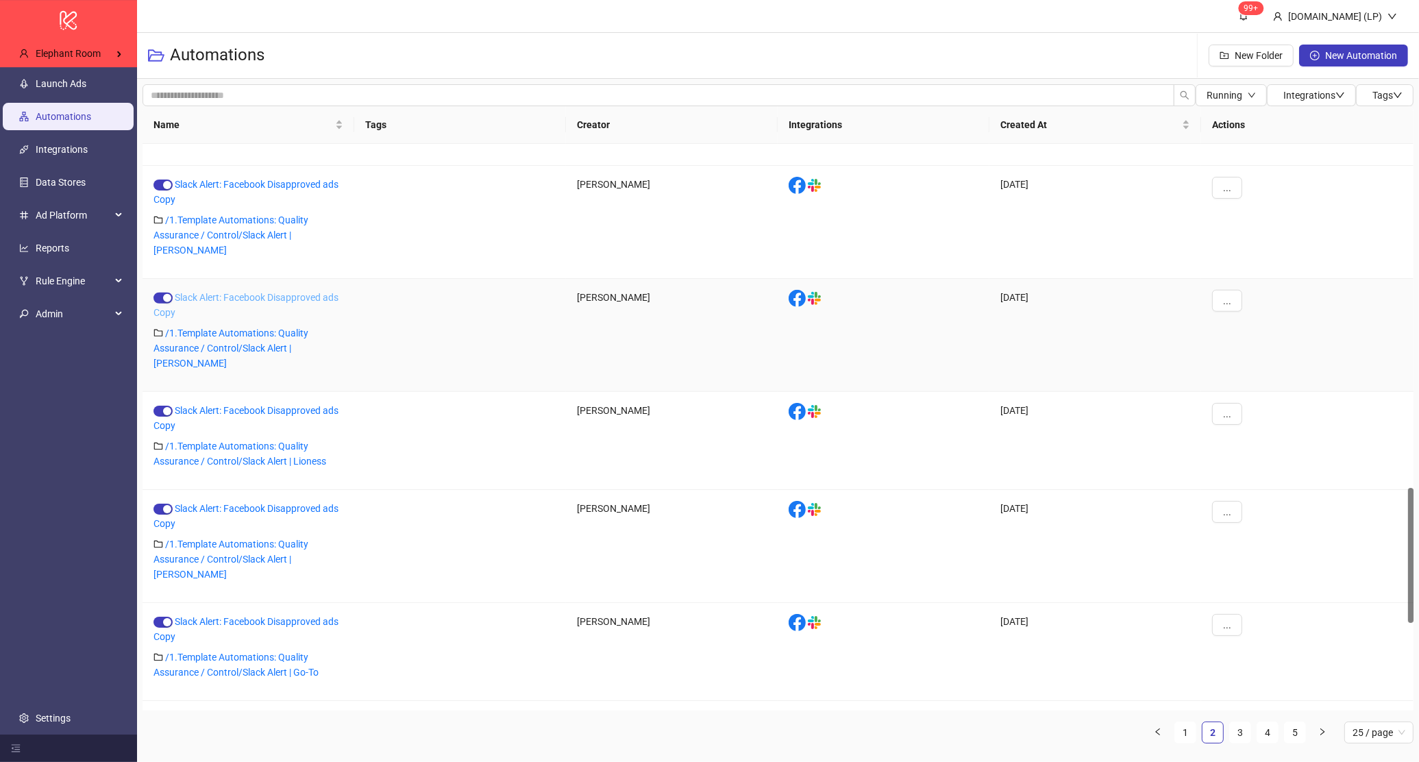
click at [263, 292] on link "Slack Alert: Facebook Disapproved ads Copy" at bounding box center [245, 305] width 185 height 26
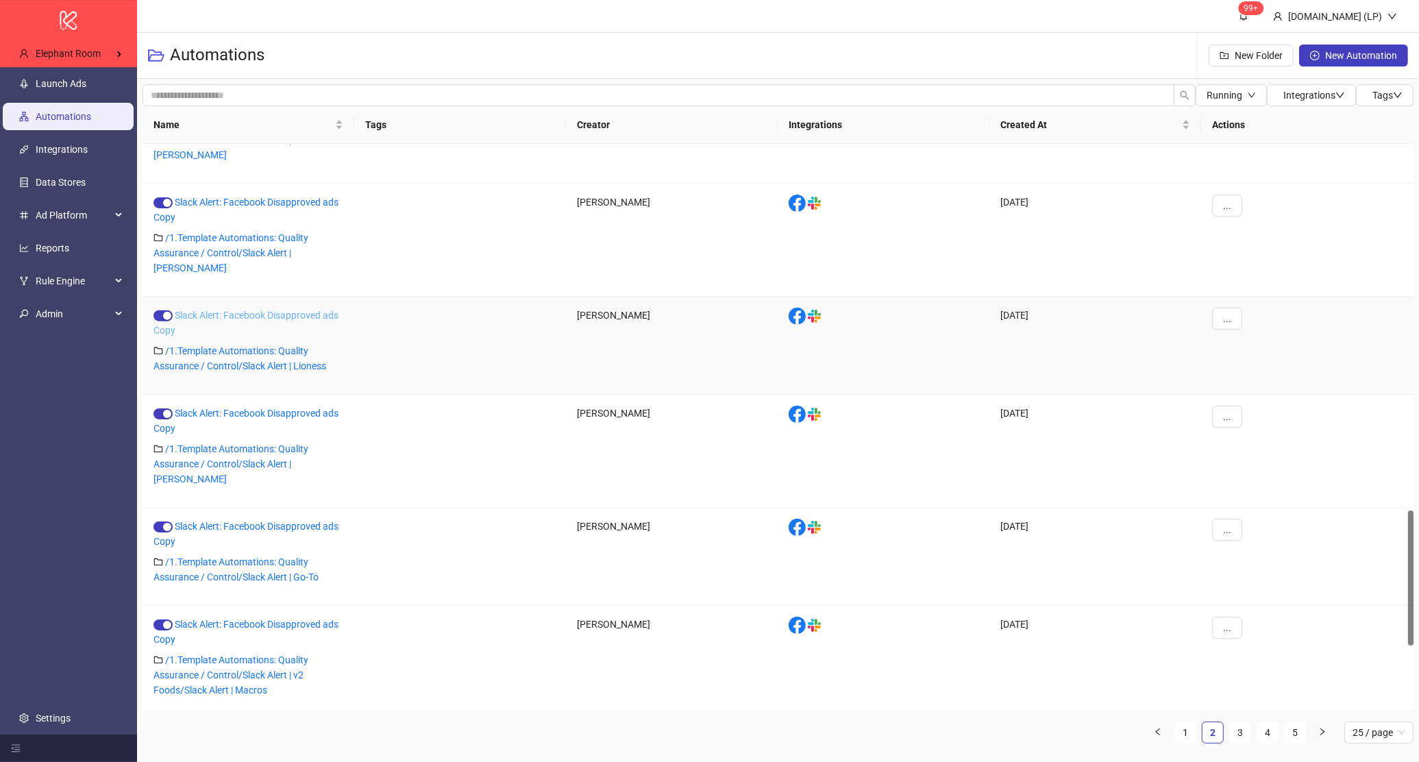
click at [293, 310] on link "Slack Alert: Facebook Disapproved ads Copy" at bounding box center [245, 323] width 185 height 26
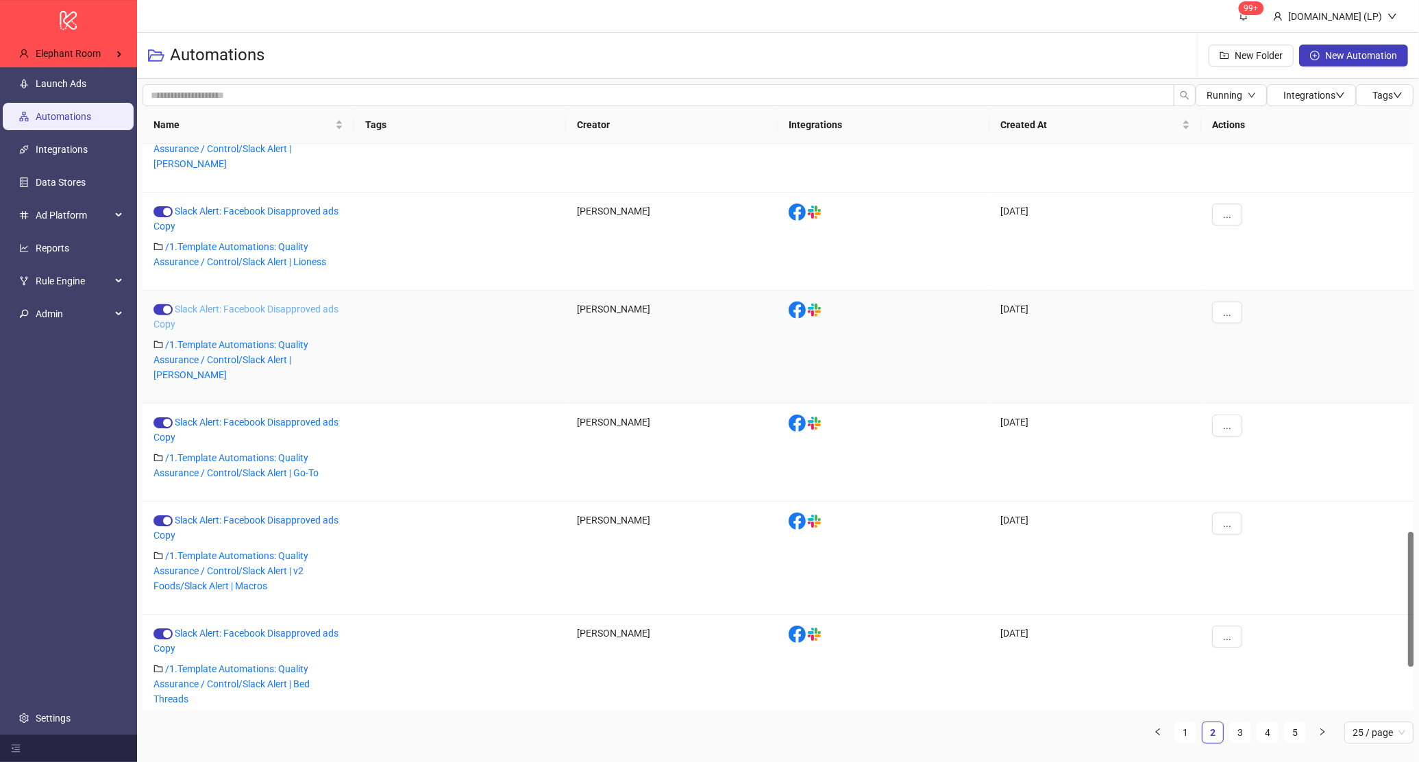
click at [300, 304] on link "Slack Alert: Facebook Disapproved ads Copy" at bounding box center [245, 317] width 185 height 26
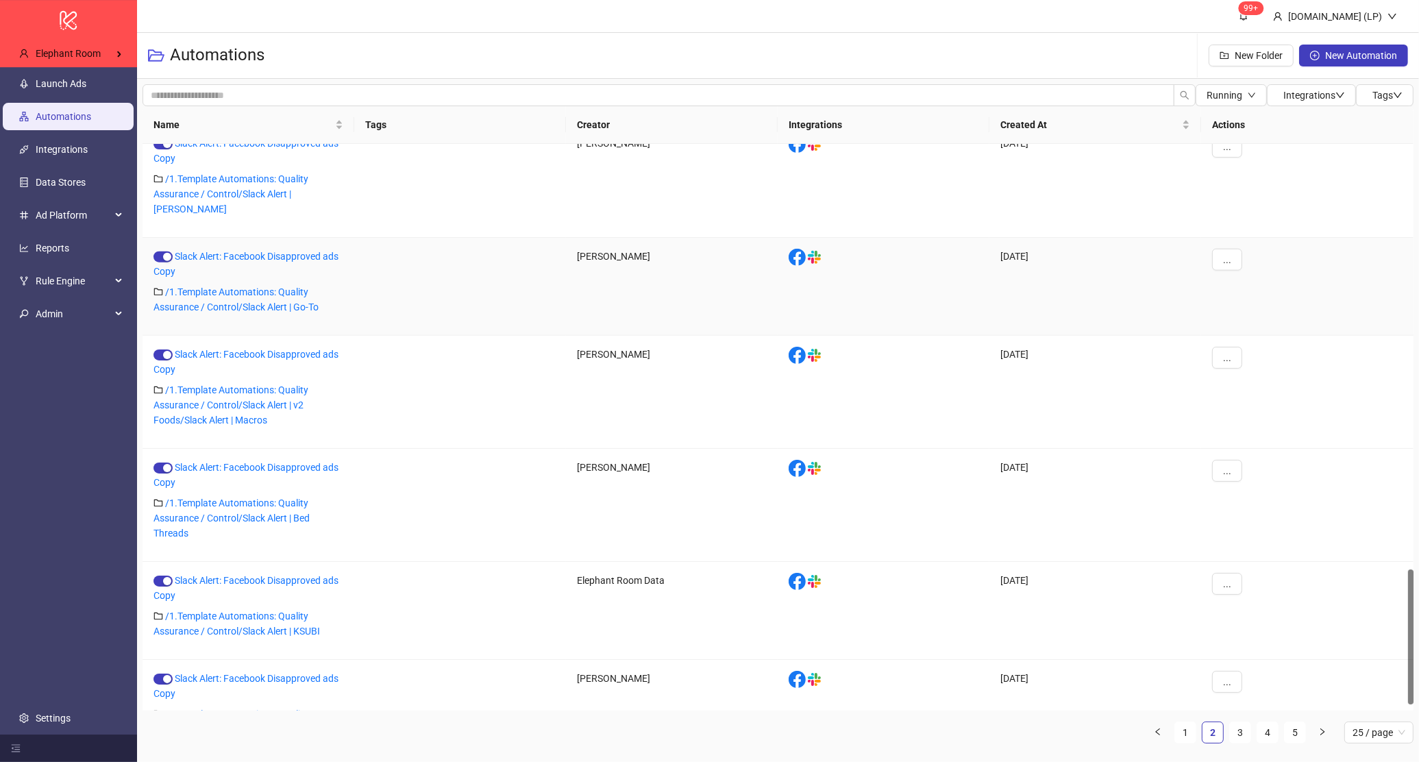
scroll to position [1780, 0]
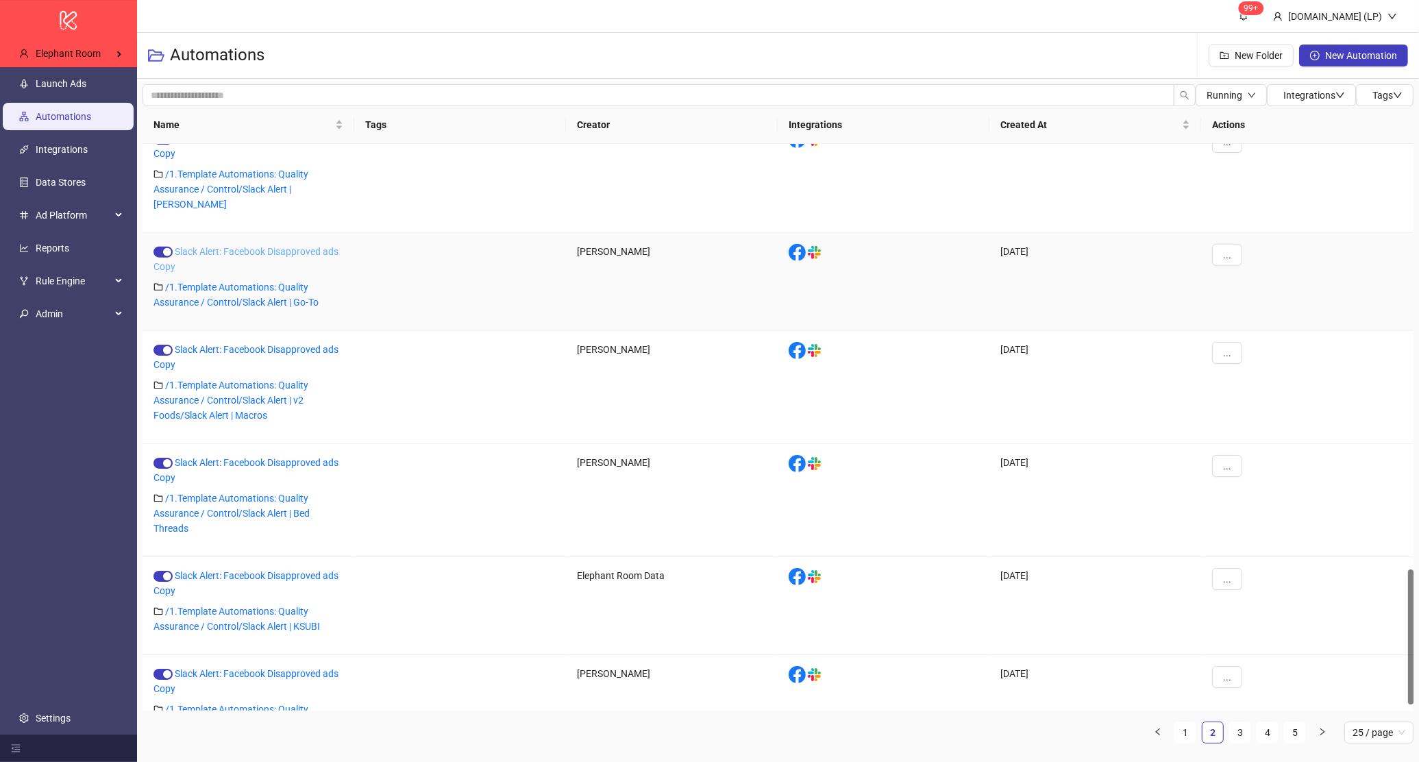
click at [230, 246] on link "Slack Alert: Facebook Disapproved ads Copy" at bounding box center [245, 259] width 185 height 26
click at [243, 344] on link "Slack Alert: Facebook Disapproved ads Copy" at bounding box center [245, 357] width 185 height 26
click at [234, 457] on link "Slack Alert: Facebook Disapproved ads Copy" at bounding box center [245, 470] width 185 height 26
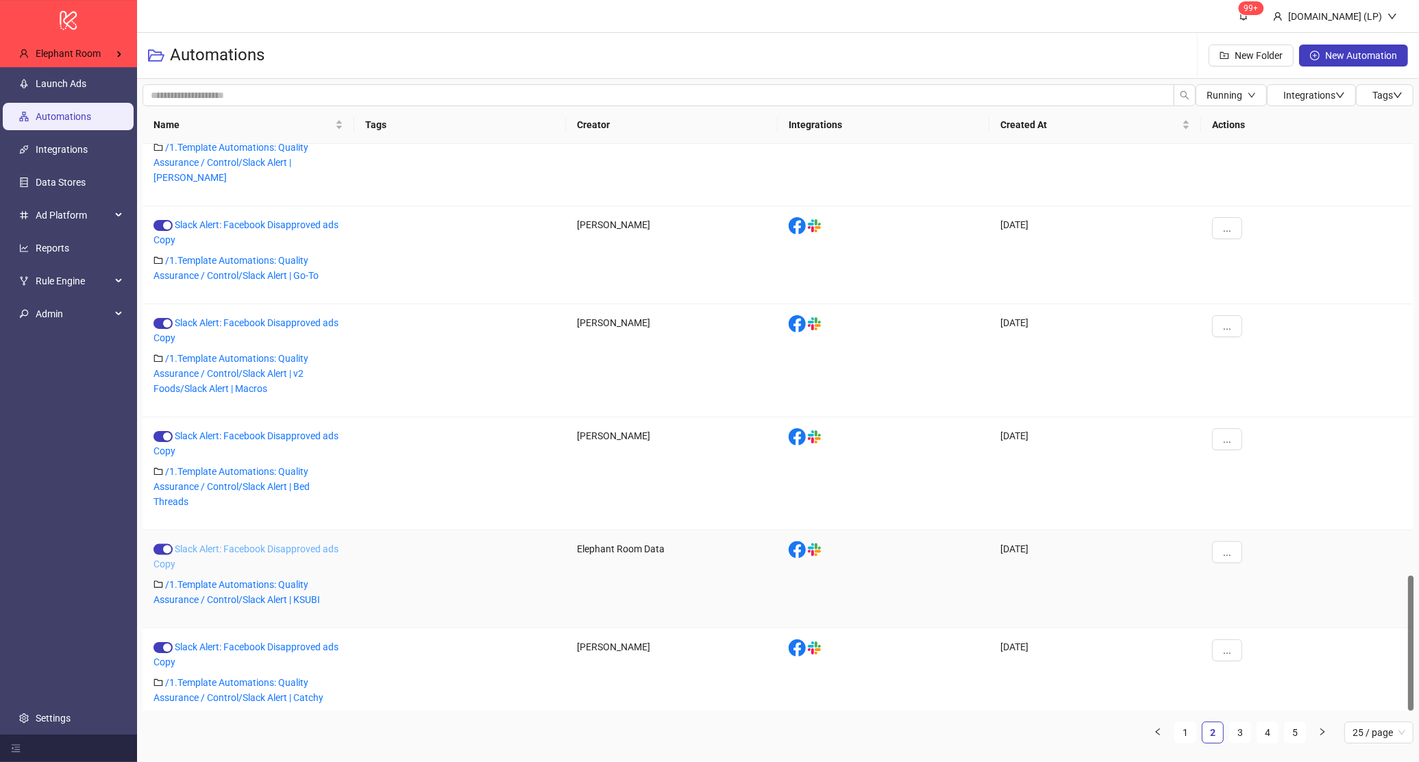
click at [227, 543] on link "Slack Alert: Facebook Disapproved ads Copy" at bounding box center [245, 556] width 185 height 26
click at [232, 641] on link "Slack Alert: Facebook Disapproved ads Copy" at bounding box center [245, 654] width 185 height 26
click at [1234, 734] on link "3" at bounding box center [1240, 732] width 21 height 21
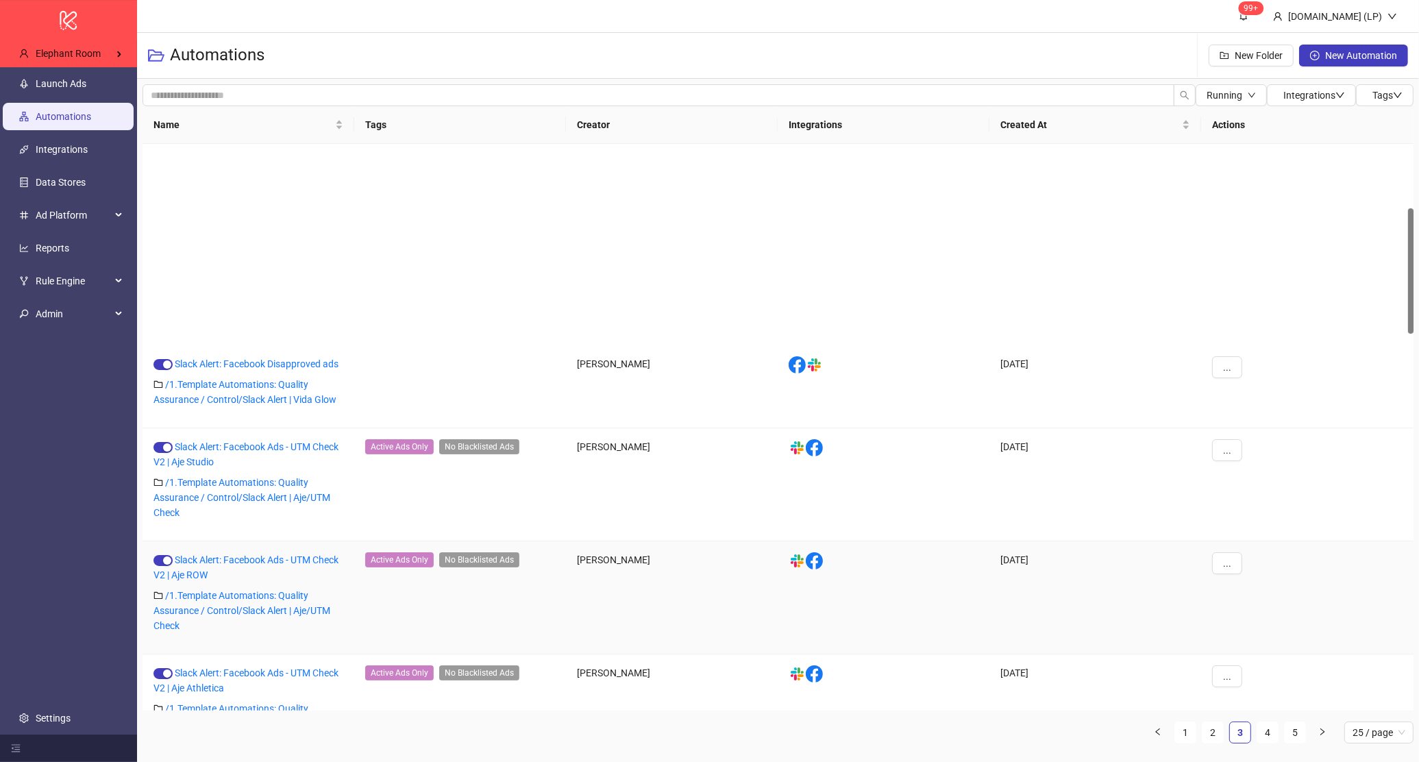
scroll to position [0, 0]
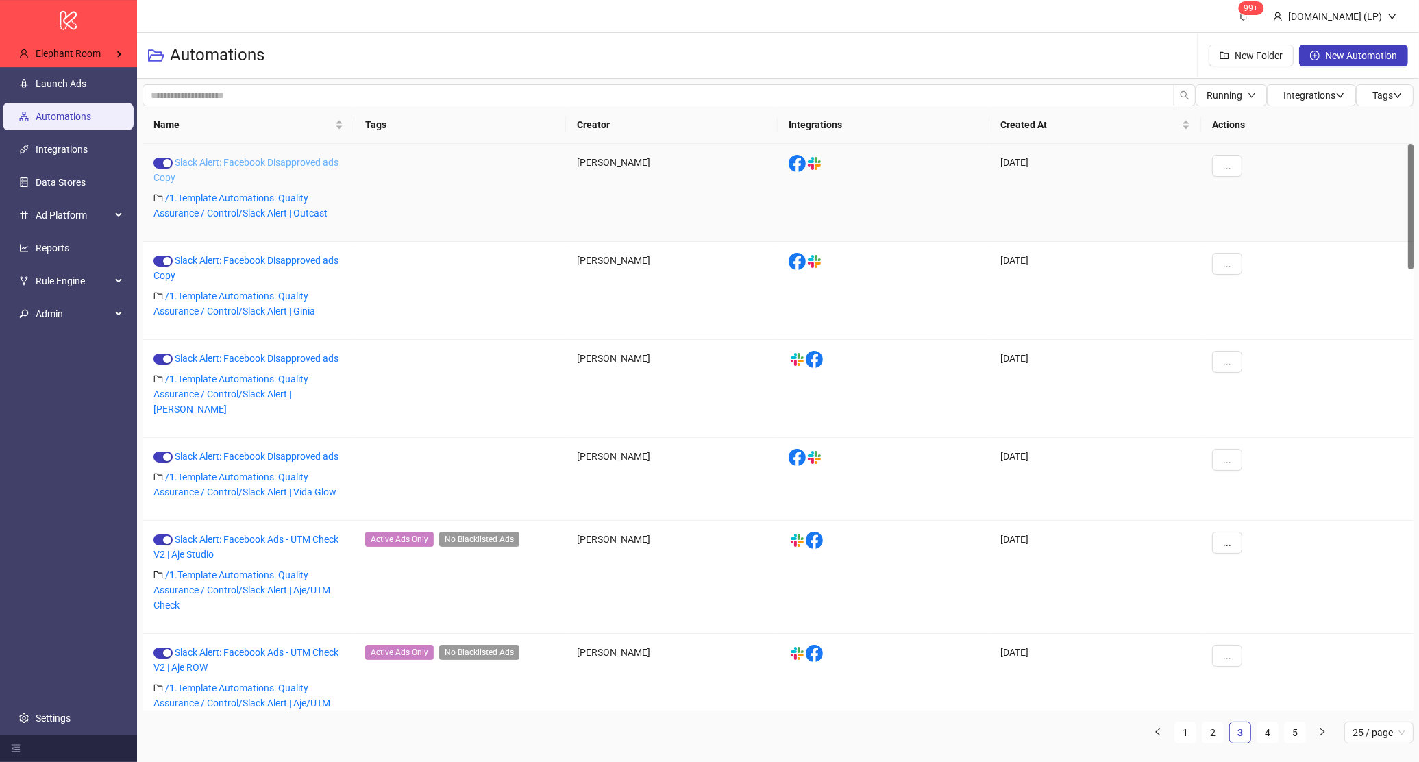
click at [212, 163] on link "Slack Alert: Facebook Disapproved ads Copy" at bounding box center [245, 170] width 185 height 26
click at [223, 255] on link "Slack Alert: Facebook Disapproved ads Copy" at bounding box center [245, 268] width 185 height 26
click at [219, 355] on link "Slack Alert: Facebook Disapproved ads" at bounding box center [257, 358] width 164 height 11
click at [212, 451] on link "Slack Alert: Facebook Disapproved ads" at bounding box center [257, 456] width 164 height 11
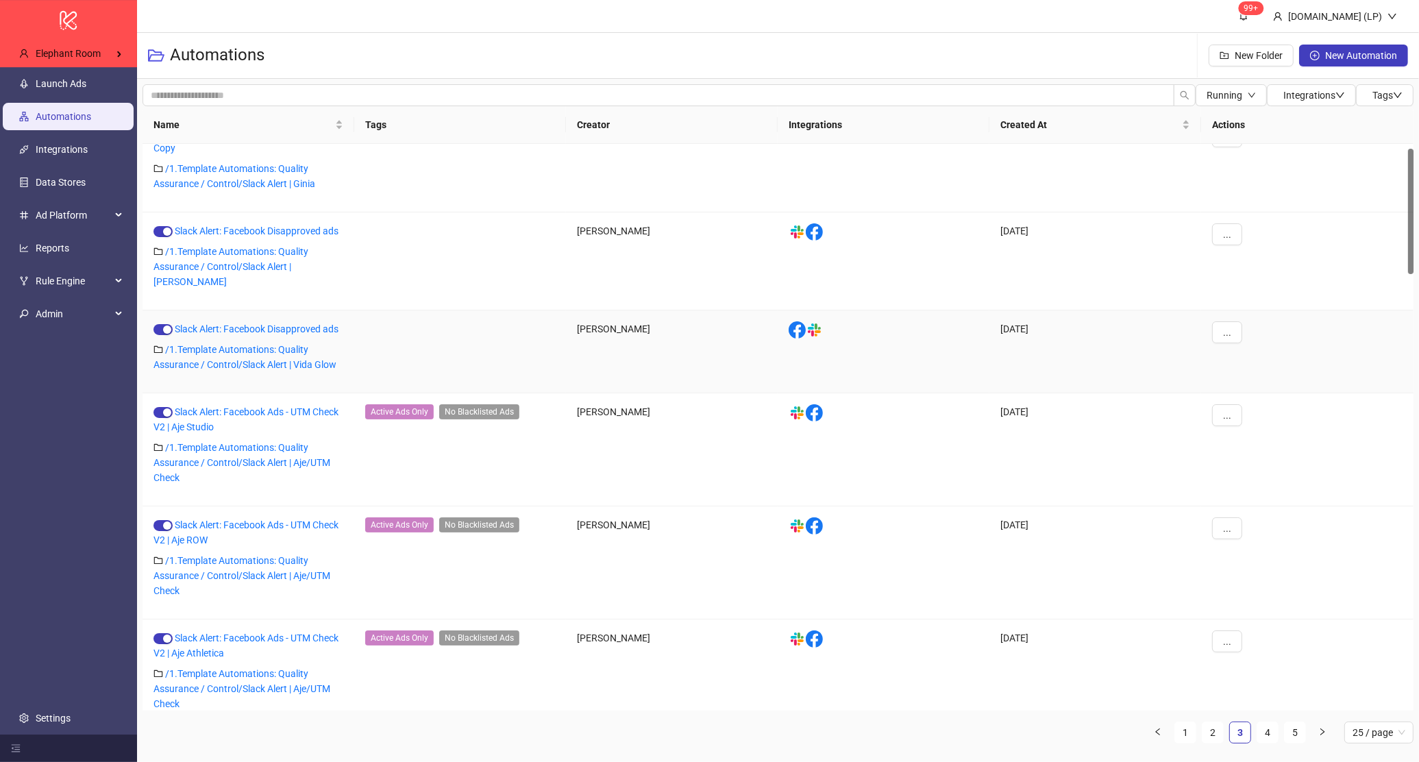
scroll to position [138, 0]
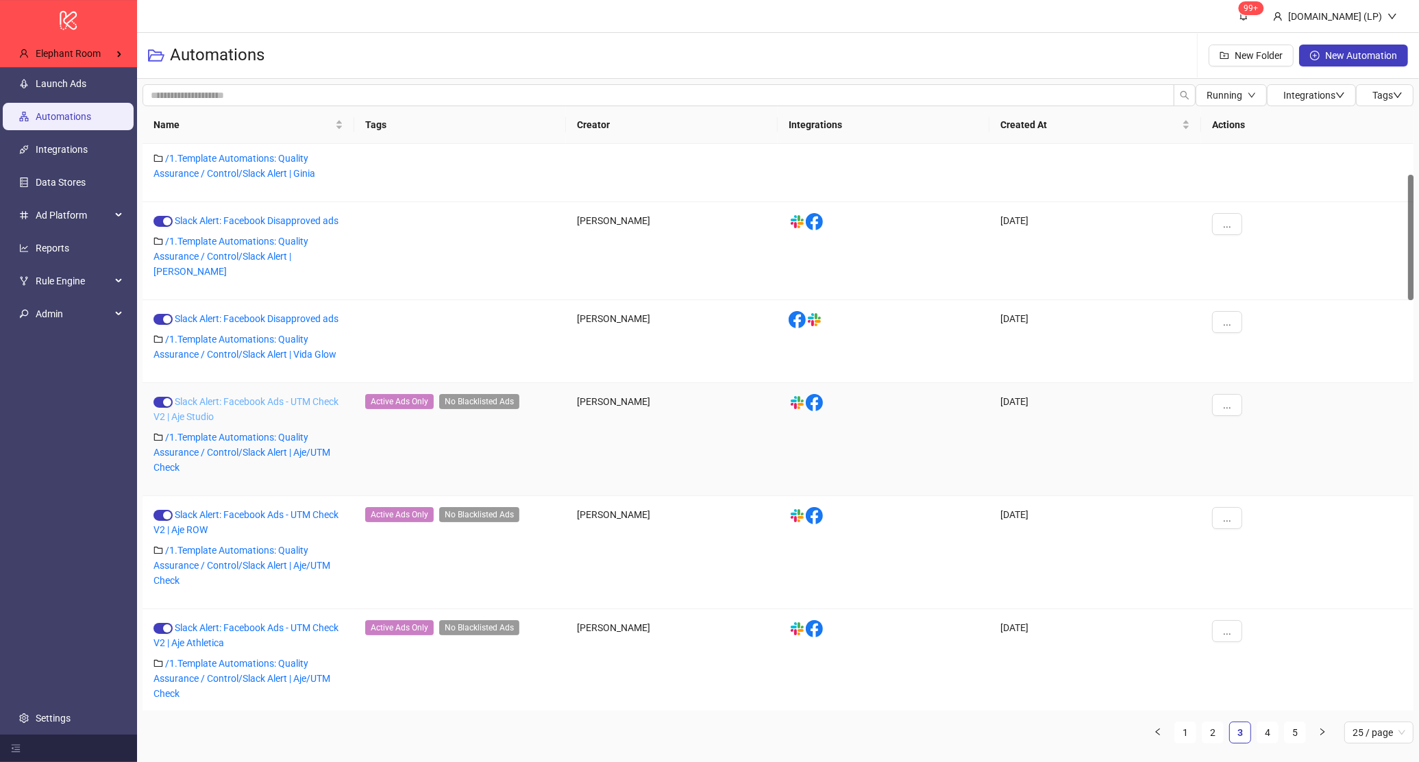
click at [213, 396] on link "Slack Alert: Facebook Ads - UTM Check V2 | Aje Studio" at bounding box center [245, 409] width 185 height 26
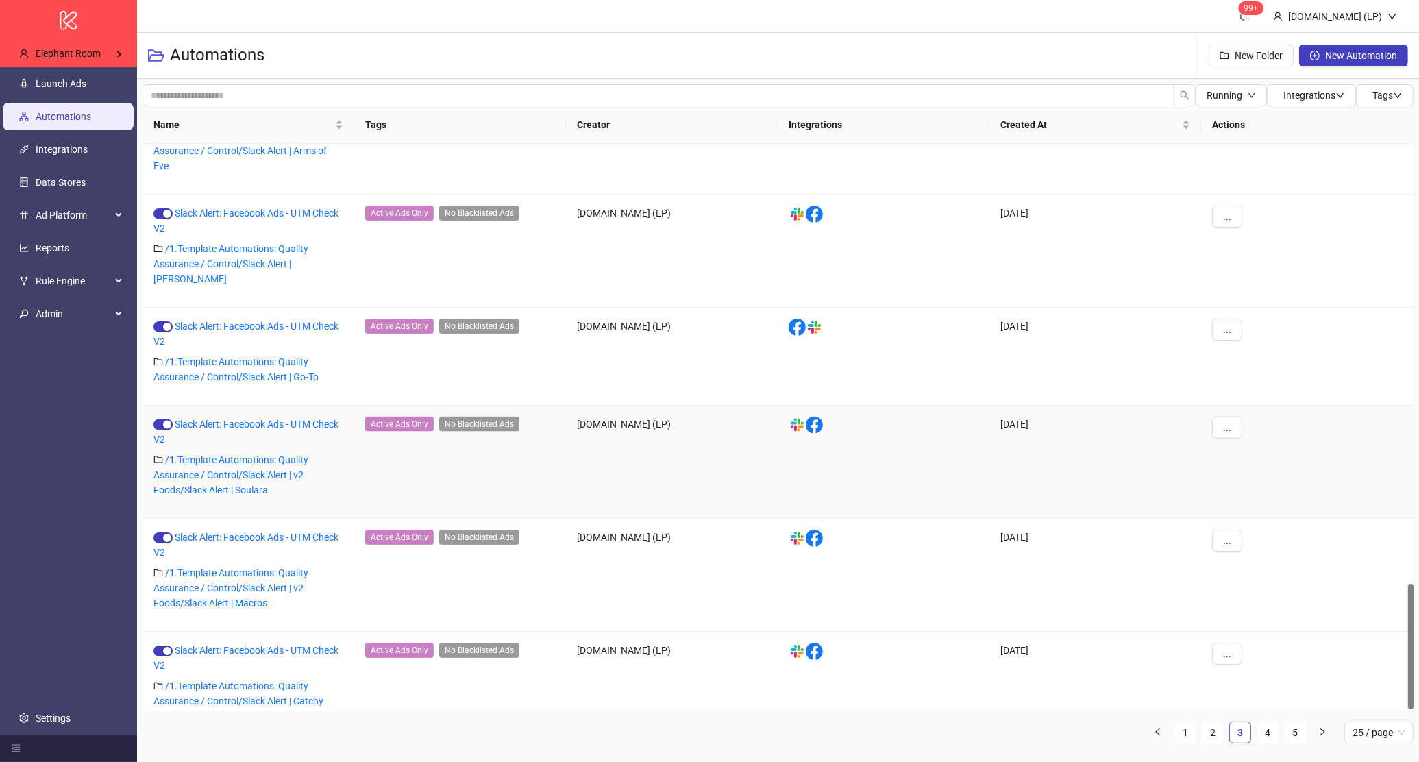
scroll to position [1988, 0]
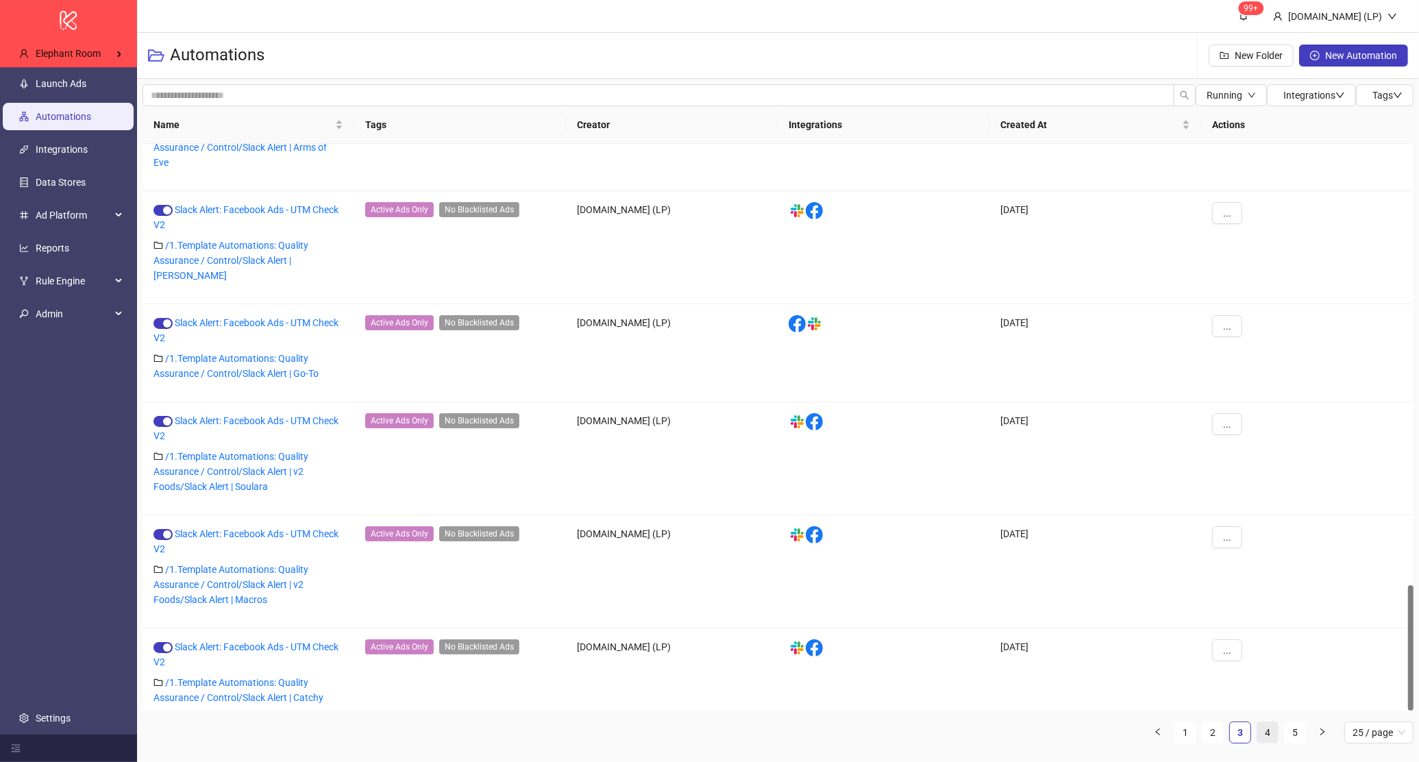
click at [1259, 730] on link "4" at bounding box center [1267, 732] width 21 height 21
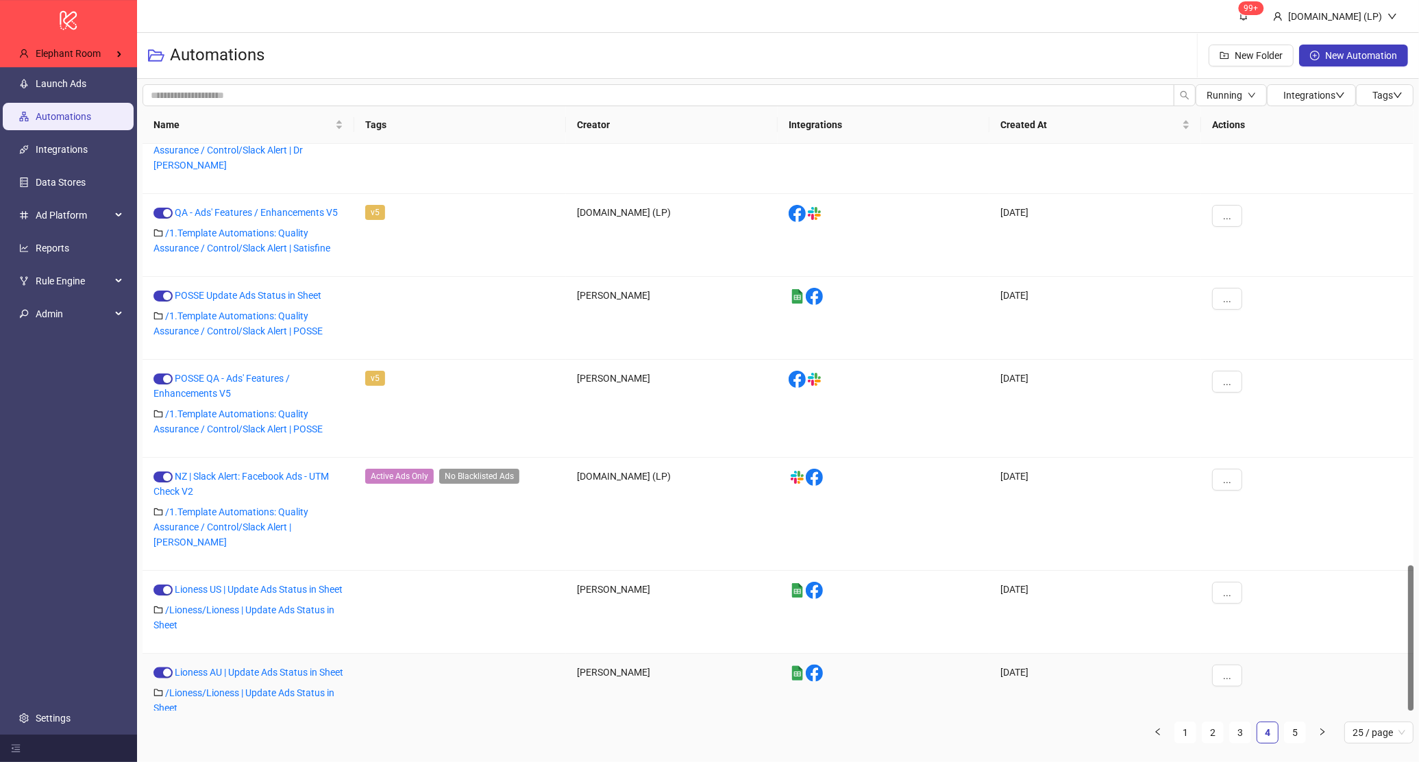
scroll to position [1641, 0]
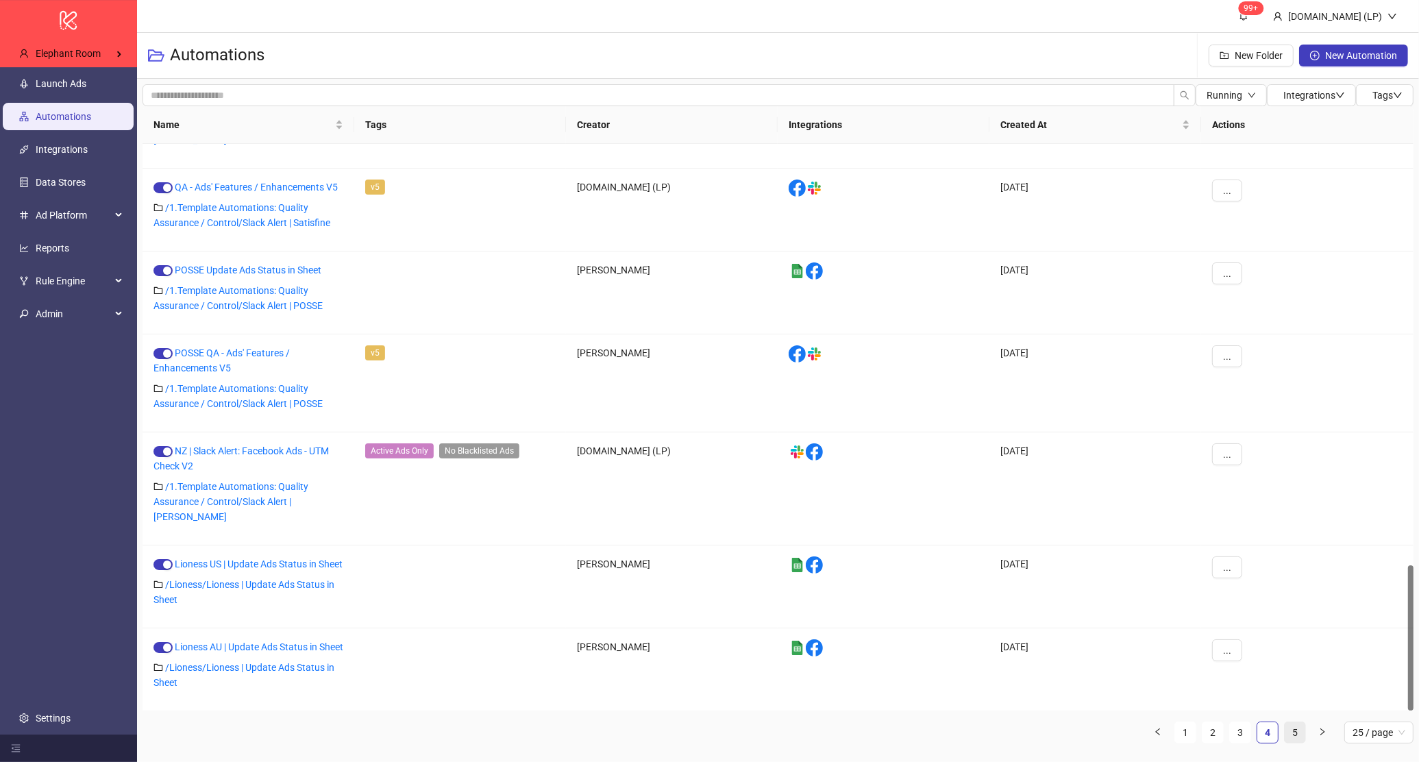
click at [1301, 735] on link "5" at bounding box center [1295, 732] width 21 height 21
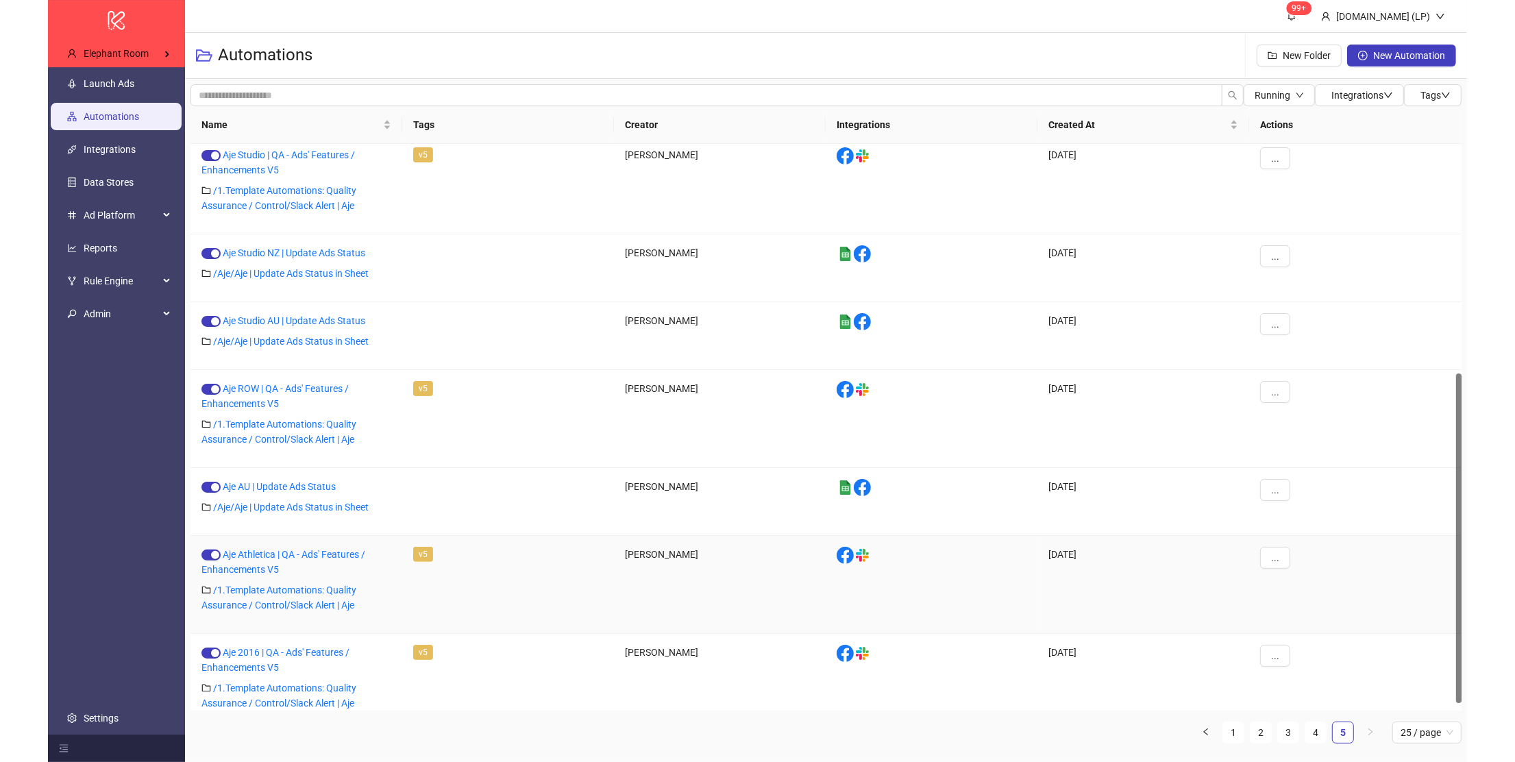
scroll to position [405, 0]
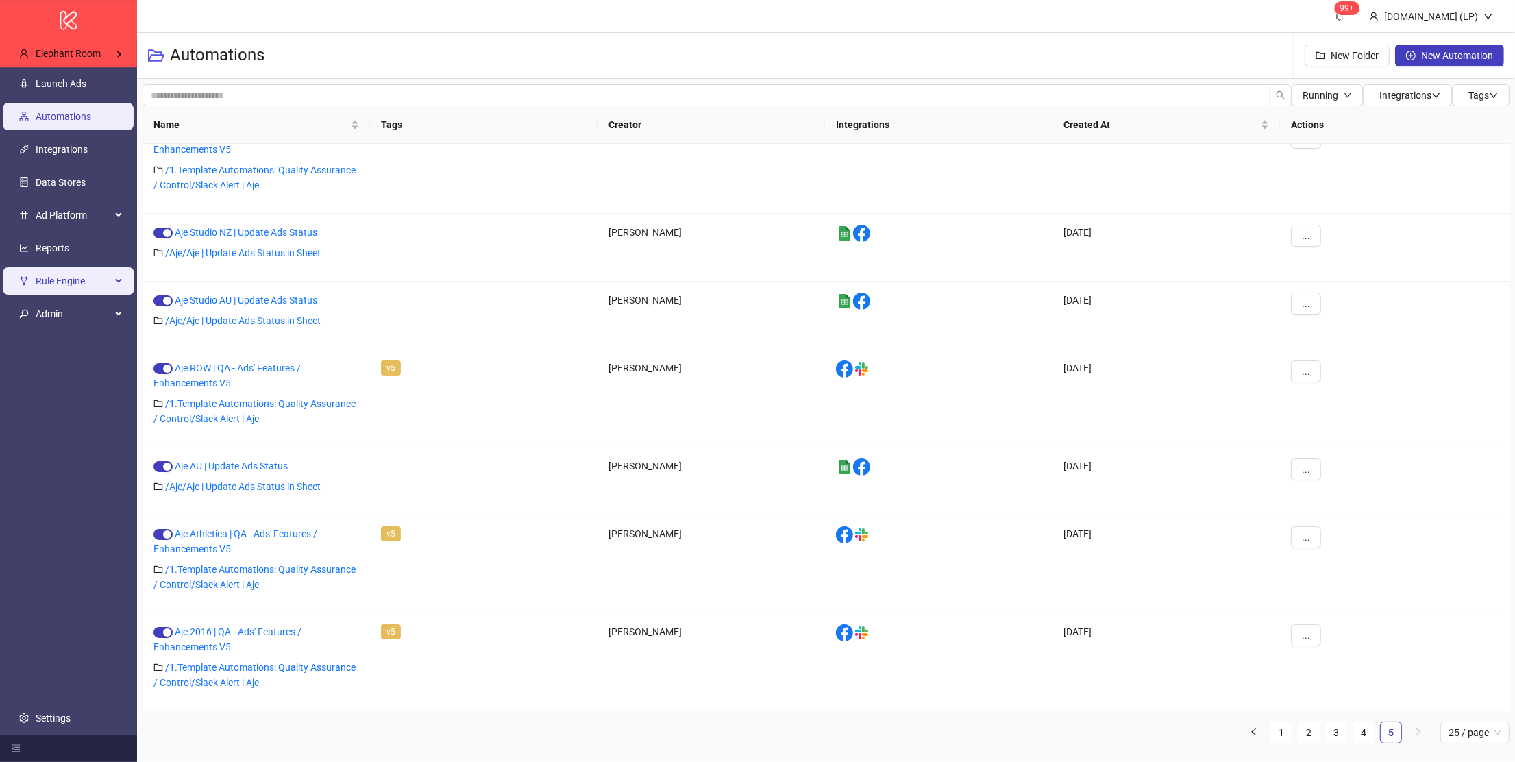
click at [82, 273] on span "Rule Engine" at bounding box center [73, 280] width 75 height 27
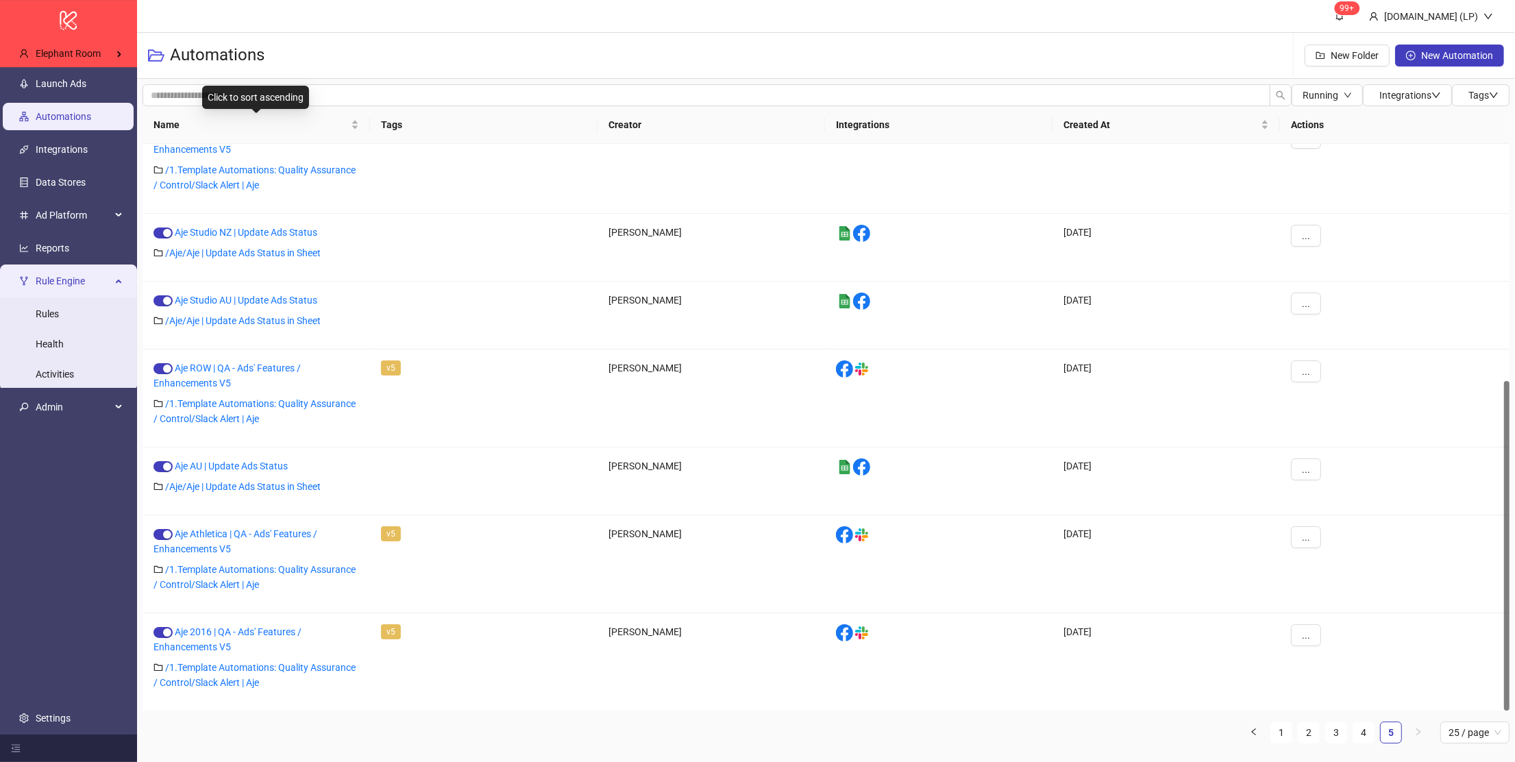
click at [283, 99] on div "Click to sort ascending" at bounding box center [255, 97] width 107 height 23
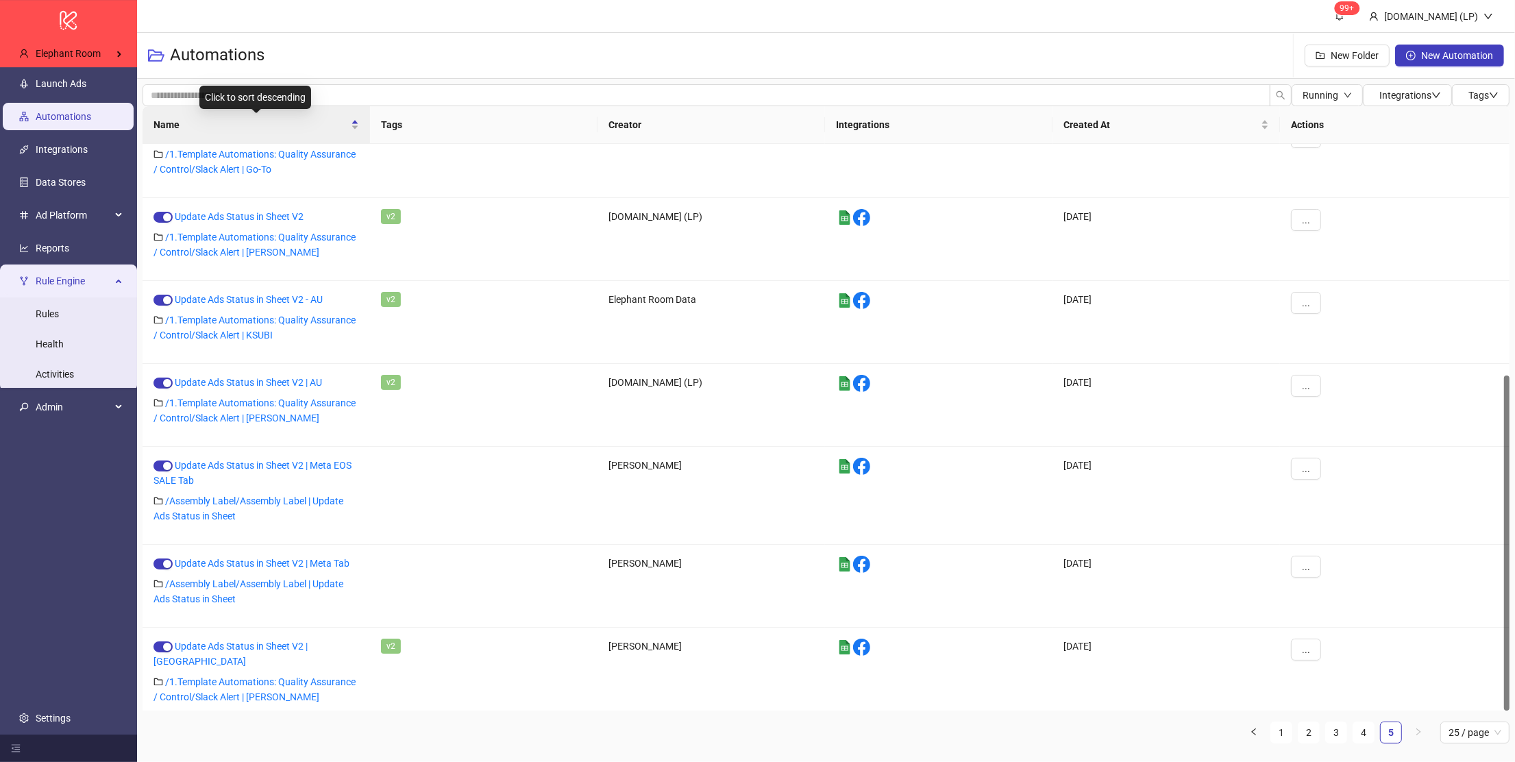
scroll to position [391, 0]
click at [343, 93] on input "search" at bounding box center [707, 95] width 1128 height 22
type input "***"
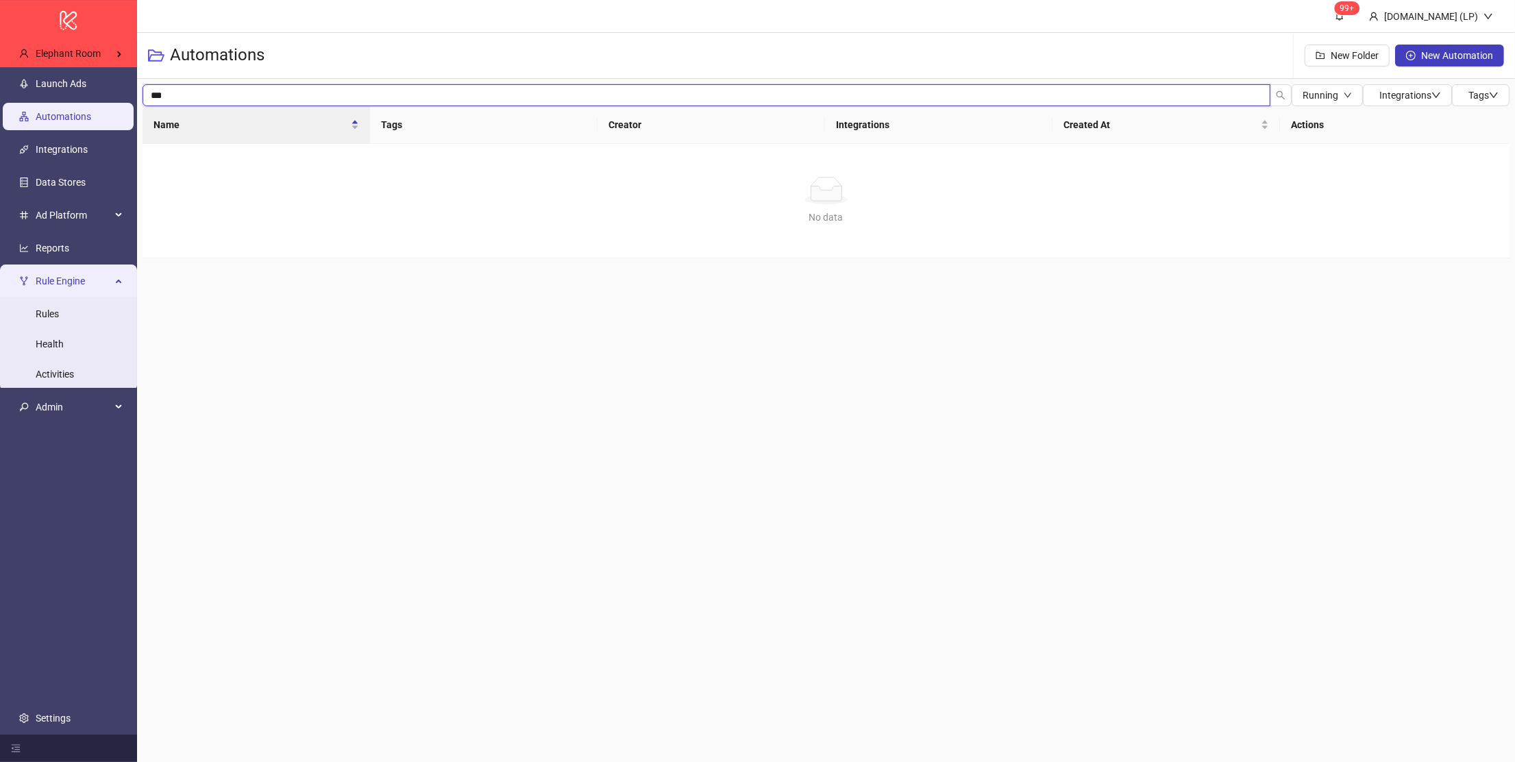
click at [343, 93] on input "***" at bounding box center [707, 95] width 1128 height 22
click at [330, 90] on input "***" at bounding box center [707, 95] width 1128 height 22
type input "*******"
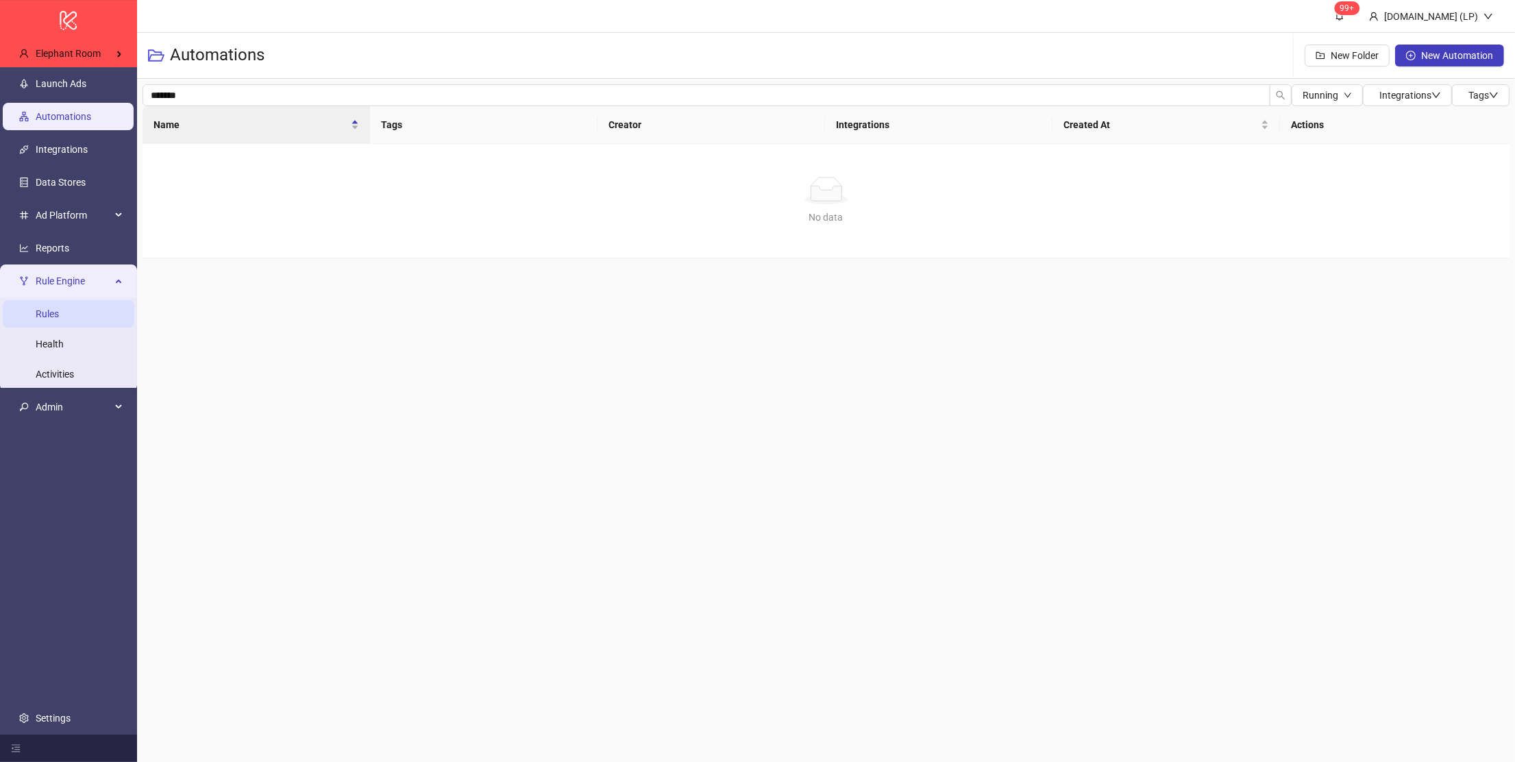
click at [59, 319] on link "Rules" at bounding box center [47, 313] width 23 height 11
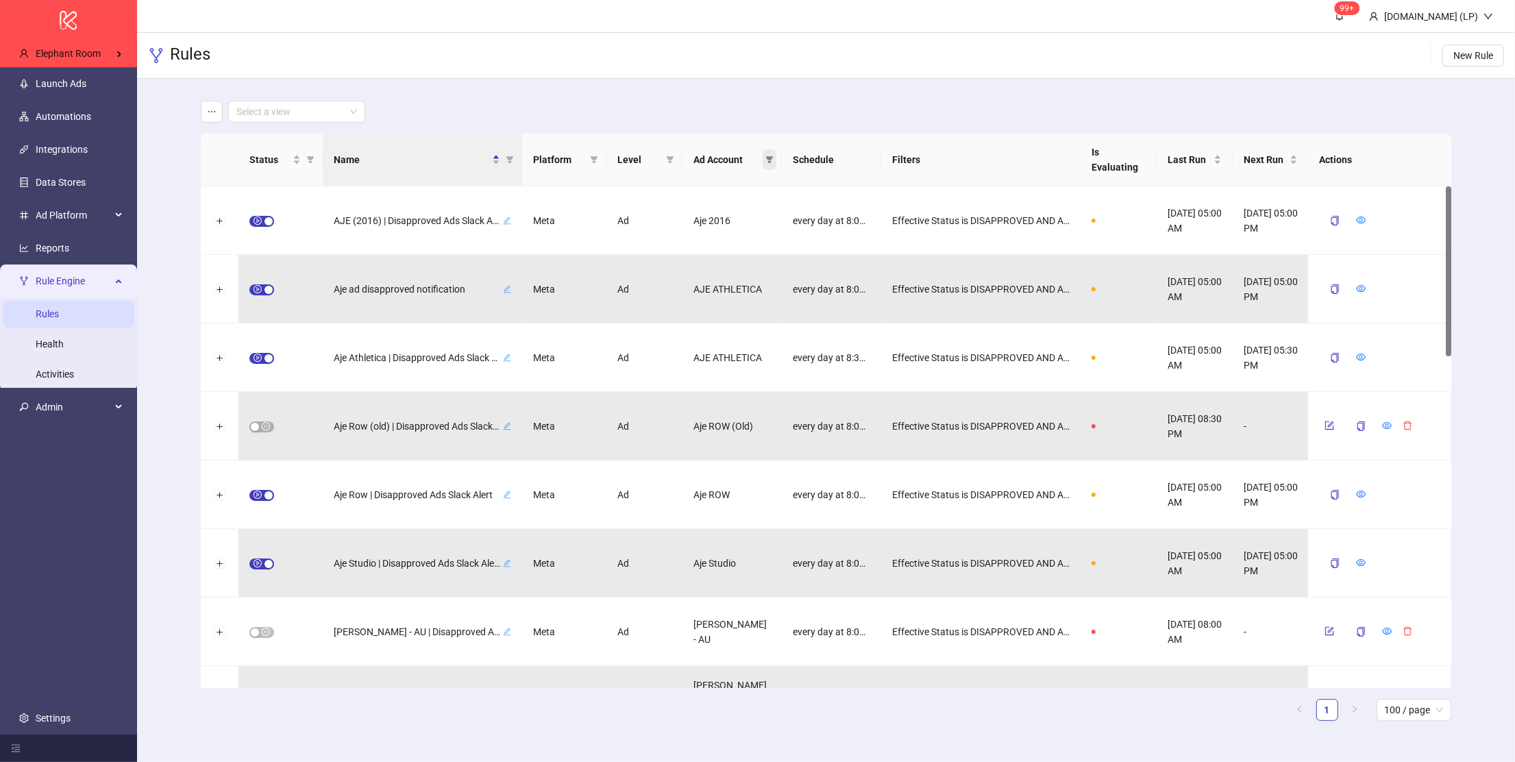
click at [769, 161] on icon "filter" at bounding box center [770, 159] width 8 height 7
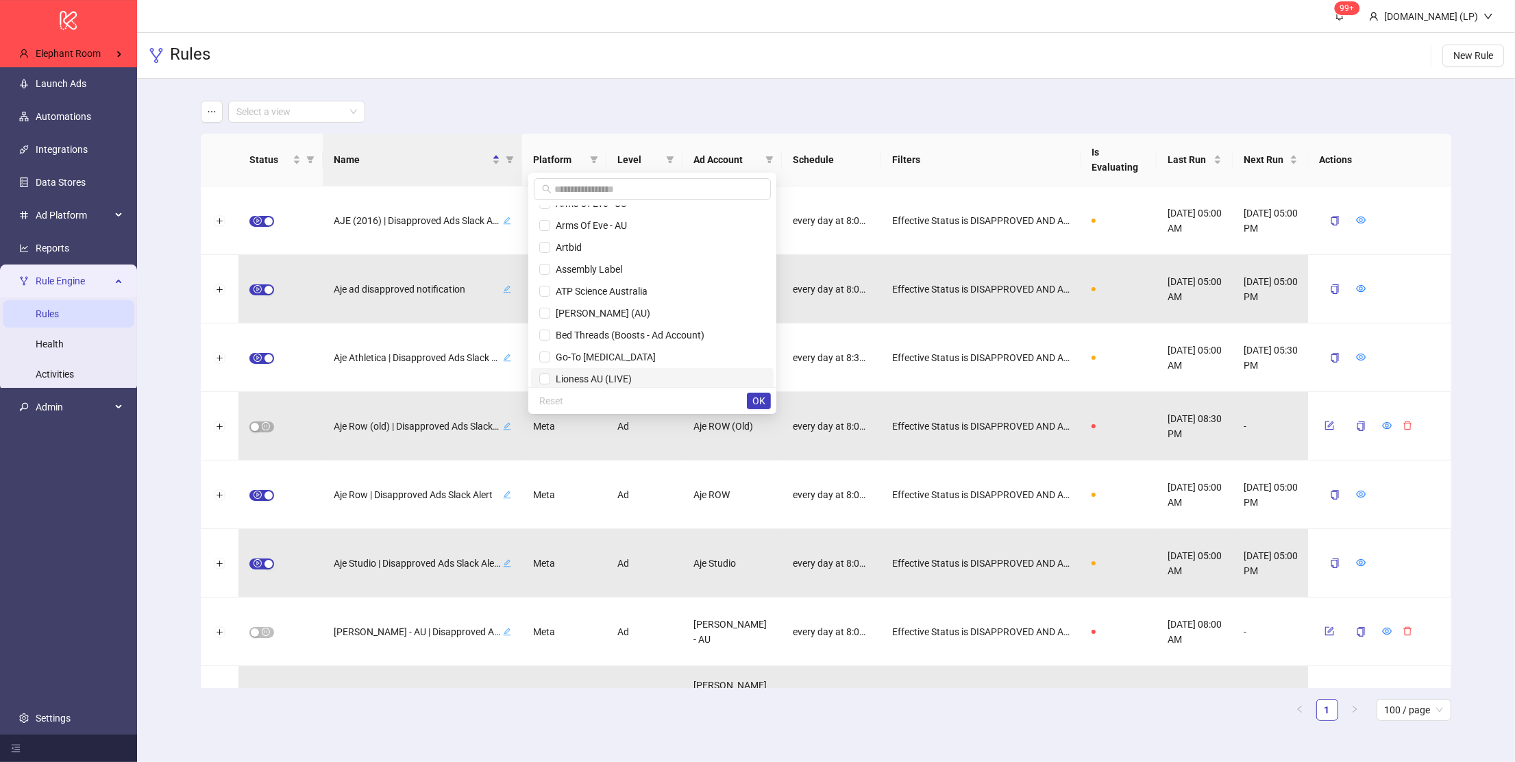
scroll to position [306, 0]
click at [657, 349] on span "Bed Threads US - Credit Card" at bounding box center [613, 352] width 127 height 11
click at [645, 369] on span "Bed Threads AU - Credit Card" at bounding box center [614, 374] width 128 height 11
click at [670, 299] on span "Bed Threads (Boosts - Ad Account)" at bounding box center [627, 303] width 154 height 11
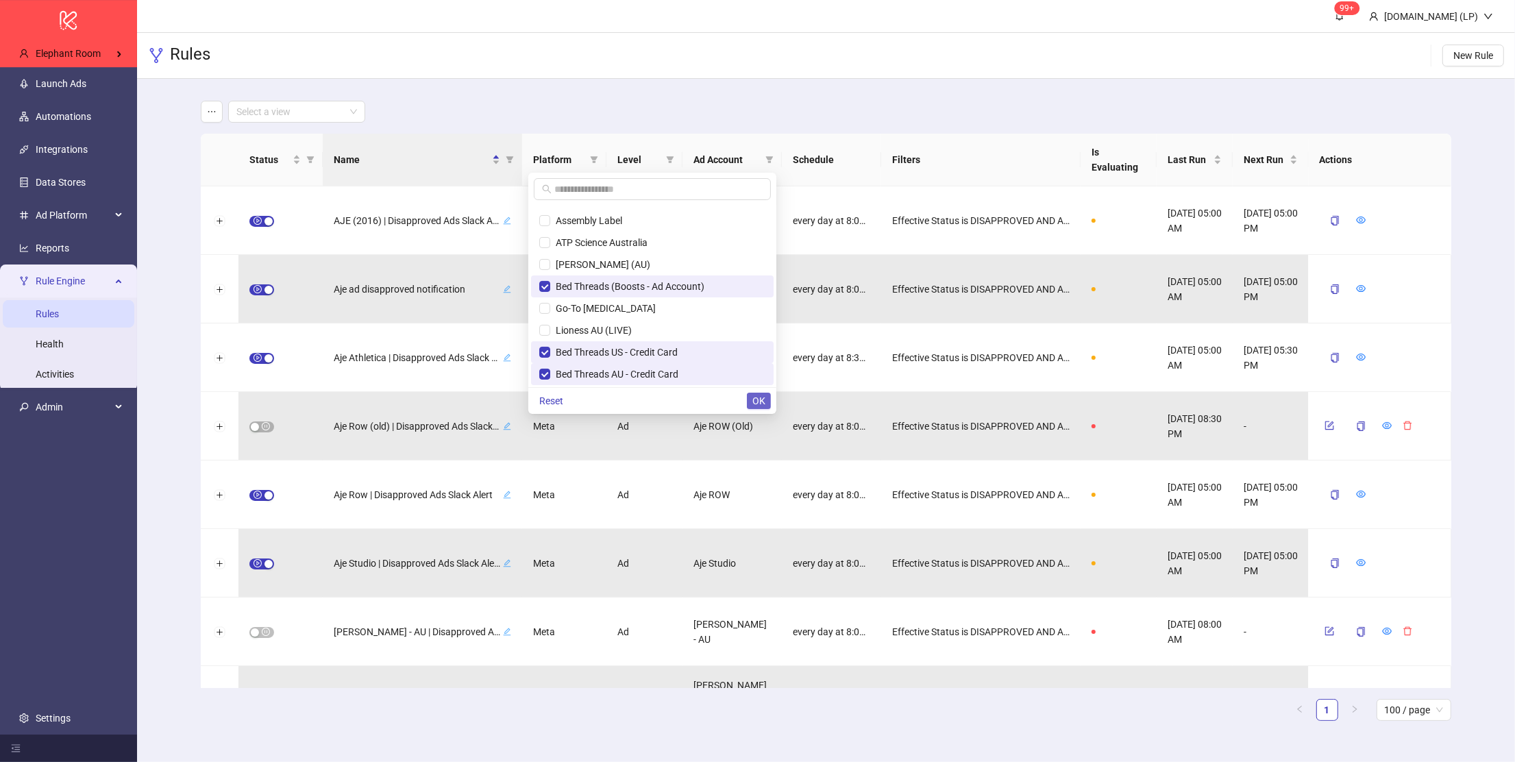
click at [763, 400] on span "OK" at bounding box center [758, 400] width 13 height 11
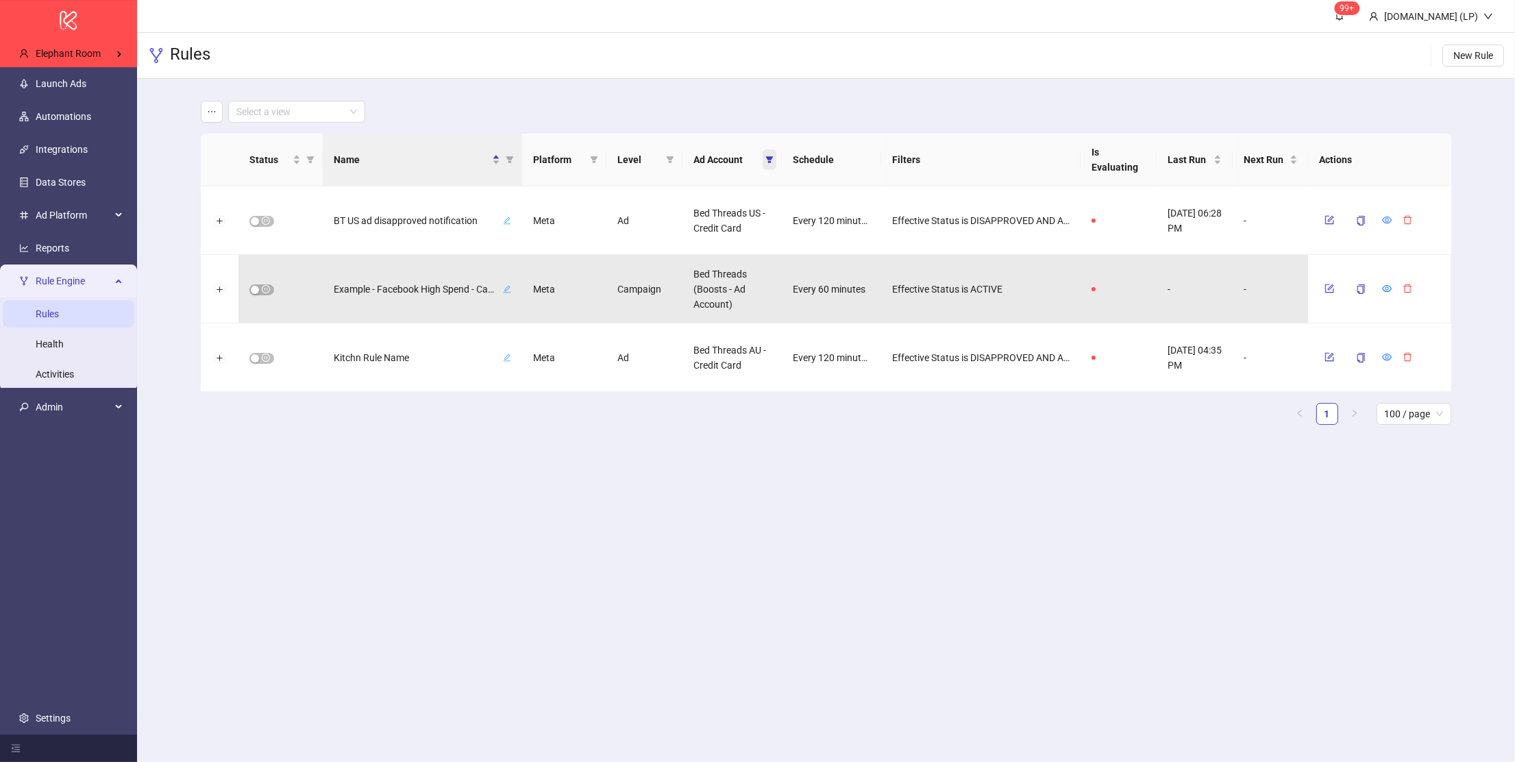
click at [774, 162] on span at bounding box center [770, 159] width 14 height 21
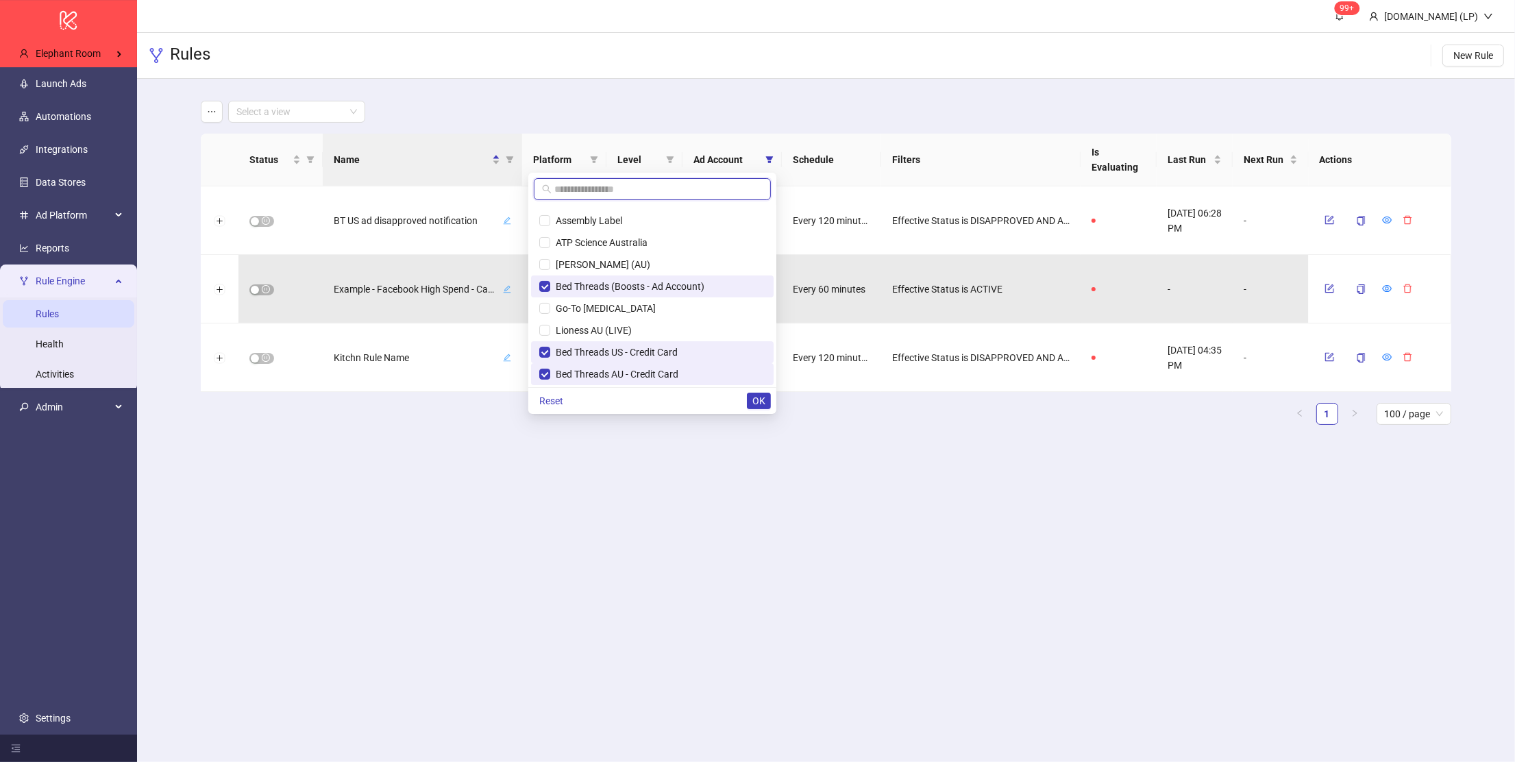
click at [712, 187] on input "text" at bounding box center [658, 189] width 208 height 15
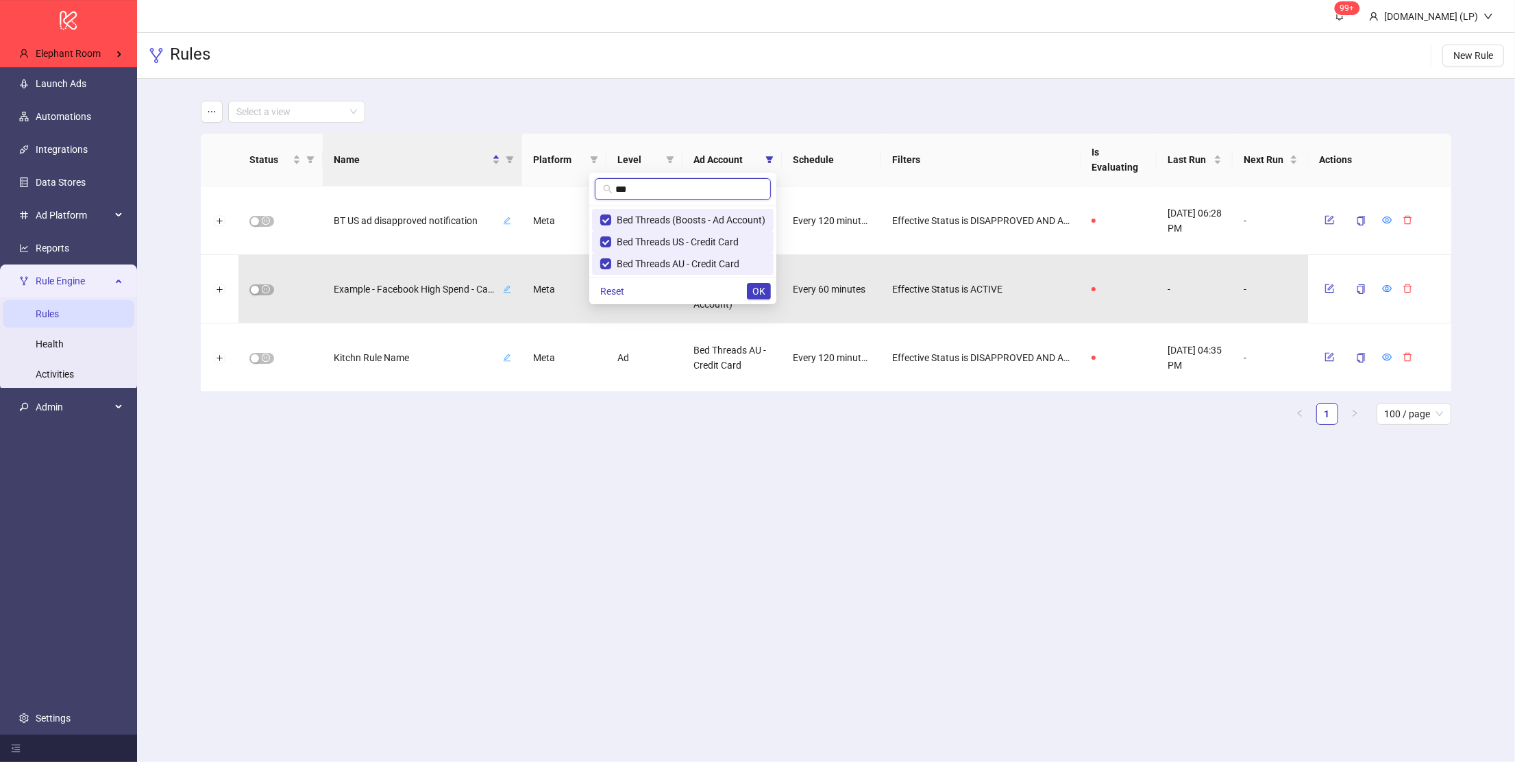
type input "***"
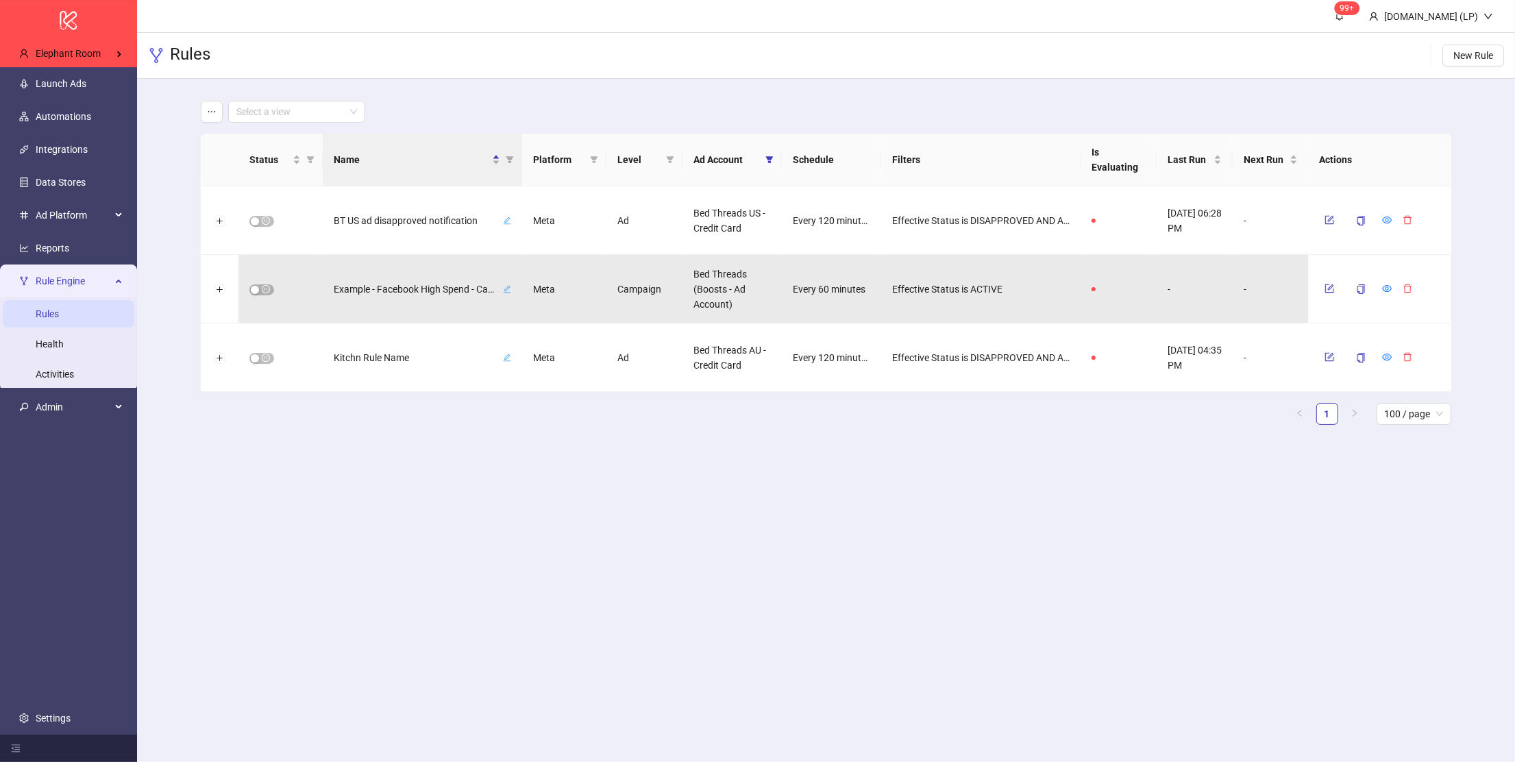
click at [634, 469] on main "99+ Kitchn.io (LP) Rules New Rule Select a view Status Name Platform Level Ad A…" at bounding box center [826, 381] width 1378 height 762
